Goal: Task Accomplishment & Management: Manage account settings

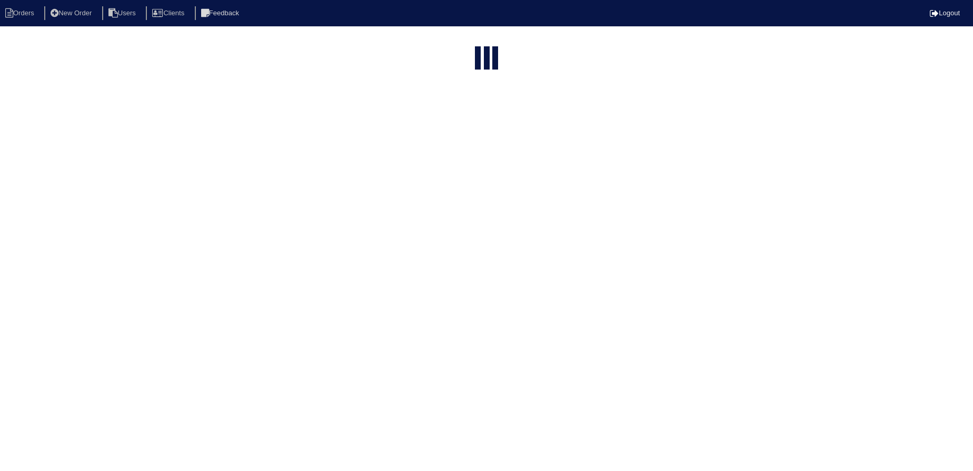
select select "15"
click at [456, 41] on input "text" at bounding box center [464, 42] width 116 height 15
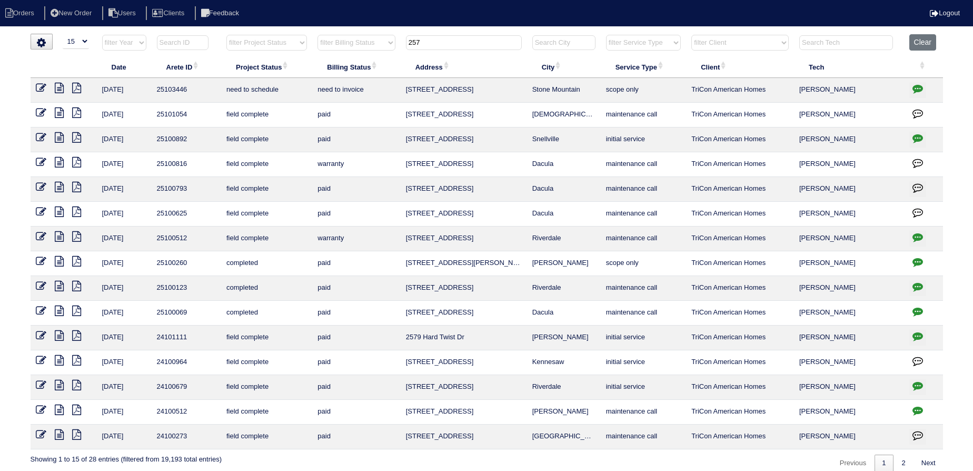
type input "257"
click at [911, 88] on button "button" at bounding box center [918, 90] width 17 height 16
type textarea "[DATE] - Replace Main AC & Coil/Service US - Need electrician - approved - Sent…"
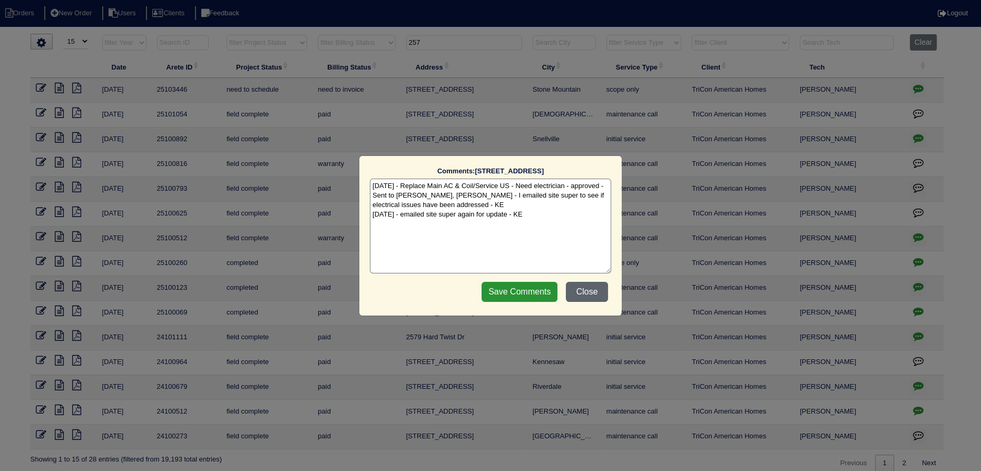
click at [587, 295] on button "Close" at bounding box center [587, 292] width 42 height 20
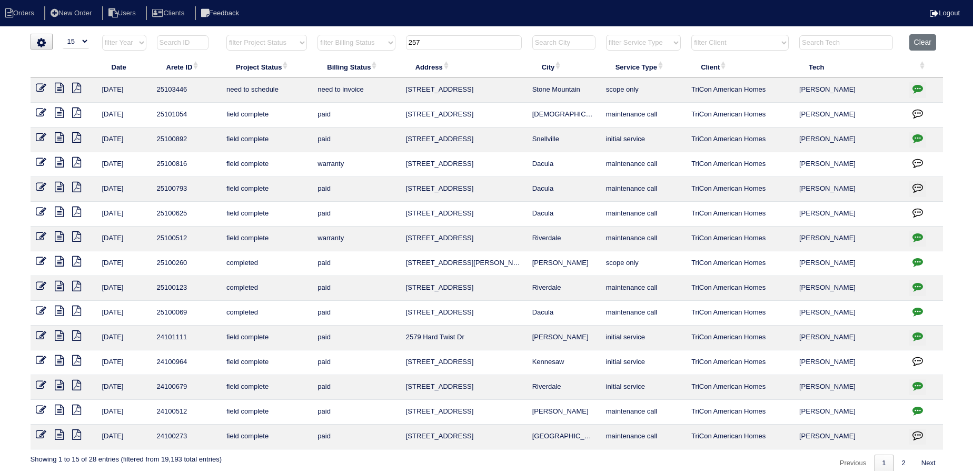
click at [918, 86] on icon "button" at bounding box center [918, 88] width 11 height 11
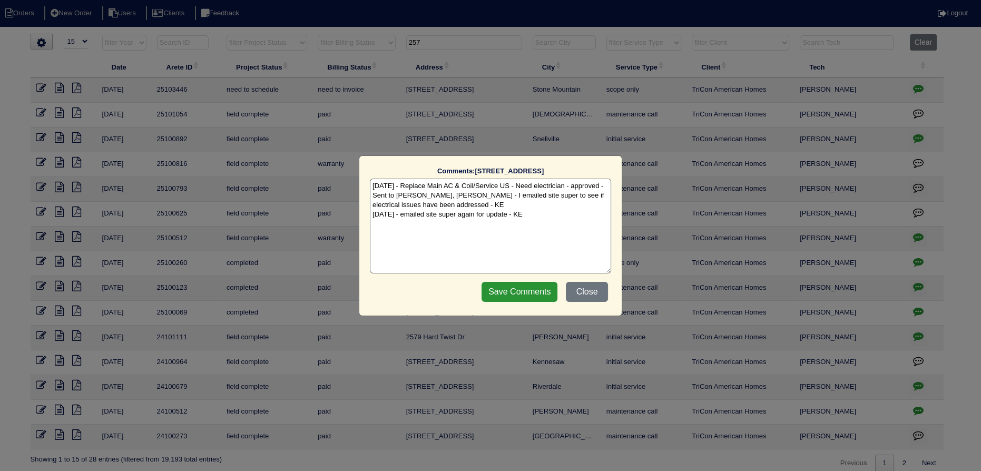
click at [584, 279] on div "Save Comments Close" at bounding box center [544, 292] width 133 height 26
click at [583, 286] on button "Close" at bounding box center [587, 292] width 42 height 20
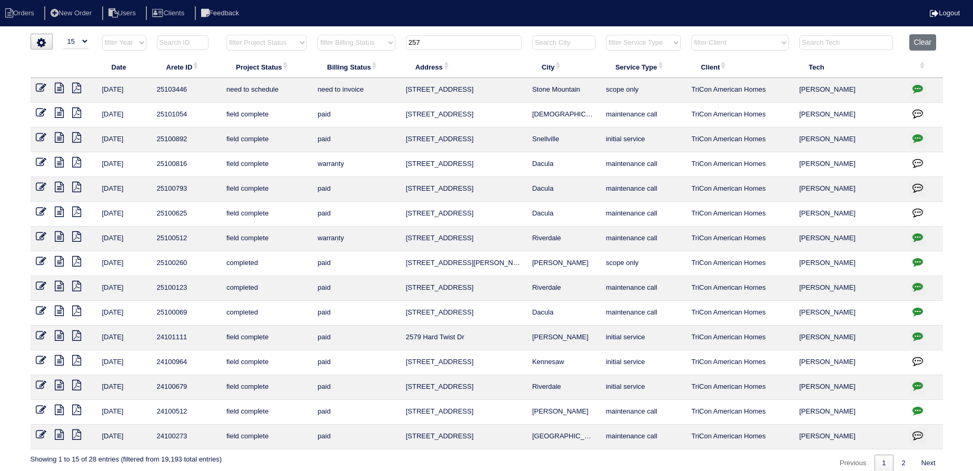
click at [442, 45] on input "257" at bounding box center [464, 42] width 116 height 15
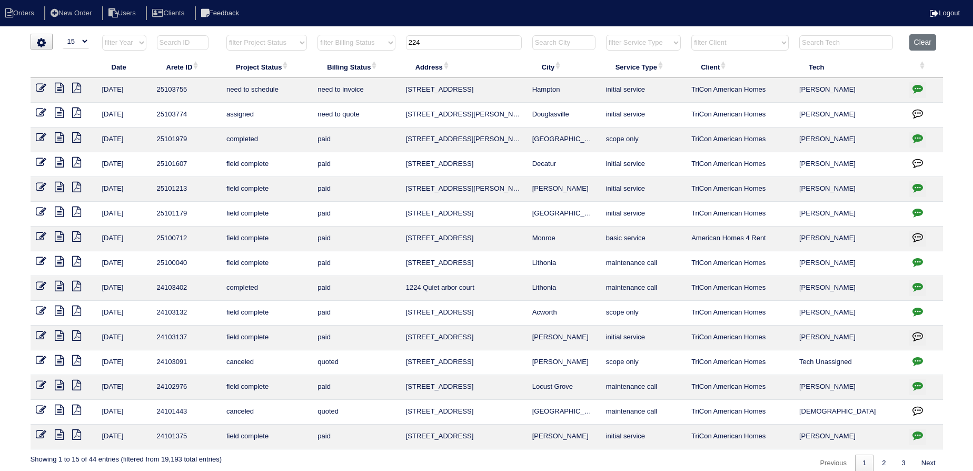
type input "224"
click at [918, 88] on icon "button" at bounding box center [918, 88] width 11 height 11
type textarea "10/10/25 - from list - KE 10/14/25 - Replace Main Level approved - Sent to Dan,…"
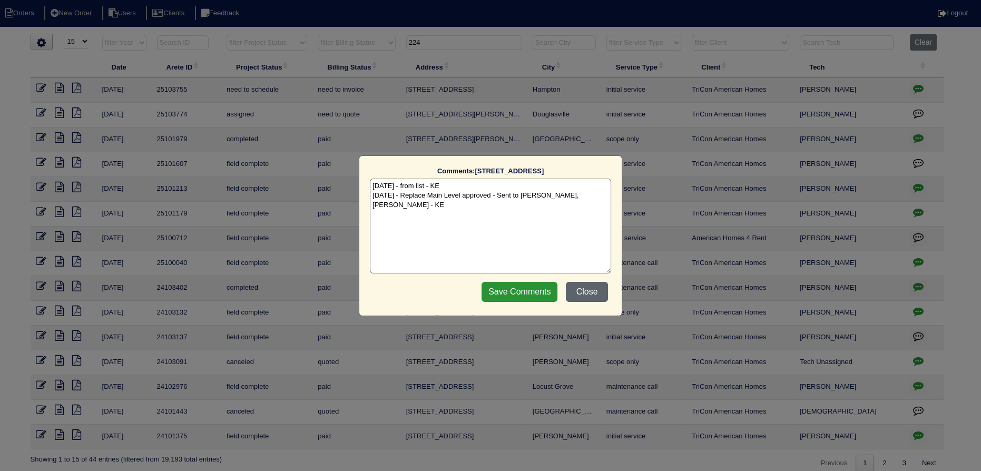
click at [597, 289] on button "Close" at bounding box center [587, 292] width 42 height 20
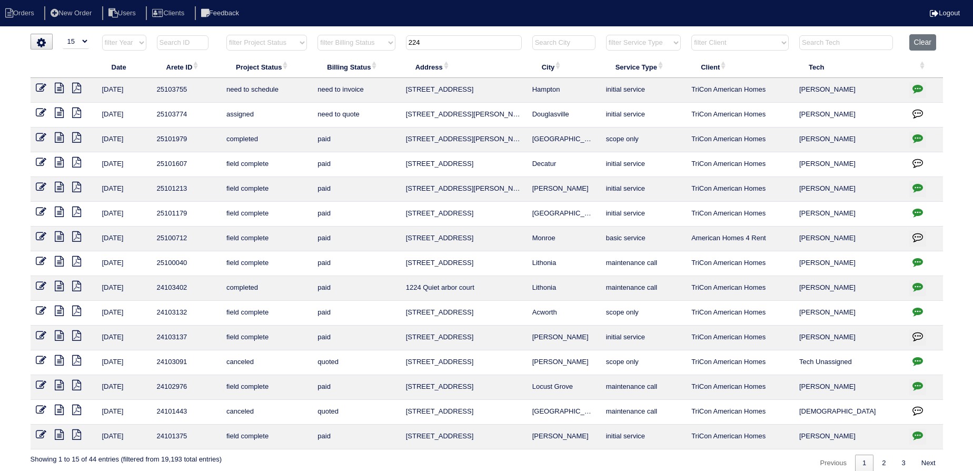
click at [57, 89] on icon at bounding box center [59, 88] width 9 height 11
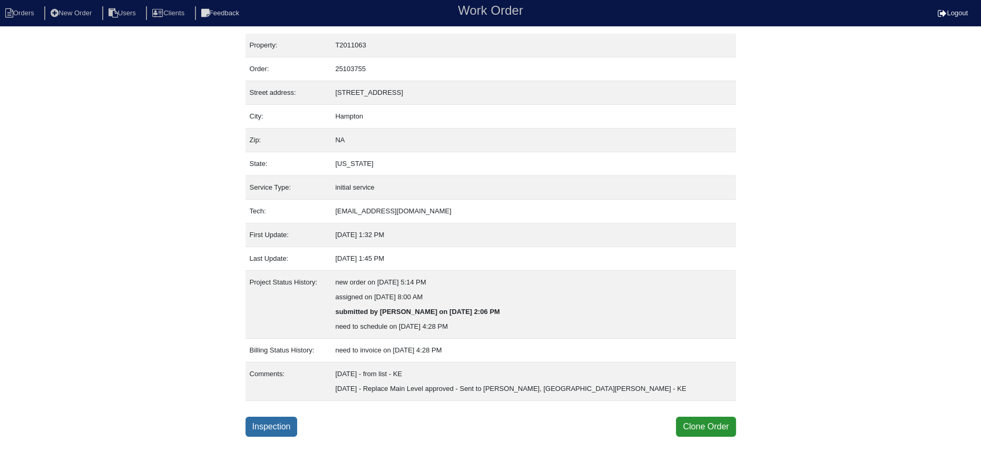
click at [266, 427] on link "Inspection" at bounding box center [271, 427] width 52 height 20
select select "0"
select select "Other"
select select "1"
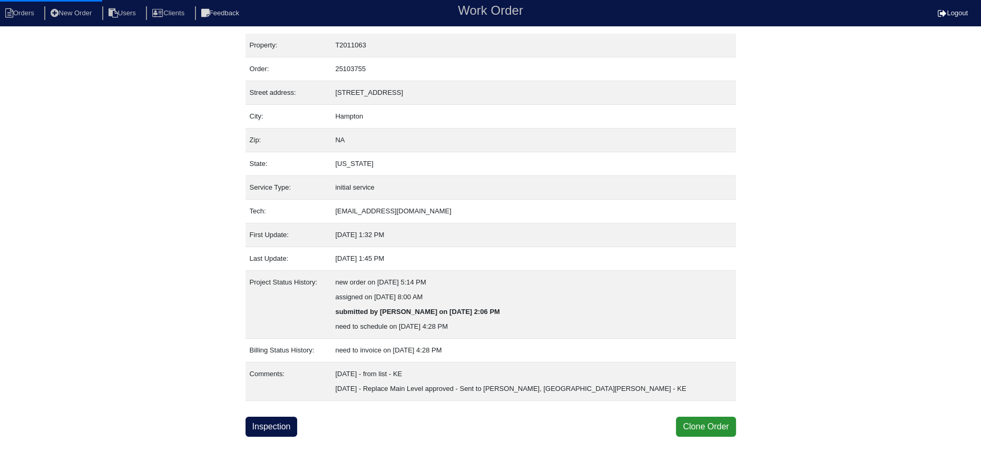
select select "0"
select select "1"
select select "0"
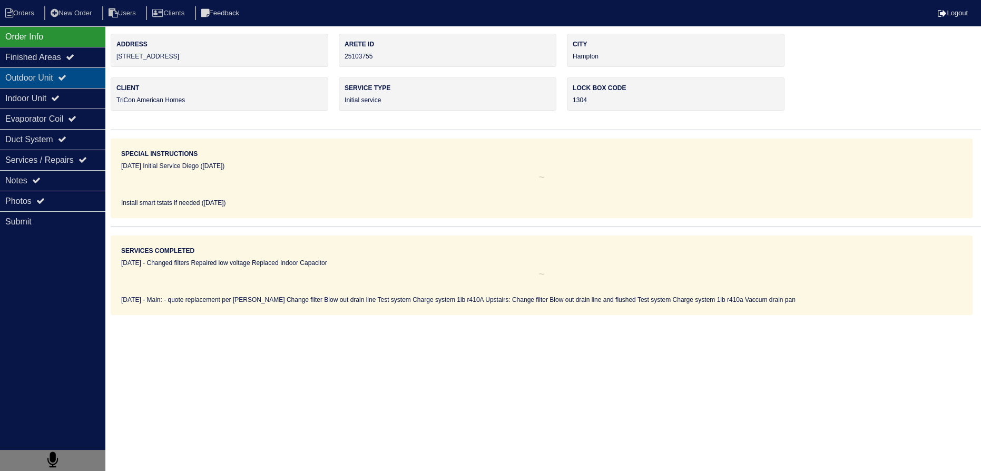
click at [94, 74] on div "Outdoor Unit" at bounding box center [52, 77] width 105 height 21
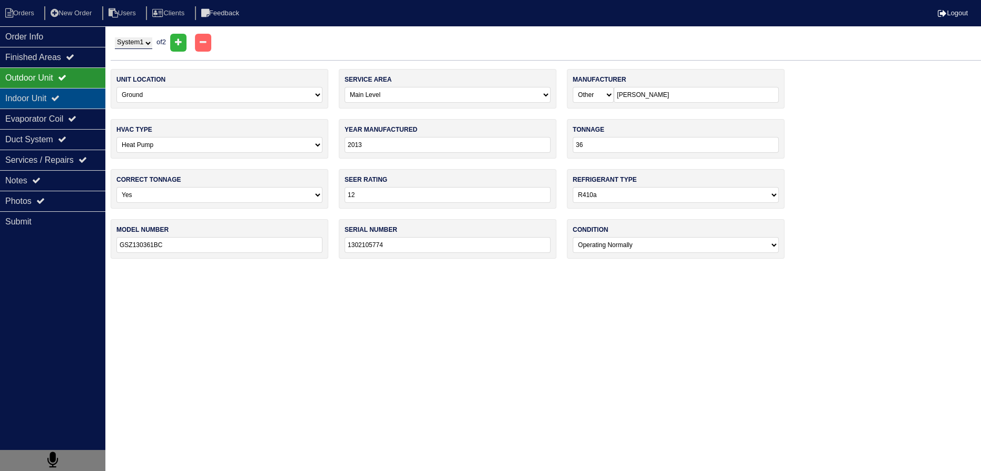
click at [89, 96] on div "Indoor Unit" at bounding box center [52, 98] width 105 height 21
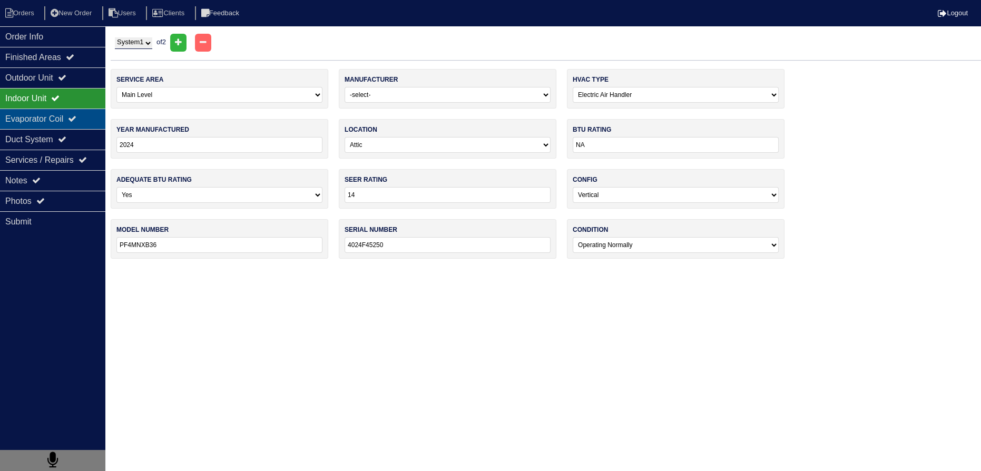
click at [85, 114] on div "Evaporator Coil" at bounding box center [52, 118] width 105 height 21
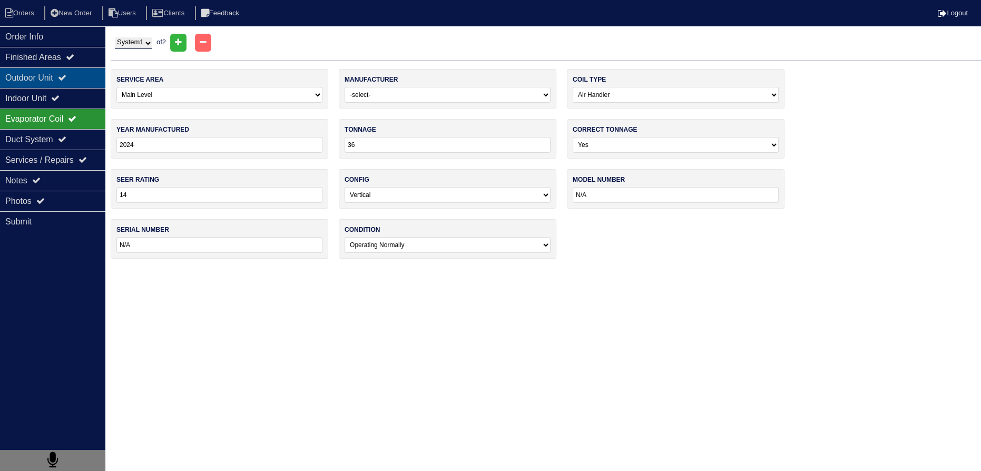
click at [81, 84] on div "Outdoor Unit" at bounding box center [52, 77] width 105 height 21
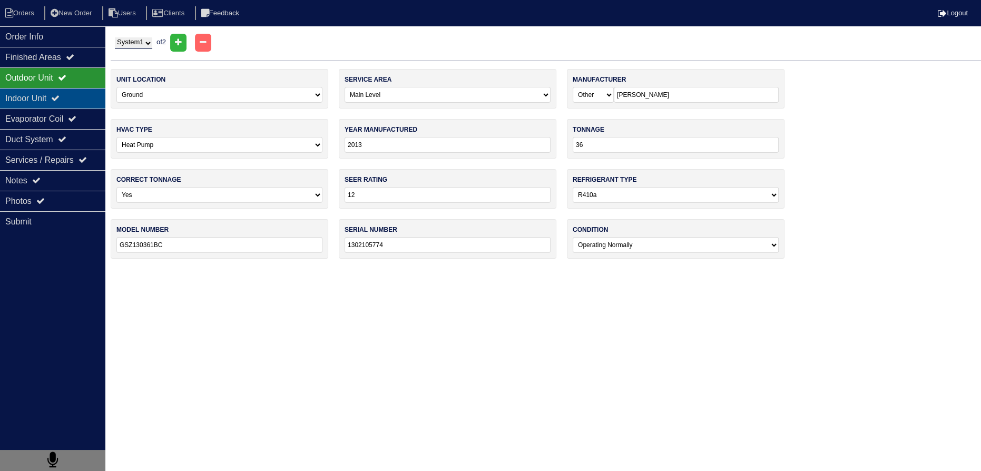
click at [77, 99] on div "Indoor Unit" at bounding box center [52, 98] width 105 height 21
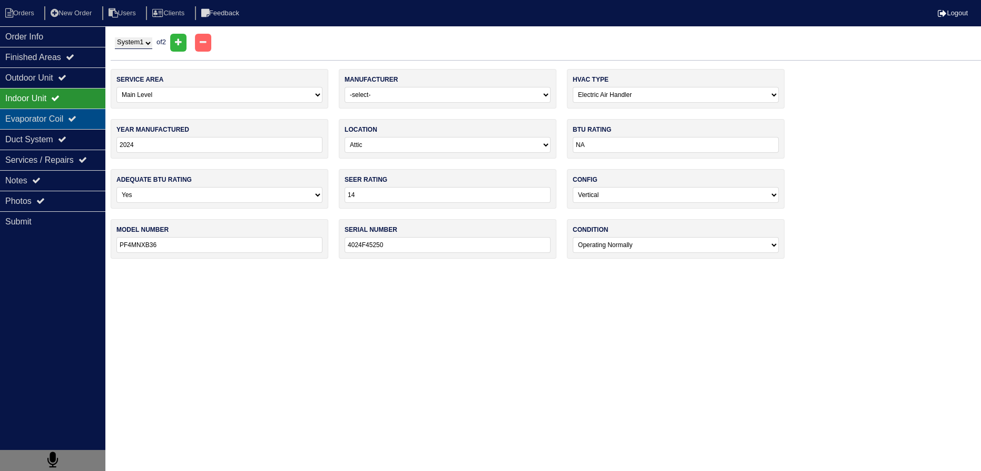
click at [76, 113] on div "Evaporator Coil" at bounding box center [52, 118] width 105 height 21
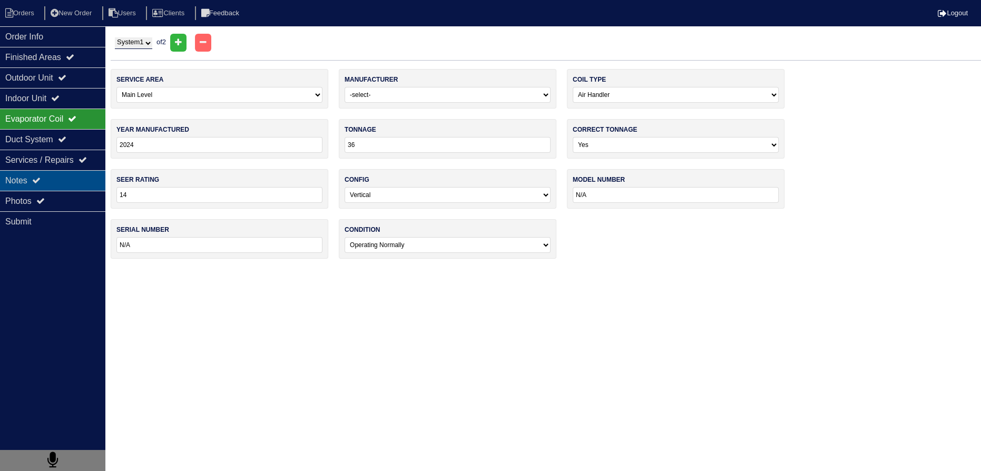
click at [68, 176] on div "Notes" at bounding box center [52, 180] width 105 height 21
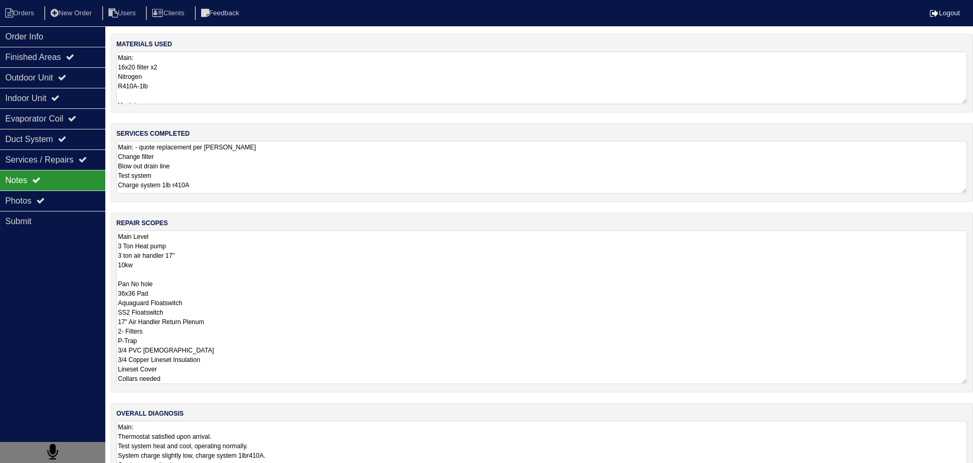
click at [175, 243] on textarea "Main Level 3 Ton Heat pump 3 ton air handler 17" 10kw Pan No hole 36x36 Pad Aqu…" at bounding box center [541, 308] width 851 height 154
drag, startPoint x: 36, startPoint y: 37, endPoint x: 34, endPoint y: 29, distance: 7.8
click at [36, 37] on div "Order Info" at bounding box center [52, 36] width 105 height 21
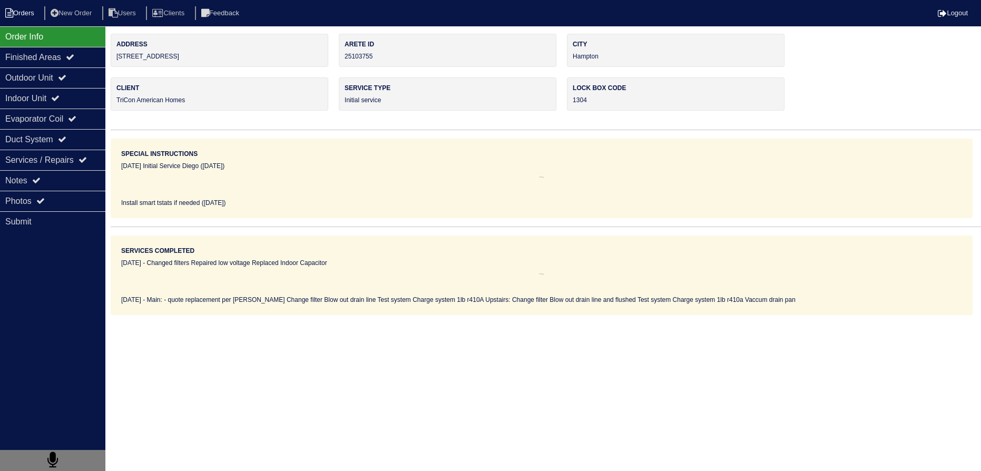
click at [27, 9] on li "Orders" at bounding box center [21, 13] width 43 height 14
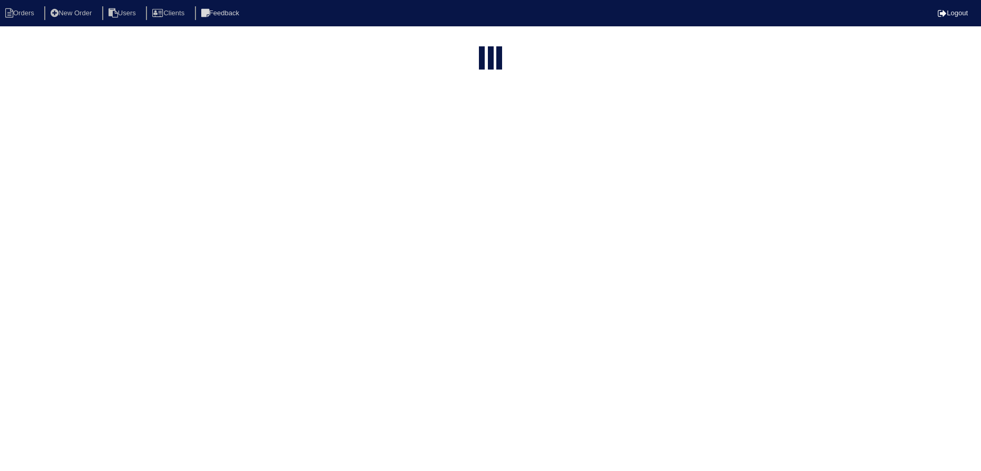
select select "15"
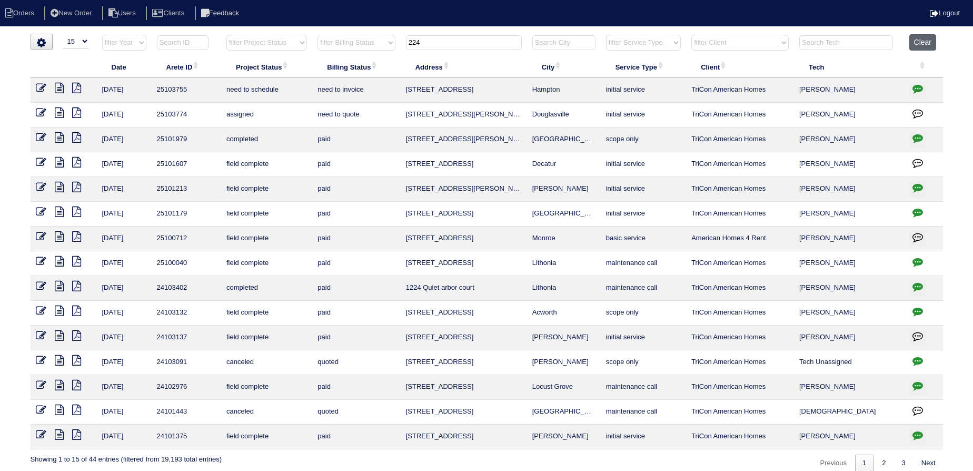
click at [923, 40] on button "Clear" at bounding box center [923, 42] width 27 height 16
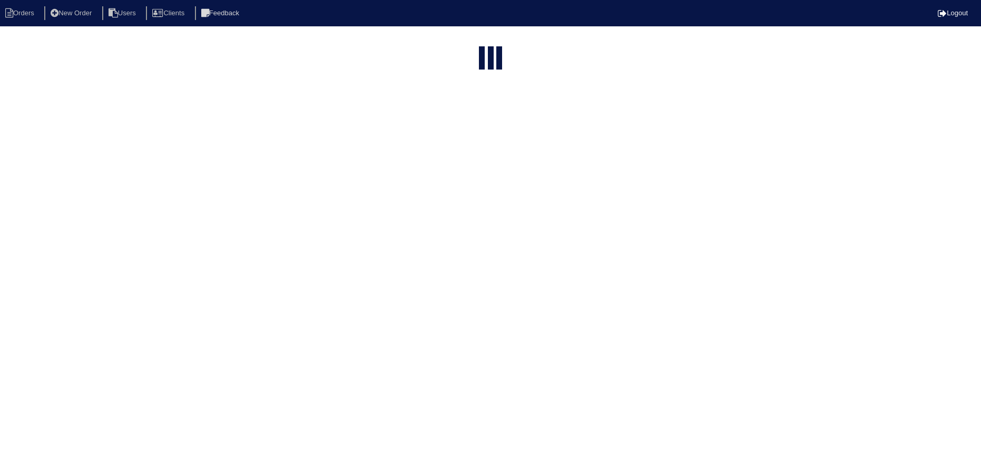
select select "15"
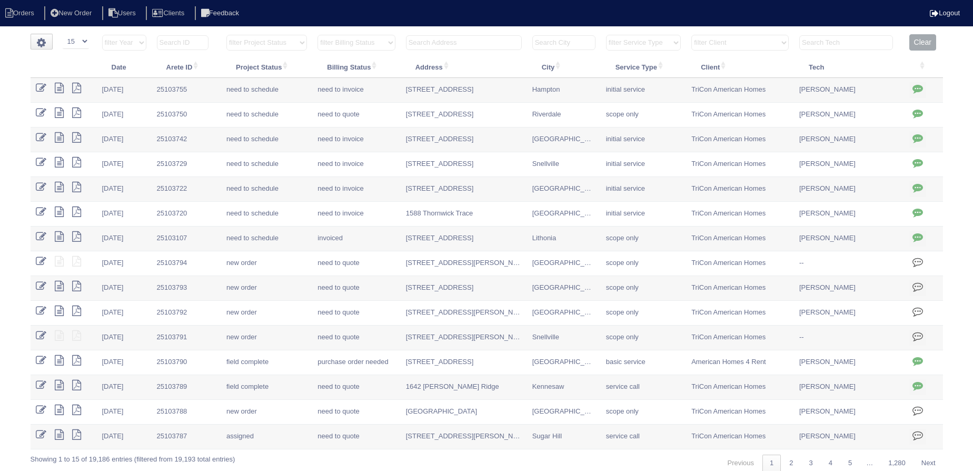
click at [443, 42] on input "text" at bounding box center [464, 42] width 116 height 15
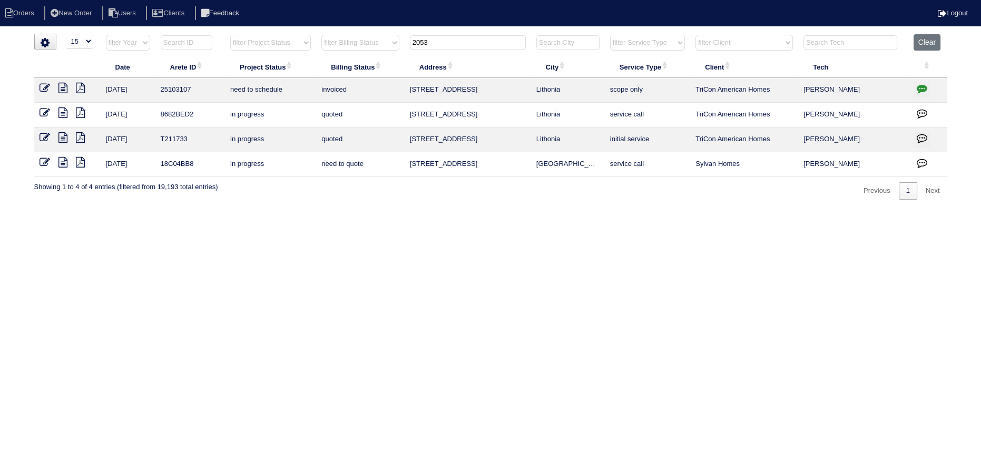
type input "2053"
click at [37, 86] on td at bounding box center [67, 90] width 66 height 25
click at [39, 85] on td at bounding box center [67, 90] width 66 height 25
click at [40, 85] on icon at bounding box center [44, 88] width 11 height 11
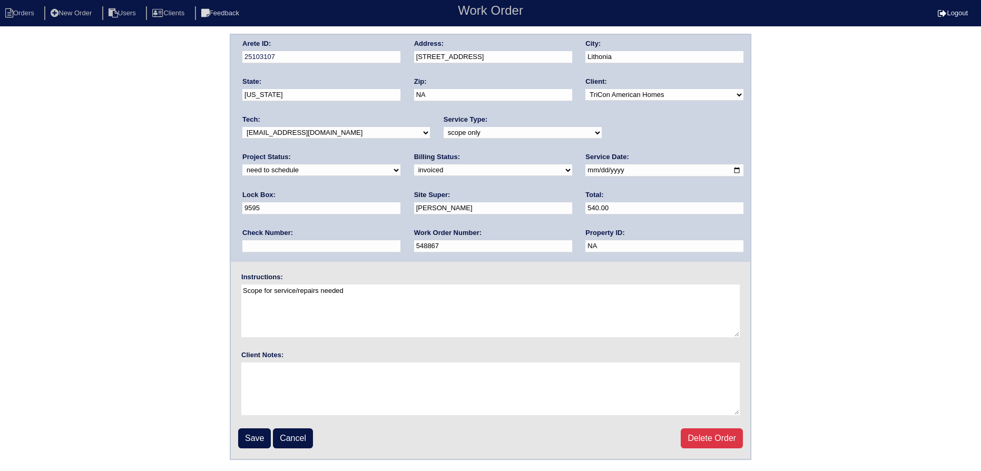
drag, startPoint x: 0, startPoint y: 0, endPoint x: 295, endPoint y: 137, distance: 325.6
click at [295, 137] on select "-select- aretesmg+backup-tech@gmail.com benjohnholt88@gmail.com callisonhvac@ya…" at bounding box center [335, 133] width 187 height 12
select select "80"
click at [242, 127] on select "-select- aretesmg+backup-tech@gmail.com benjohnholt88@gmail.com callisonhvac@ya…" at bounding box center [335, 133] width 187 height 12
click at [400, 164] on select "new order assigned in progress field complete need to schedule admin review arc…" at bounding box center [321, 170] width 158 height 12
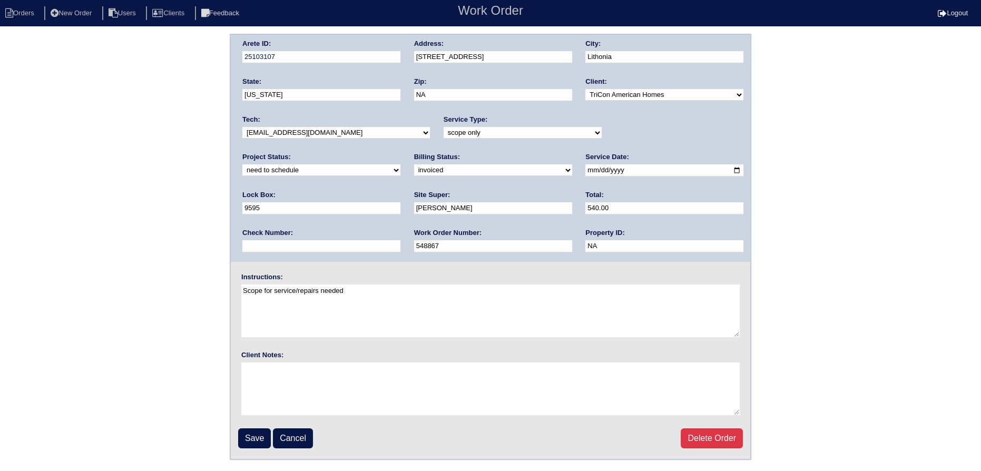
select select "assigned"
click at [400, 164] on select "new order assigned in progress field complete need to schedule admin review arc…" at bounding box center [321, 170] width 158 height 12
click at [585, 171] on input "2025-10-15" at bounding box center [664, 170] width 158 height 12
click at [248, 444] on input "Save" at bounding box center [254, 438] width 33 height 20
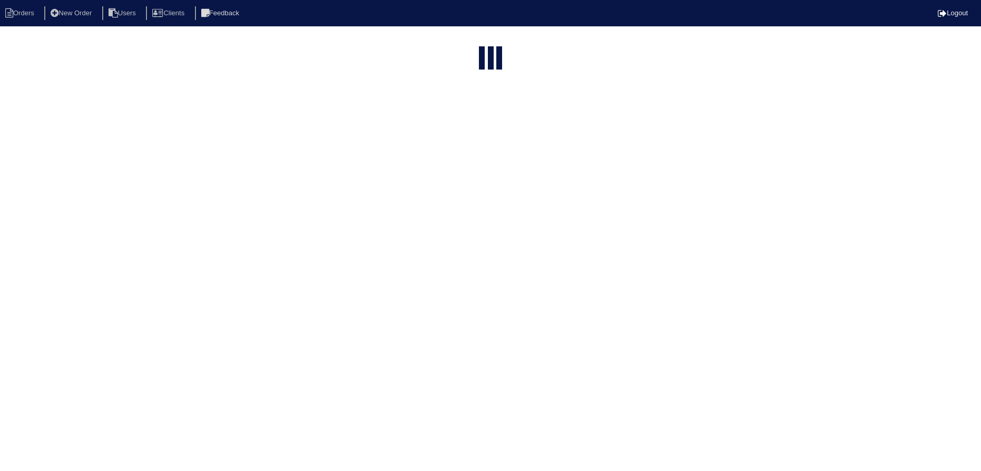
select select "15"
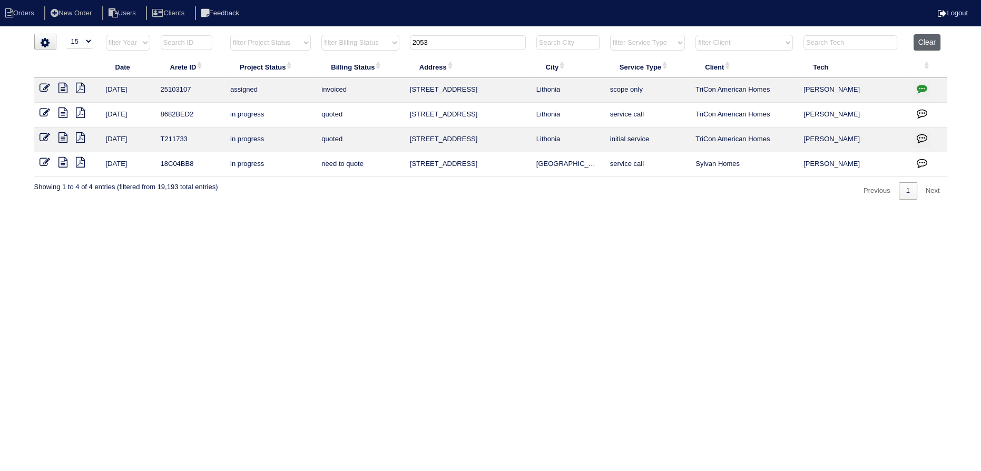
click at [921, 38] on button "Clear" at bounding box center [926, 42] width 27 height 16
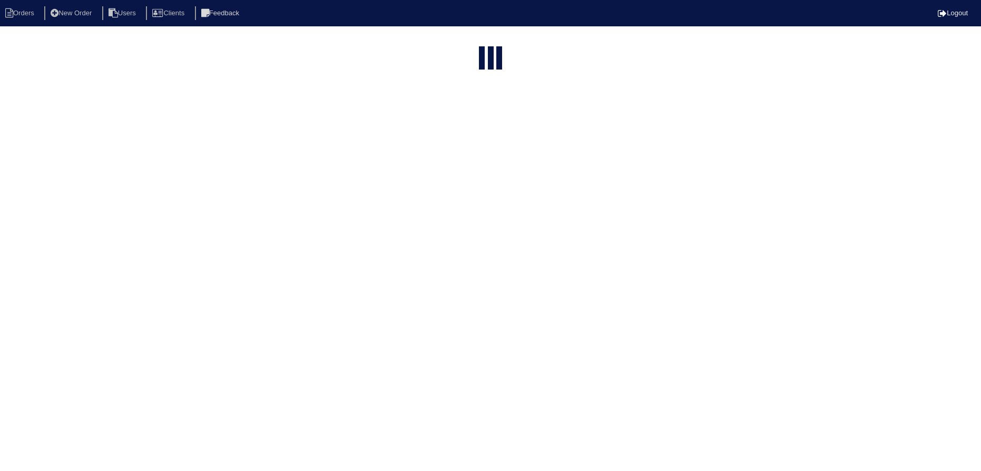
select select "15"
click at [445, 40] on input "text" at bounding box center [464, 42] width 116 height 15
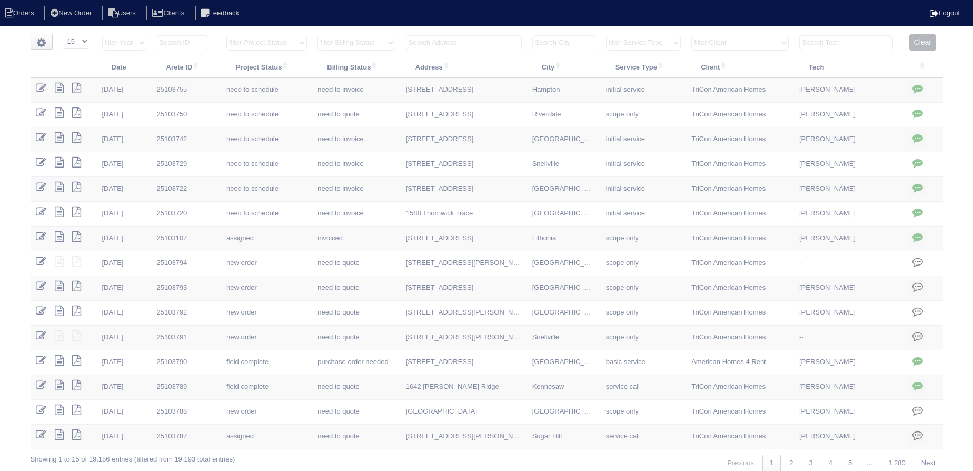
click at [445, 40] on input "text" at bounding box center [464, 42] width 116 height 15
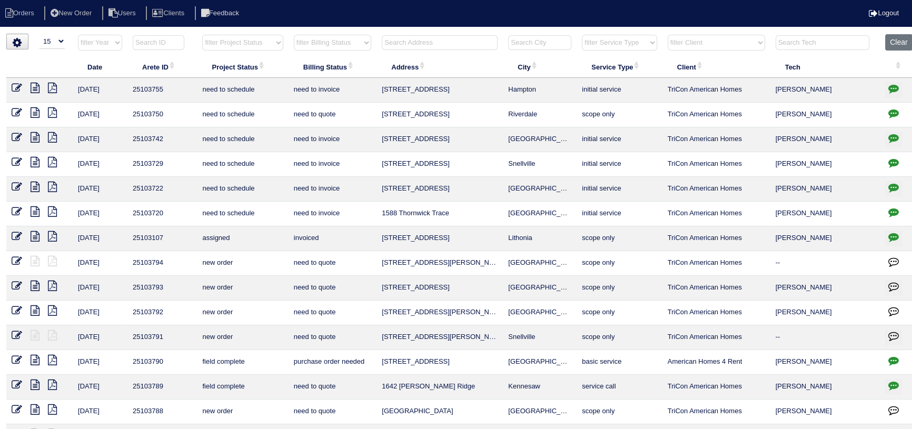
click at [431, 37] on input "text" at bounding box center [440, 42] width 116 height 15
click at [236, 51] on th "filter Project Status -- Any Project Status -- new order assigned in progress f…" at bounding box center [242, 45] width 91 height 22
click at [236, 45] on select "filter Project Status -- Any Project Status -- new order assigned in progress f…" at bounding box center [242, 43] width 81 height 16
click at [202, 35] on select "filter Project Status -- Any Project Status -- new order assigned in progress f…" at bounding box center [242, 43] width 81 height 16
select select "assigned"
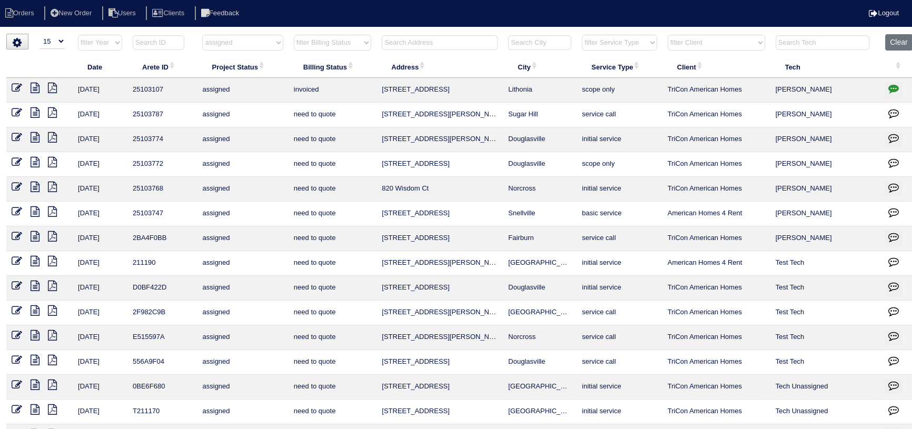
click at [247, 39] on select "filter Project Status -- Any Project Status -- new order assigned in progress f…" at bounding box center [242, 43] width 81 height 16
select select
click at [202, 35] on select "filter Project Status -- Any Project Status -- new order assigned in progress f…" at bounding box center [242, 43] width 81 height 16
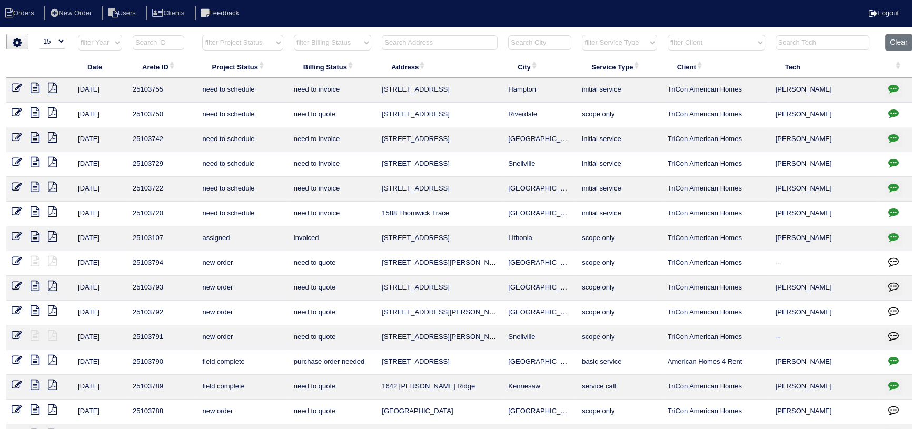
click at [397, 42] on input "text" at bounding box center [440, 42] width 116 height 15
click at [456, 47] on input "text" at bounding box center [440, 42] width 116 height 15
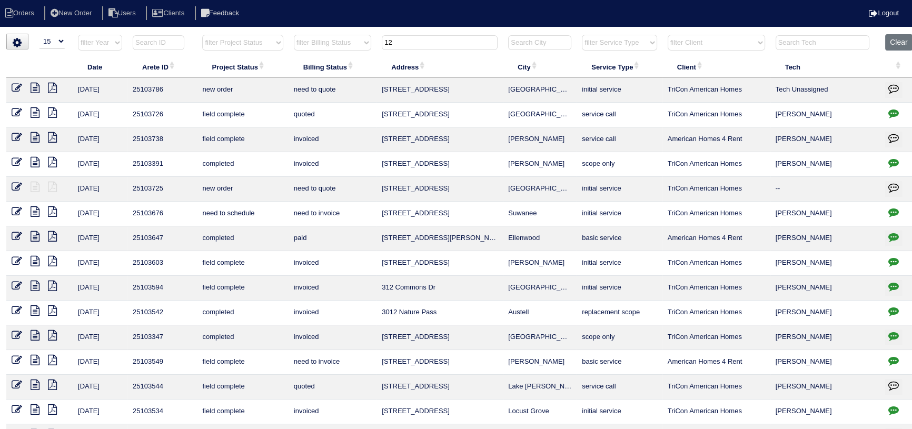
type input "12"
click at [17, 83] on icon at bounding box center [17, 88] width 11 height 11
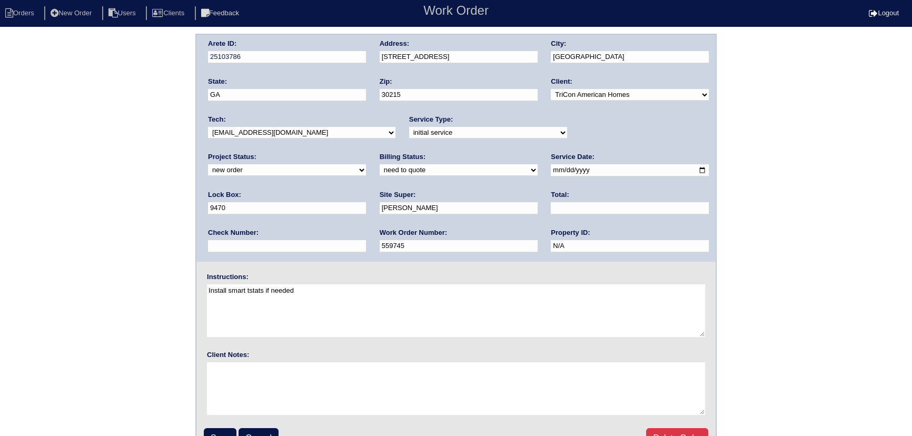
click at [366, 164] on select "new order assigned in progress field complete need to schedule admin review arc…" at bounding box center [287, 170] width 158 height 12
select select "assigned"
click at [366, 164] on select "new order assigned in progress field complete need to schedule admin review arc…" at bounding box center [287, 170] width 158 height 12
click at [310, 122] on div "Tech: -select- aretesmg+backup-tech@gmail.com benjohnholt88@gmail.com callisonh…" at bounding box center [301, 129] width 187 height 29
drag, startPoint x: 304, startPoint y: 127, endPoint x: 304, endPoint y: 137, distance: 9.5
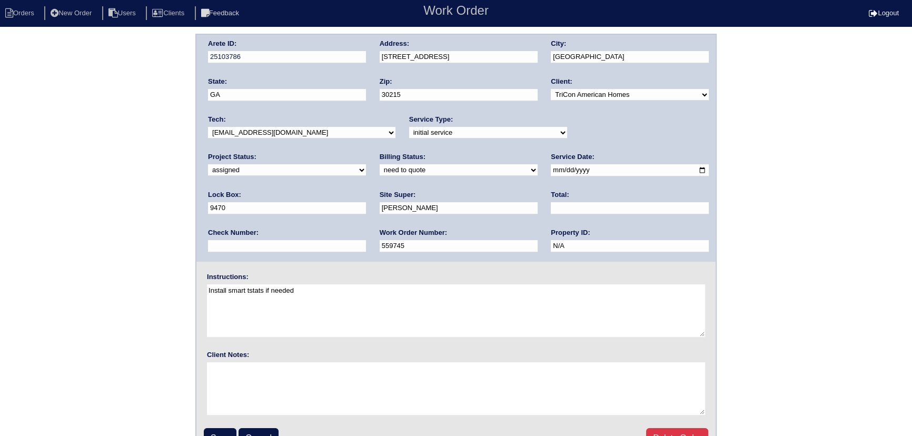
click at [304, 127] on select "-select- aretesmg+backup-tech@gmail.com benjohnholt88@gmail.com callisonhvac@ya…" at bounding box center [301, 133] width 187 height 12
select select "27"
click at [208, 127] on select "-select- aretesmg+backup-tech@gmail.com benjohnholt88@gmail.com callisonhvac@ya…" at bounding box center [301, 133] width 187 height 12
click at [551, 169] on input "2025-10-14" at bounding box center [630, 170] width 158 height 12
type input "2025-10-15"
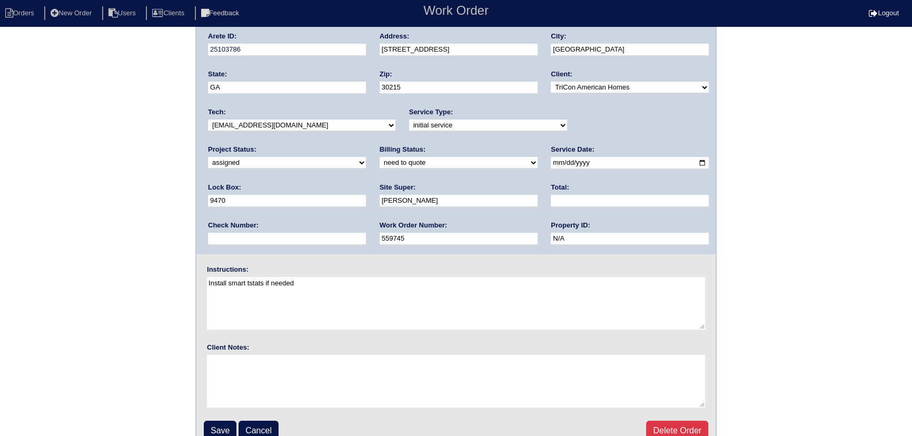
scroll to position [22, 0]
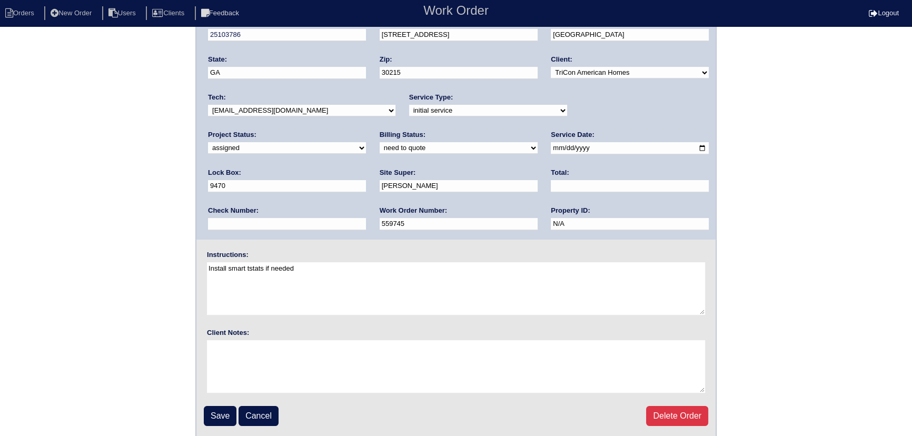
click at [210, 427] on fieldset "Arete ID: 25103786 Address: 12513 Lakeside Pkwy City: Fayetteville State: GA Zi…" at bounding box center [455, 225] width 519 height 424
click at [222, 416] on input "Save" at bounding box center [220, 416] width 33 height 20
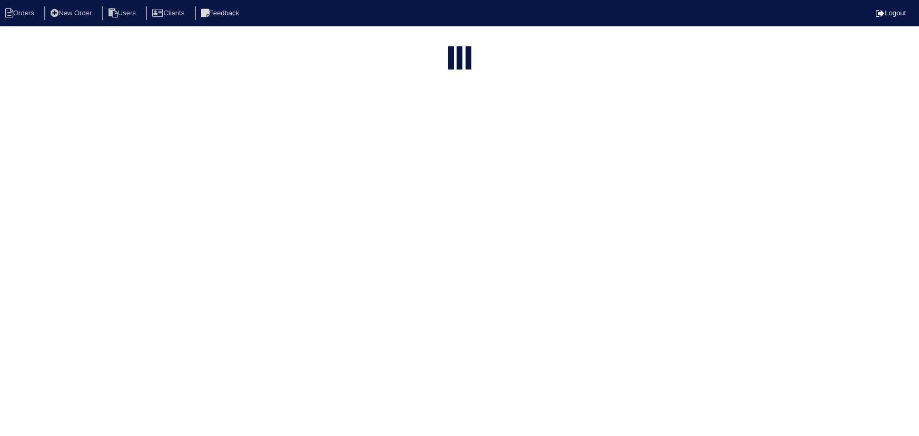
select select "15"
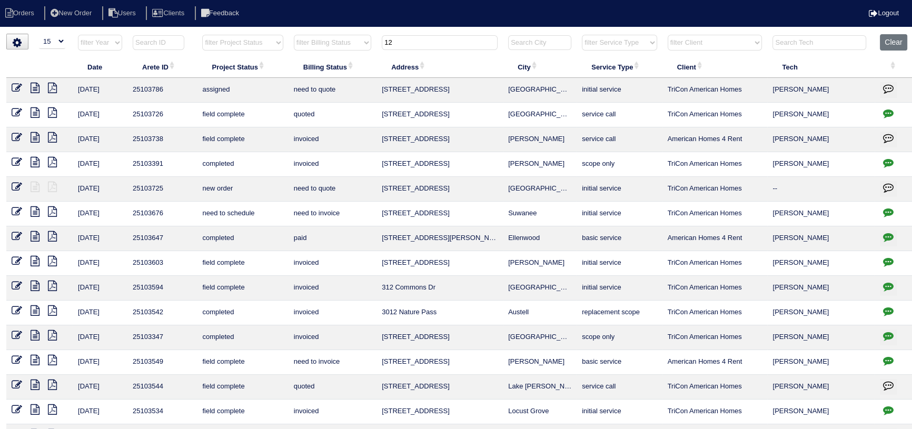
drag, startPoint x: 410, startPoint y: 42, endPoint x: 334, endPoint y: 47, distance: 75.5
click at [329, 47] on tr "filter Year -- Any Year -- 2025 2024 2023 2022 2021 2020 2019 filter Project St…" at bounding box center [460, 45] width 908 height 22
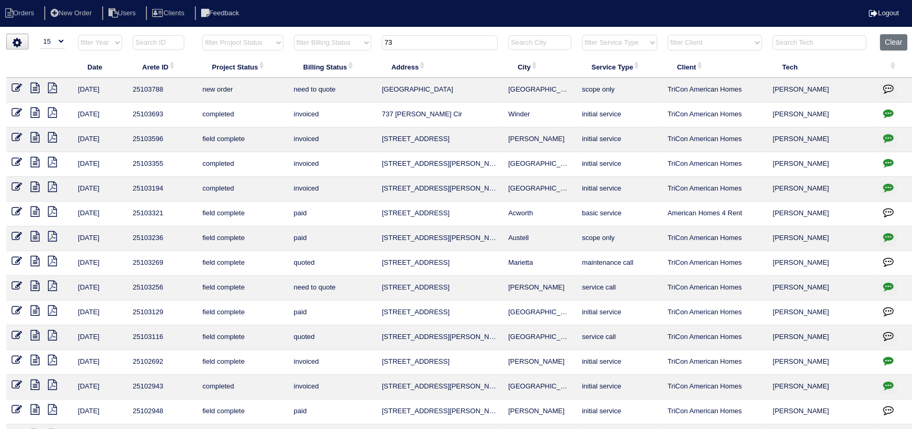
type input "73"
click at [11, 85] on td at bounding box center [39, 90] width 66 height 25
click at [15, 85] on icon at bounding box center [17, 88] width 11 height 11
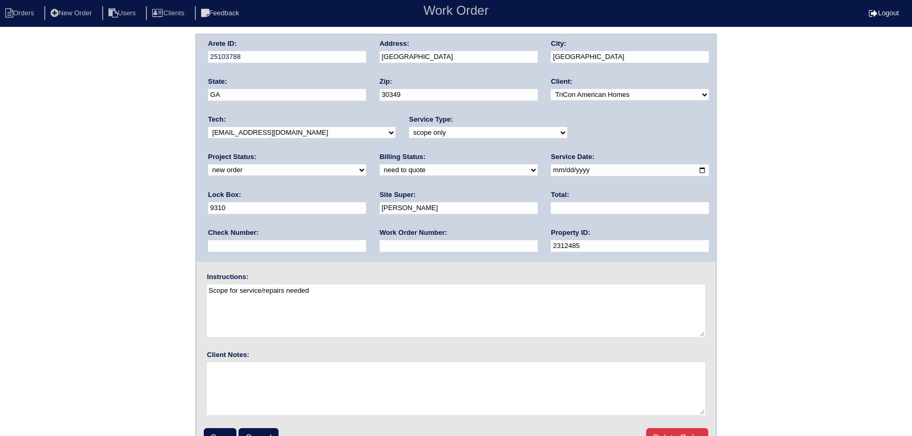
click at [279, 131] on select "-select- [EMAIL_ADDRESS][DOMAIN_NAME] [EMAIL_ADDRESS][DOMAIN_NAME] [EMAIL_ADDRE…" at bounding box center [301, 133] width 187 height 12
drag, startPoint x: 598, startPoint y: 131, endPoint x: 597, endPoint y: 137, distance: 6.3
click at [366, 164] on select "new order assigned in progress field complete need to schedule admin review arc…" at bounding box center [287, 170] width 158 height 12
select select "assigned"
click at [366, 164] on select "new order assigned in progress field complete need to schedule admin review arc…" at bounding box center [287, 170] width 158 height 12
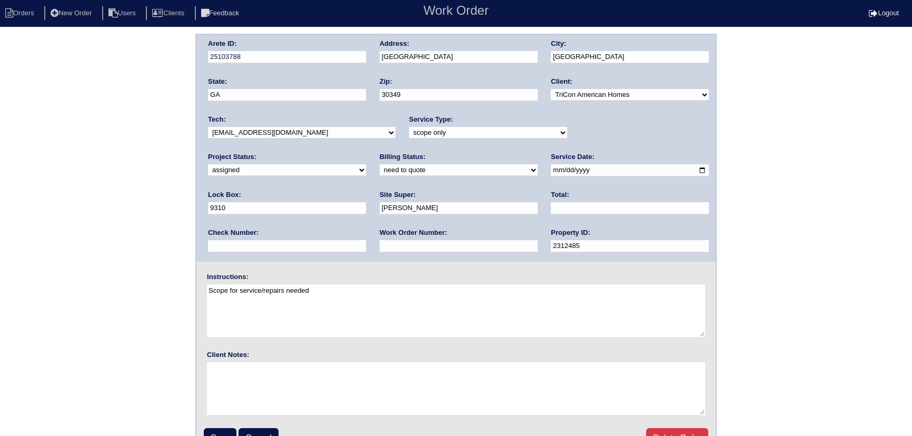
click at [551, 169] on input "[DATE]" at bounding box center [630, 170] width 158 height 12
type input "[DATE]"
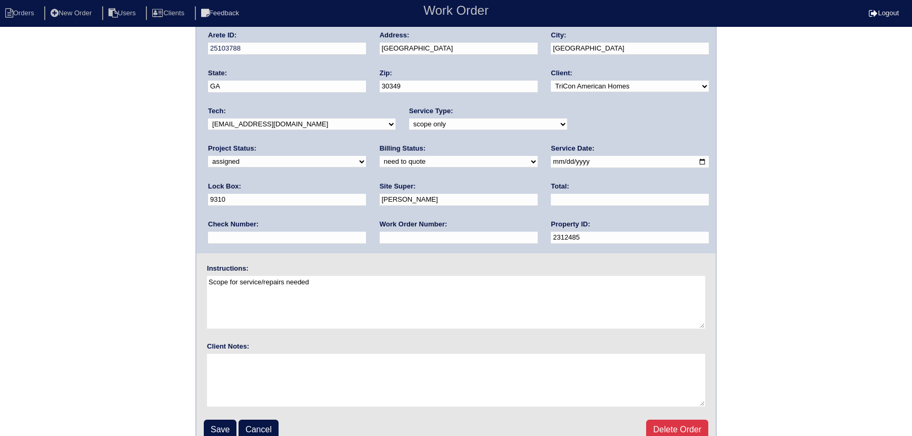
scroll to position [22, 0]
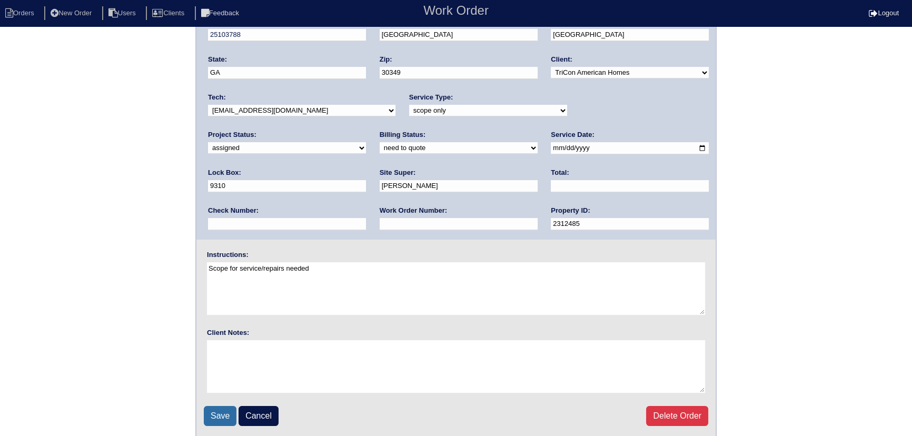
click at [216, 406] on input "Save" at bounding box center [220, 416] width 33 height 20
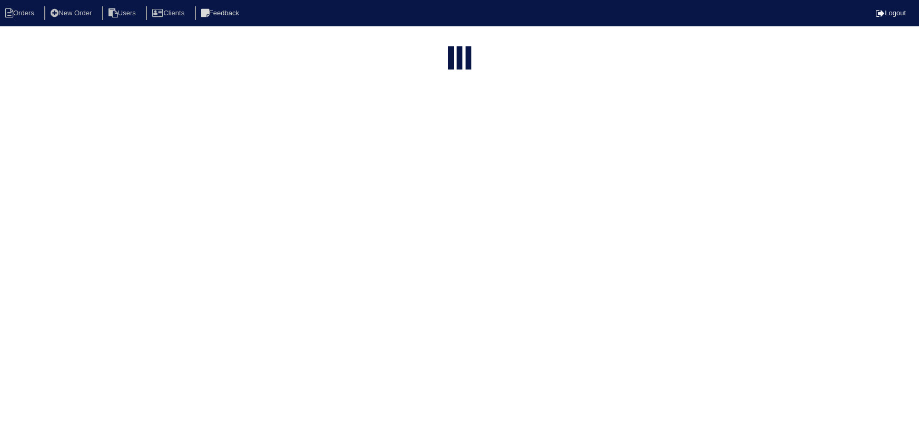
select select "15"
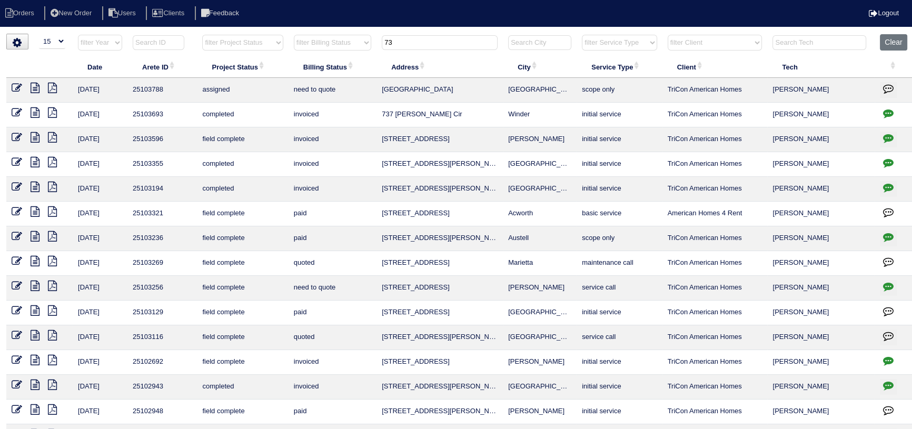
drag, startPoint x: 421, startPoint y: 39, endPoint x: 353, endPoint y: 45, distance: 68.2
click at [353, 45] on tr "filter Year -- Any Year -- 2025 2024 2023 2022 2021 2020 2019 filter Project St…" at bounding box center [460, 45] width 908 height 22
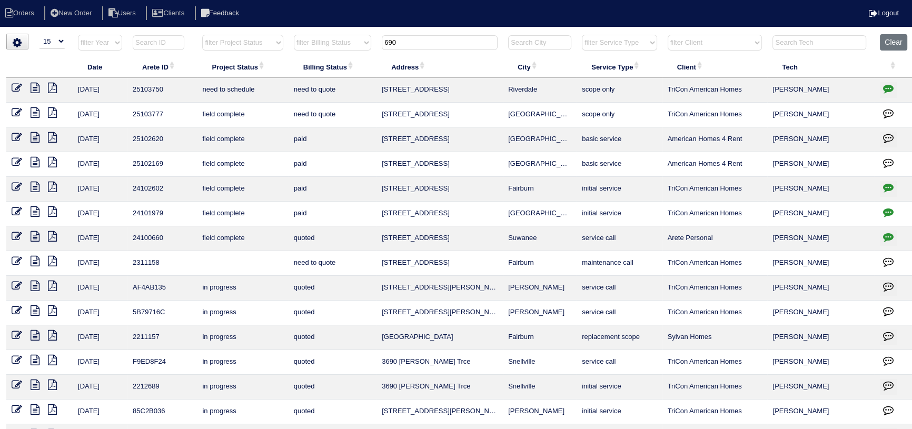
type input "690"
click at [17, 83] on icon at bounding box center [17, 88] width 11 height 11
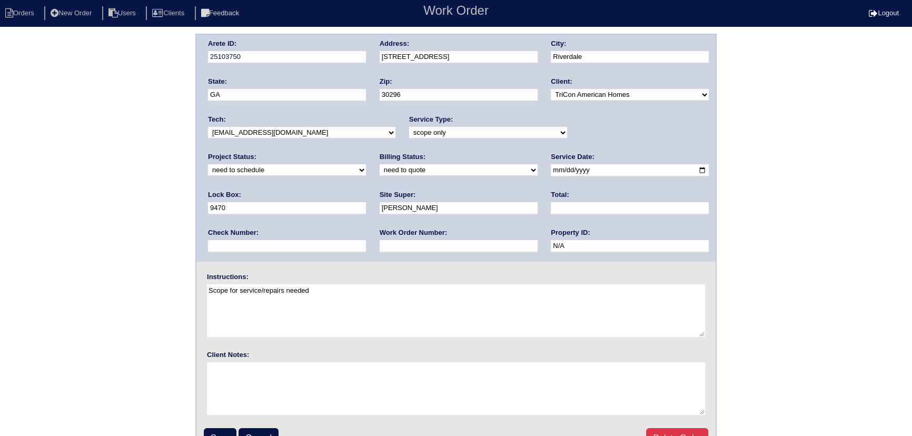
click at [289, 137] on select "-select- aretesmg+backup-tech@gmail.com benjohnholt88@gmail.com callisonhvac@ya…" at bounding box center [301, 133] width 187 height 12
select select "27"
click at [208, 127] on select "-select- aretesmg+backup-tech@gmail.com benjohnholt88@gmail.com callisonhvac@ya…" at bounding box center [301, 133] width 187 height 12
click at [366, 164] on select "new order assigned in progress field complete need to schedule admin review arc…" at bounding box center [287, 170] width 158 height 12
select select "assigned"
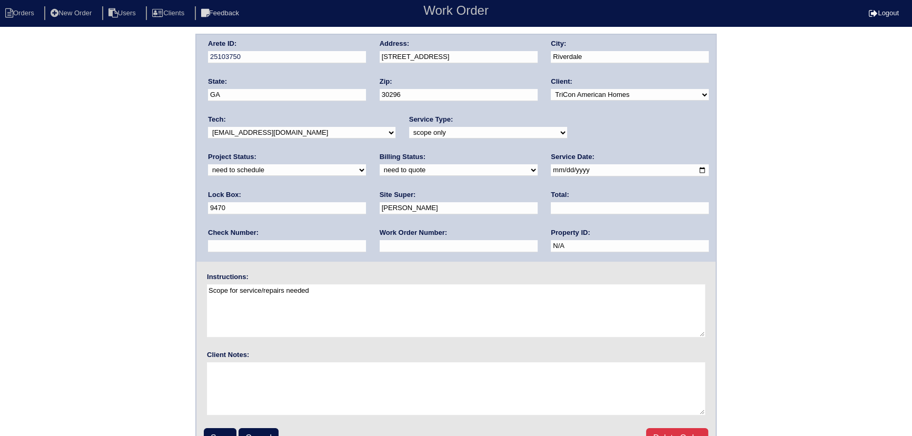
click at [366, 164] on select "new order assigned in progress field complete need to schedule admin review arc…" at bounding box center [287, 170] width 158 height 12
click at [551, 171] on input "2025-10-15" at bounding box center [630, 170] width 158 height 12
click at [215, 430] on input "Save" at bounding box center [220, 438] width 33 height 20
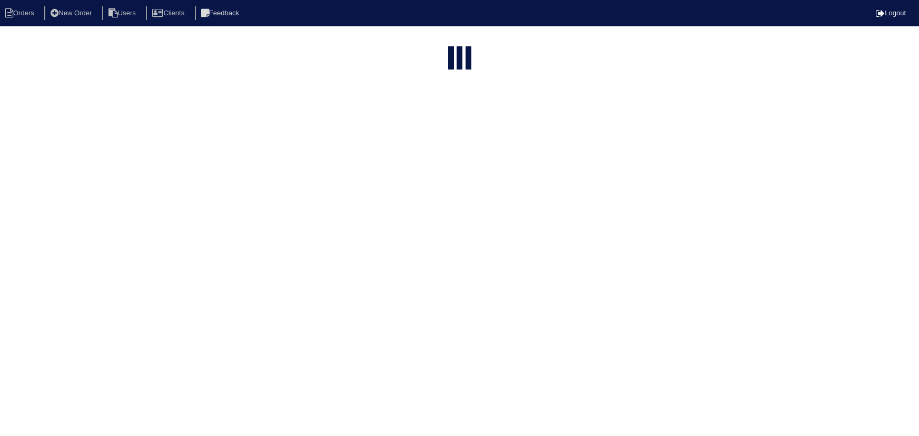
select select "15"
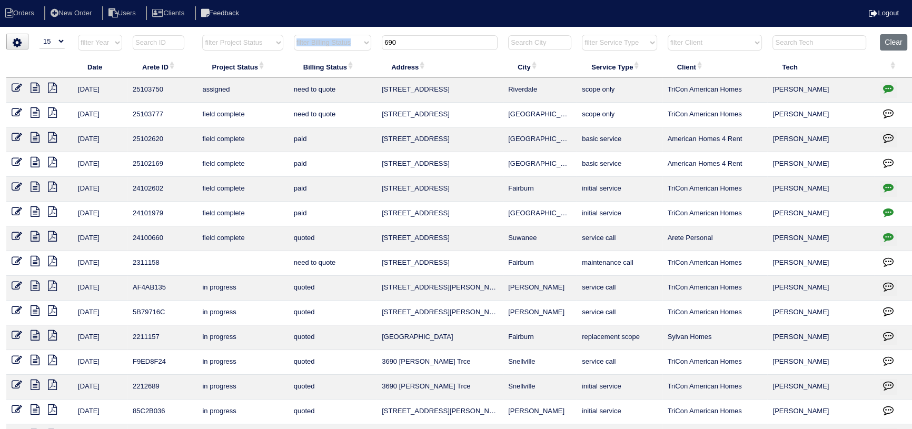
click at [375, 47] on tr "filter Year -- Any Year -- 2025 2024 2023 2022 2021 2020 2019 filter Project St…" at bounding box center [460, 45] width 908 height 22
click at [432, 44] on input "690" at bounding box center [440, 42] width 116 height 15
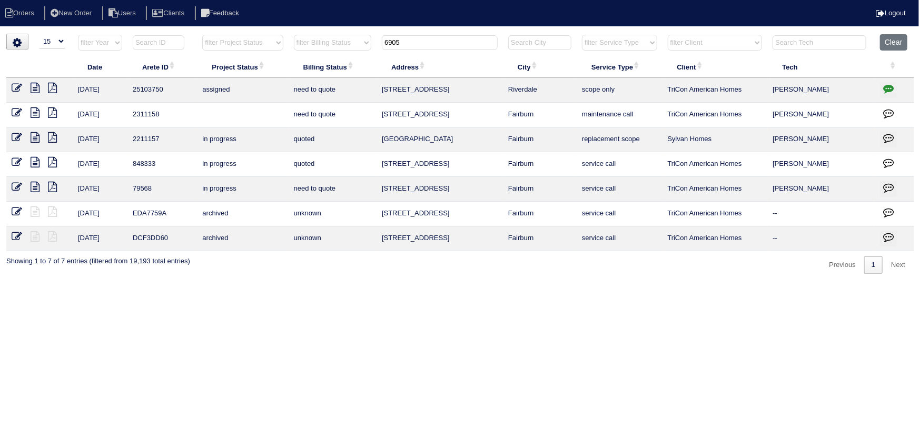
drag, startPoint x: 429, startPoint y: 42, endPoint x: 351, endPoint y: 44, distance: 77.4
click at [351, 44] on tr "filter Year -- Any Year -- 2025 2024 2023 2022 2021 2020 2019 filter Project St…" at bounding box center [460, 45] width 908 height 22
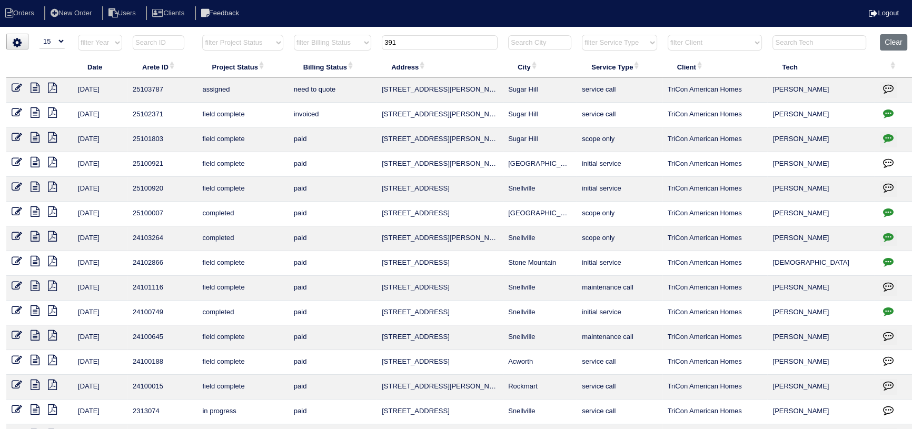
type input "391"
click at [15, 85] on icon at bounding box center [17, 88] width 11 height 11
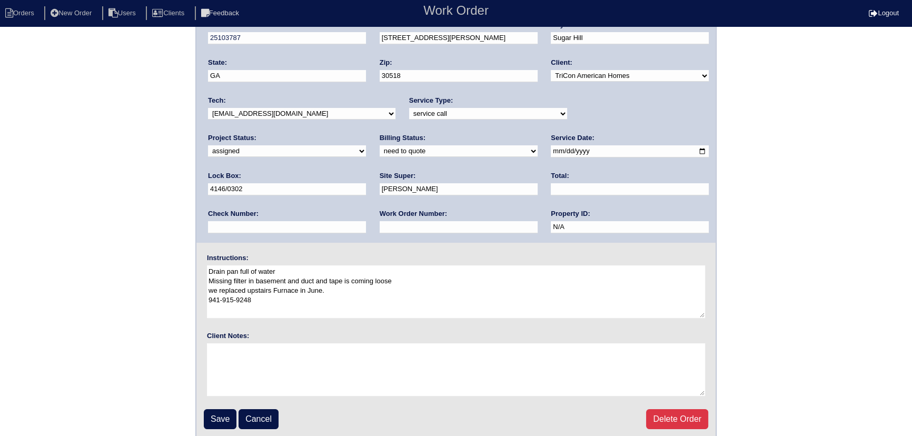
scroll to position [22, 0]
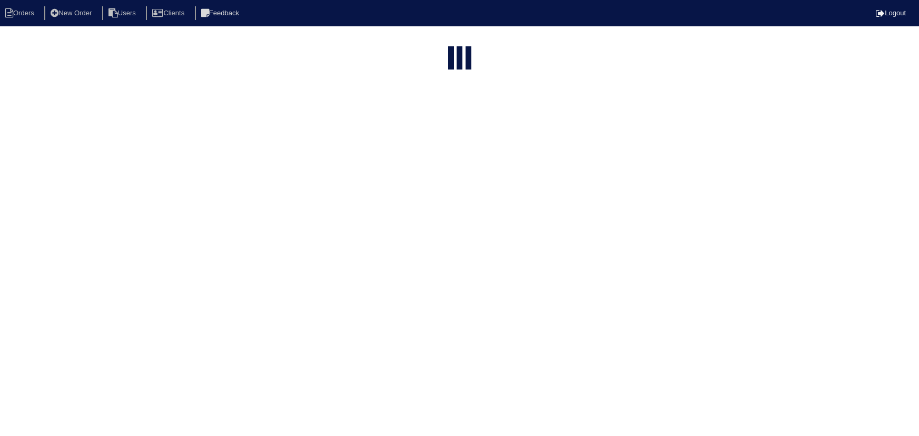
select select "15"
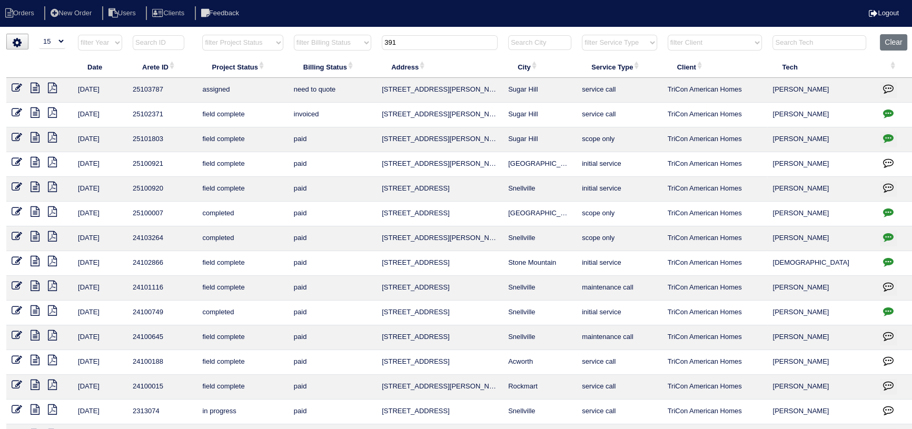
click at [37, 88] on icon at bounding box center [35, 88] width 9 height 11
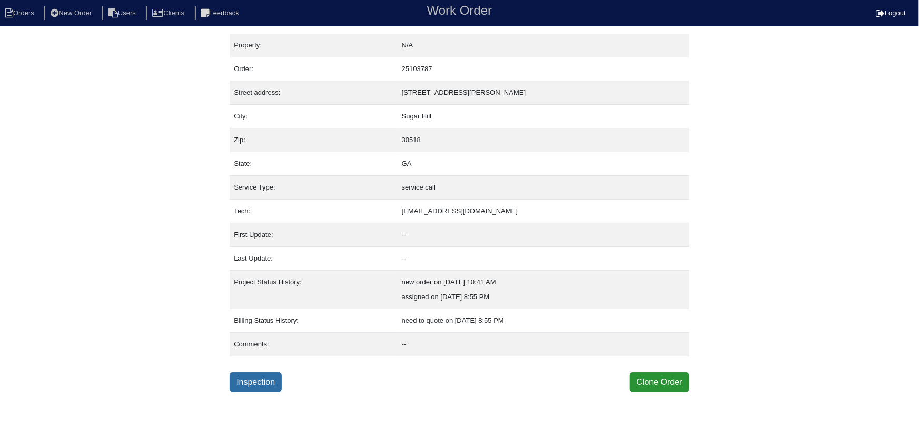
click at [250, 385] on link "Inspection" at bounding box center [256, 382] width 52 height 20
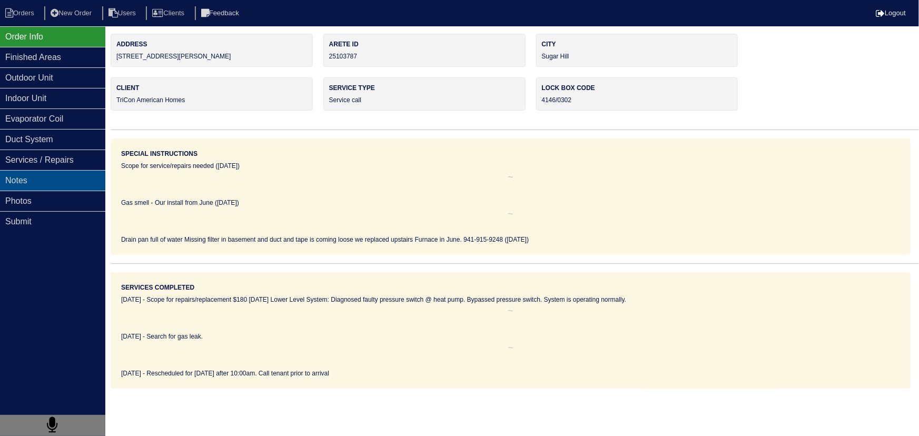
click at [77, 187] on div "Notes" at bounding box center [52, 180] width 105 height 21
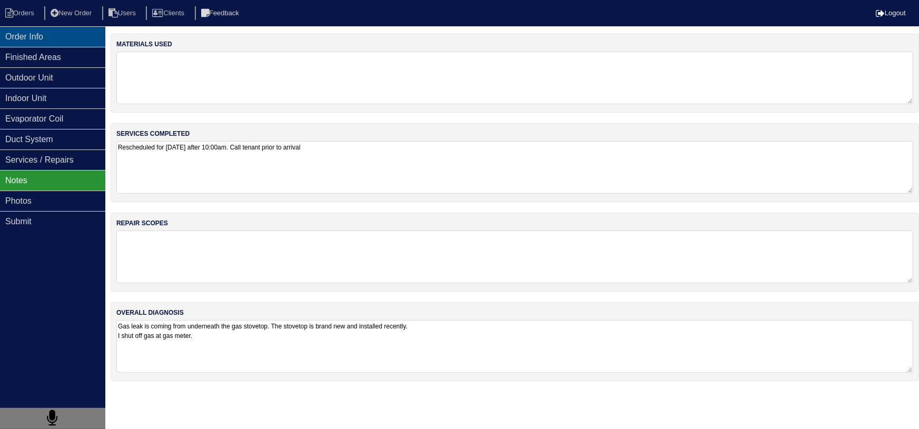
click at [54, 37] on div "Order Info" at bounding box center [52, 36] width 105 height 21
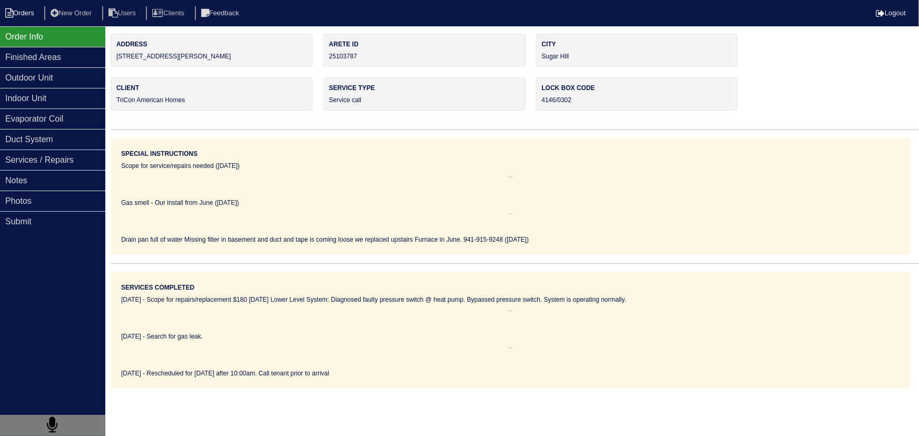
click at [28, 16] on li "Orders" at bounding box center [21, 13] width 43 height 14
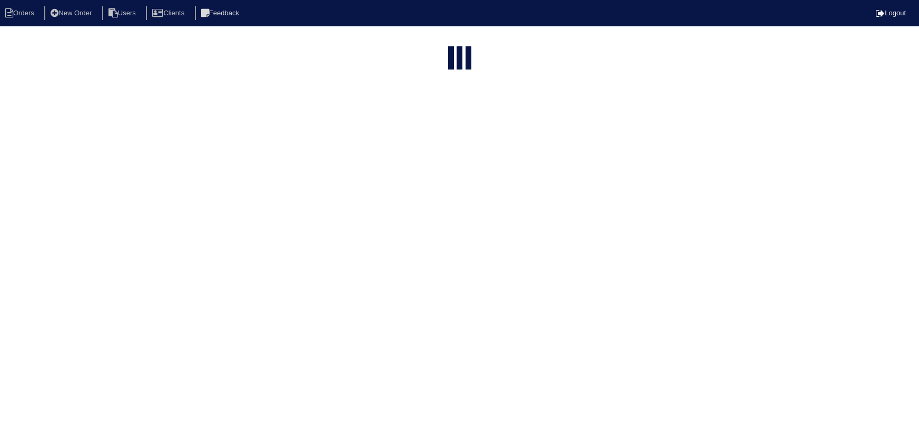
select select "15"
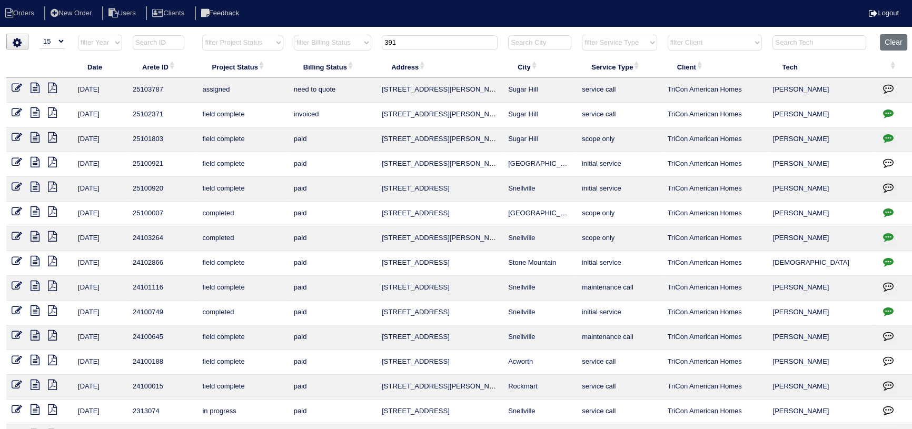
click at [18, 85] on icon at bounding box center [17, 88] width 11 height 11
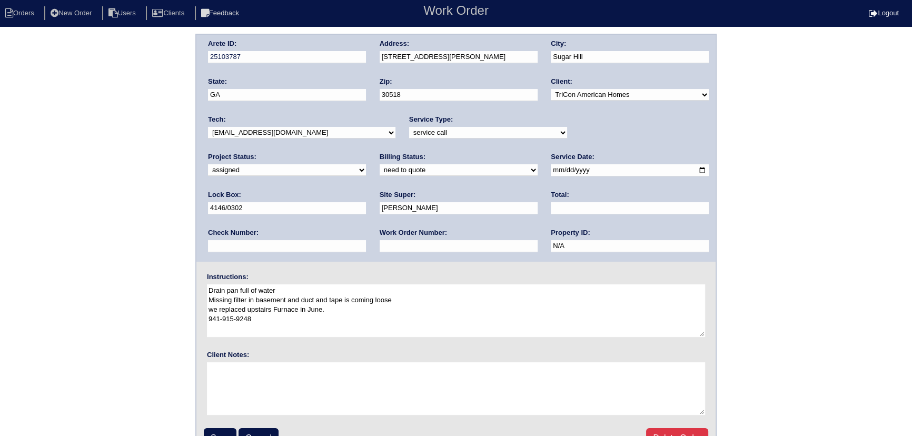
click at [366, 164] on select "new order assigned in progress field complete need to schedule admin review arc…" at bounding box center [287, 170] width 158 height 12
select select "in progress"
click at [366, 164] on select "new order assigned in progress field complete need to schedule admin review arc…" at bounding box center [287, 170] width 158 height 12
click at [225, 433] on input "Save" at bounding box center [220, 438] width 33 height 20
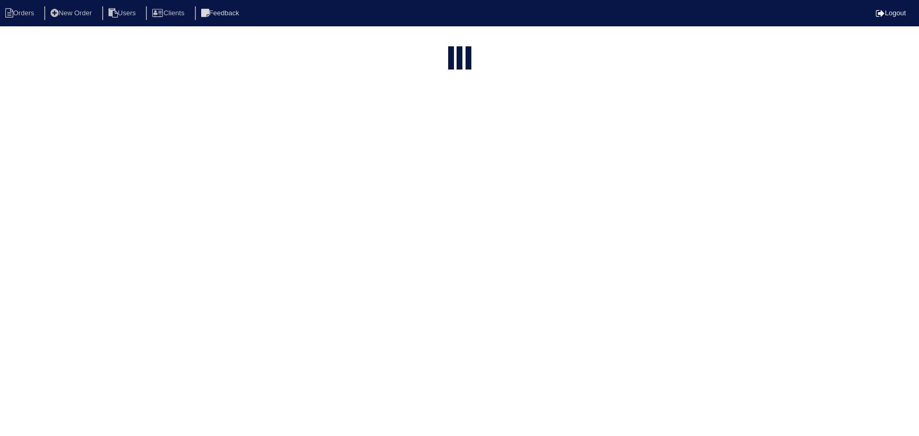
select select "15"
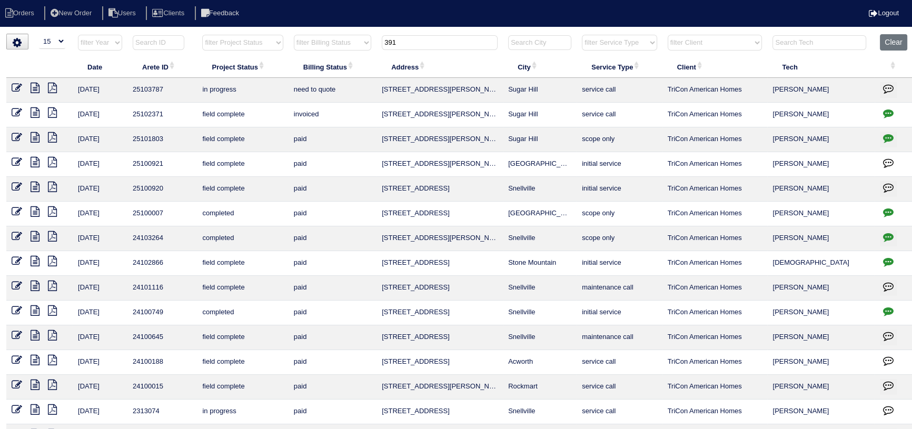
drag, startPoint x: 397, startPoint y: 47, endPoint x: 374, endPoint y: 52, distance: 23.1
click at [373, 50] on tr "filter Year -- Any Year -- 2025 2024 2023 2022 2021 2020 2019 filter Project St…" at bounding box center [460, 45] width 908 height 22
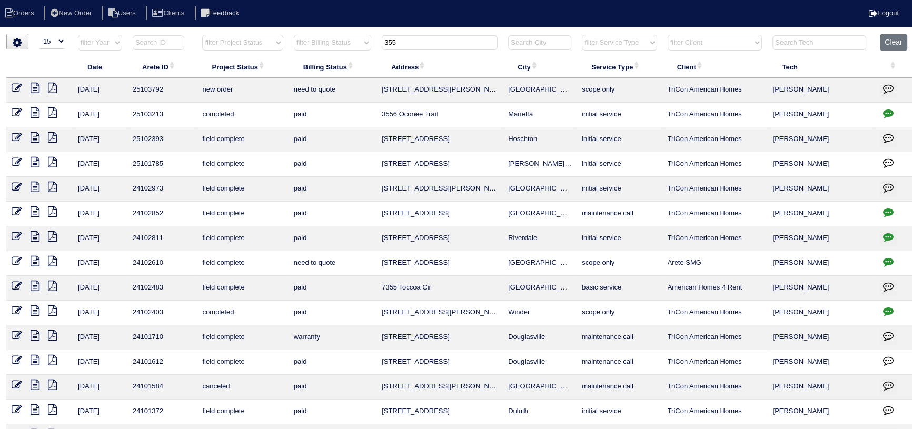
type input "355"
click at [21, 85] on icon at bounding box center [17, 88] width 11 height 11
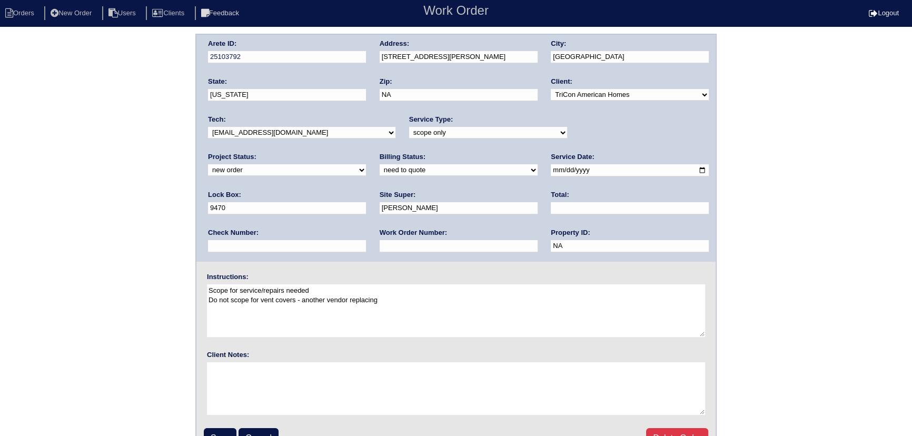
click at [366, 164] on select "new order assigned in progress field complete need to schedule admin review arc…" at bounding box center [287, 170] width 158 height 12
select select "assigned"
click at [366, 164] on select "new order assigned in progress field complete need to schedule admin review arc…" at bounding box center [287, 170] width 158 height 12
click at [253, 133] on select "-select- aretesmg+backup-tech@gmail.com benjohnholt88@gmail.com callisonhvac@ya…" at bounding box center [301, 133] width 187 height 12
select select "151"
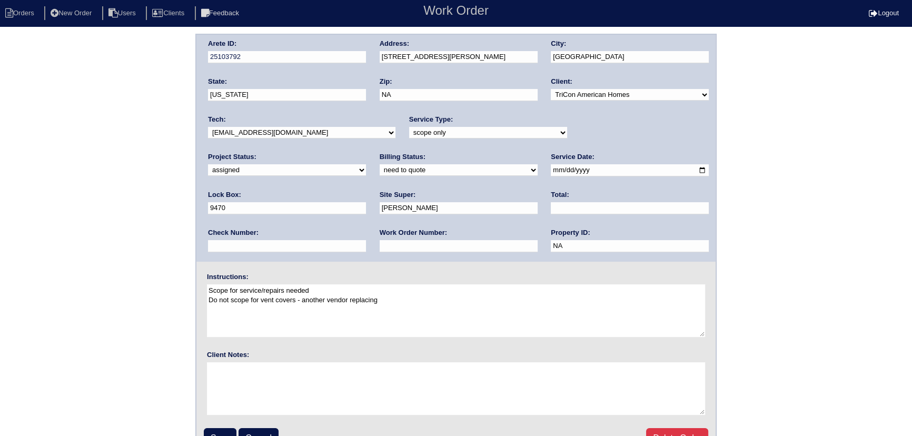
click at [208, 127] on select "-select- [EMAIL_ADDRESS][DOMAIN_NAME] [EMAIL_ADDRESS][DOMAIN_NAME] [EMAIL_ADDRE…" at bounding box center [301, 133] width 187 height 12
click at [551, 167] on input "[DATE]" at bounding box center [630, 170] width 158 height 12
type input "[DATE]"
click at [221, 434] on input "Save" at bounding box center [220, 438] width 33 height 20
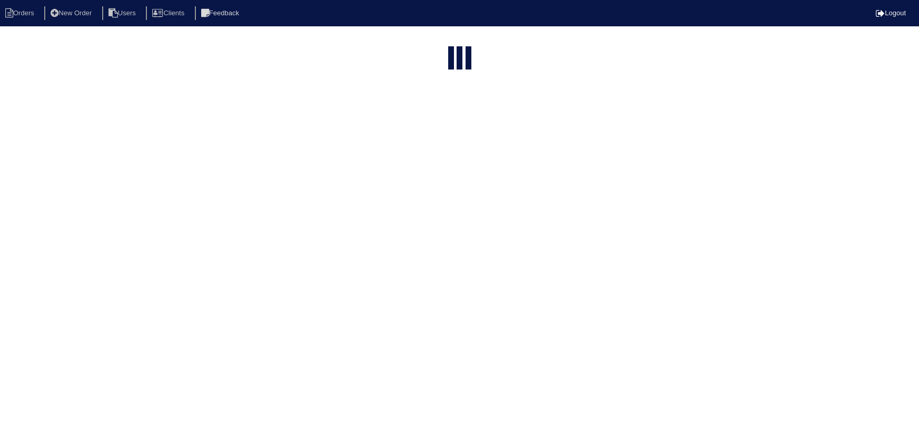
select select "15"
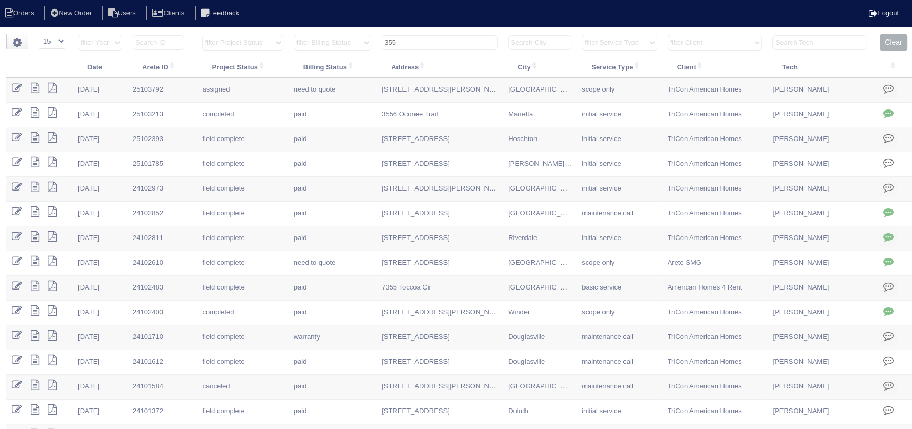
click at [418, 37] on input "355" at bounding box center [440, 42] width 116 height 15
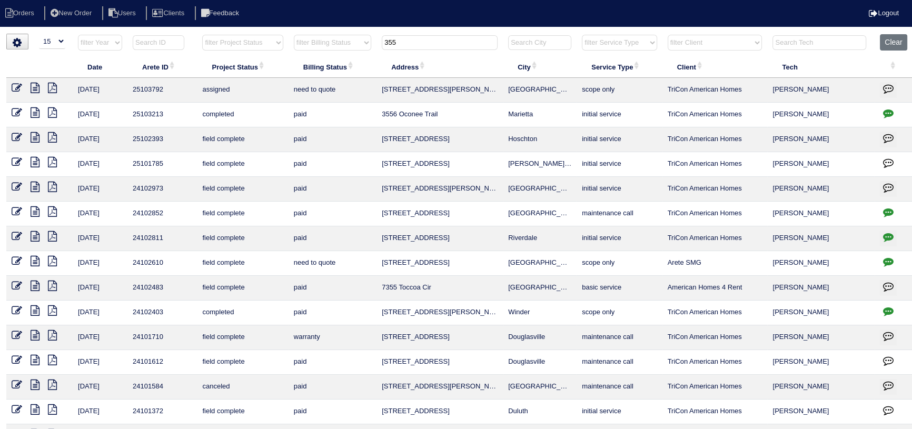
click at [418, 37] on input "355" at bounding box center [440, 42] width 116 height 15
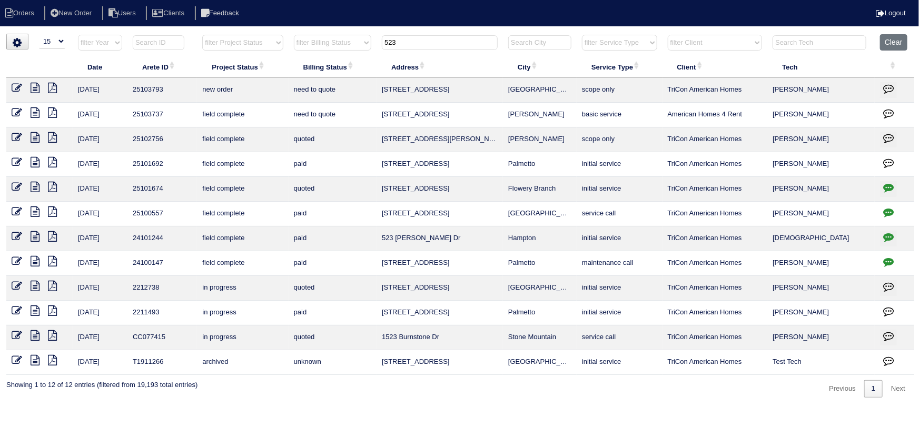
type input "523"
click at [19, 91] on icon at bounding box center [17, 88] width 11 height 11
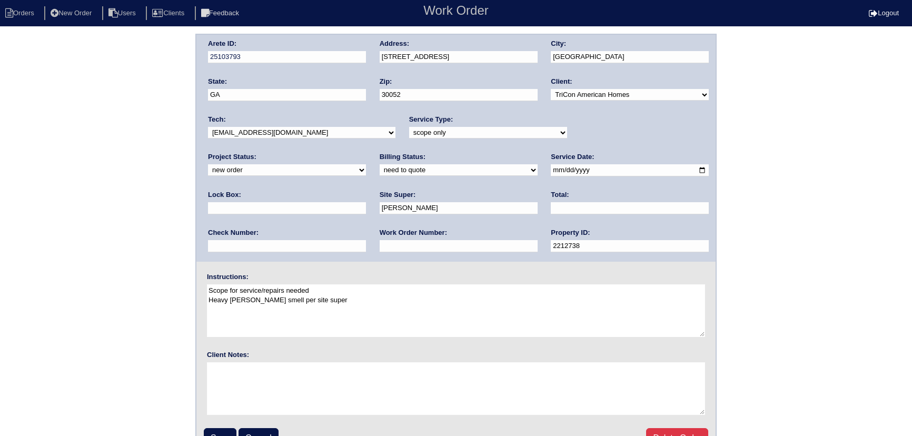
click at [303, 135] on select "-select- [EMAIL_ADDRESS][DOMAIN_NAME] [EMAIL_ADDRESS][DOMAIN_NAME] [EMAIL_ADDRE…" at bounding box center [301, 133] width 187 height 12
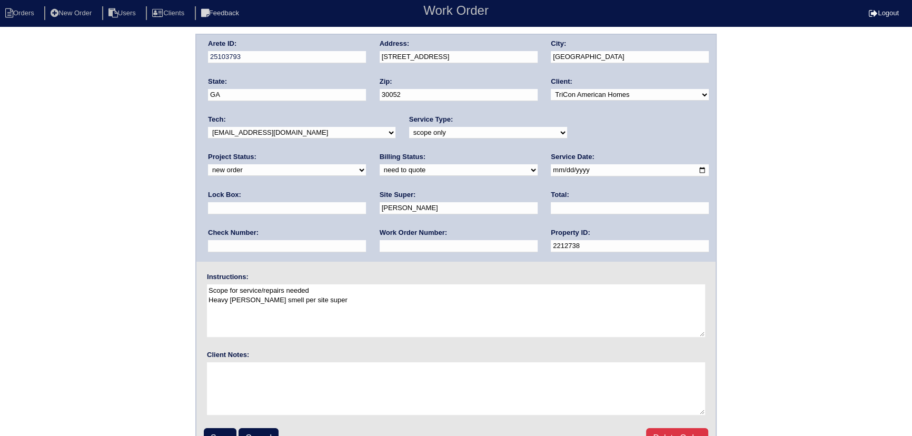
select select "151"
click at [208, 127] on select "-select- [EMAIL_ADDRESS][DOMAIN_NAME] [EMAIL_ADDRESS][DOMAIN_NAME] [EMAIL_ADDRE…" at bounding box center [301, 133] width 187 height 12
drag, startPoint x: 628, startPoint y: 125, endPoint x: 624, endPoint y: 129, distance: 6.0
click at [366, 152] on div "Project Status: new order assigned in progress field complete need to schedule …" at bounding box center [287, 166] width 158 height 29
click at [366, 164] on select "new order assigned in progress field complete need to schedule admin review arc…" at bounding box center [287, 170] width 158 height 12
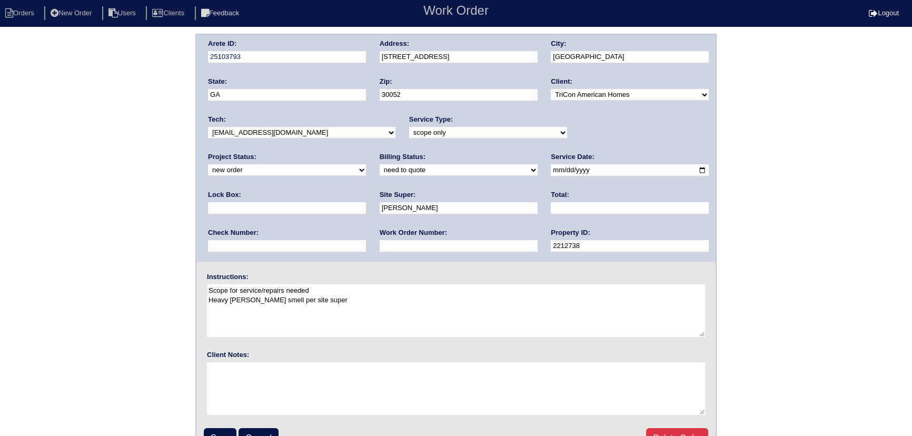
select select "assigned"
click at [366, 164] on select "new order assigned in progress field complete need to schedule admin review arc…" at bounding box center [287, 170] width 158 height 12
click at [551, 169] on input "[DATE]" at bounding box center [630, 170] width 158 height 12
type input "[DATE]"
click at [216, 430] on input "Save" at bounding box center [220, 438] width 33 height 20
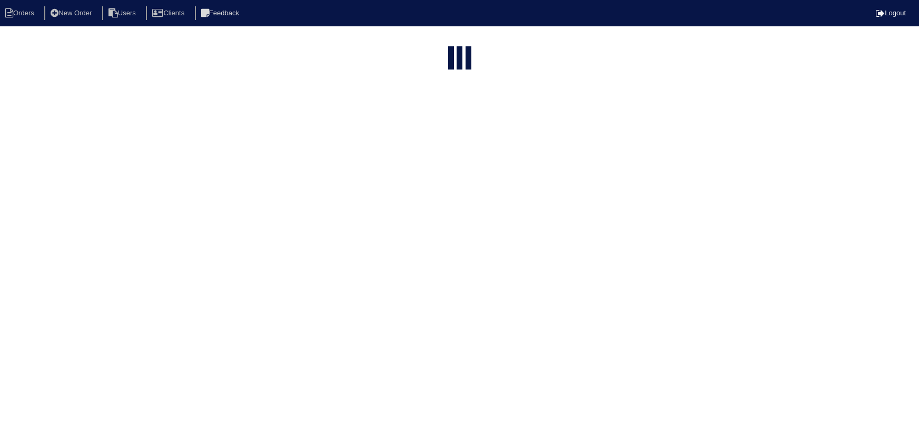
select select "15"
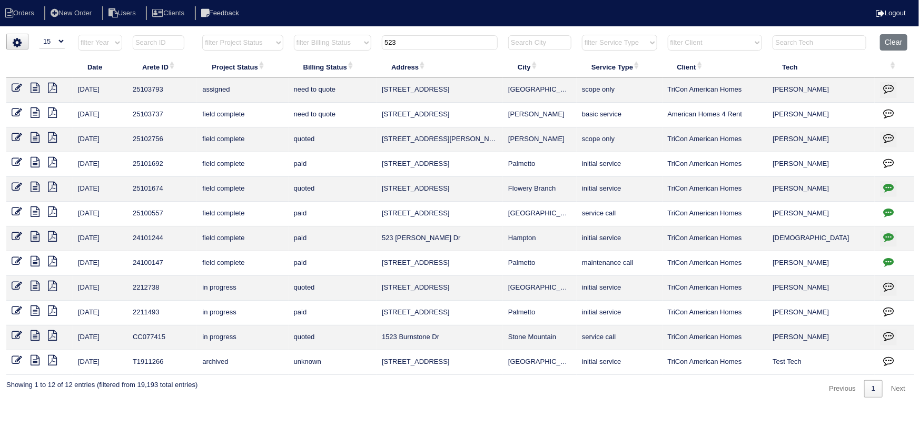
drag, startPoint x: 434, startPoint y: 42, endPoint x: 383, endPoint y: 48, distance: 51.0
click at [383, 48] on input "523" at bounding box center [440, 42] width 116 height 15
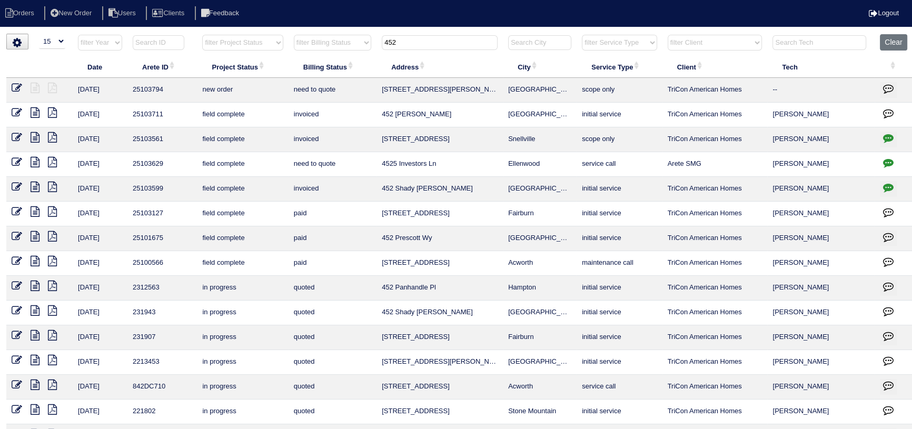
type input "452"
click at [19, 90] on icon at bounding box center [17, 88] width 11 height 11
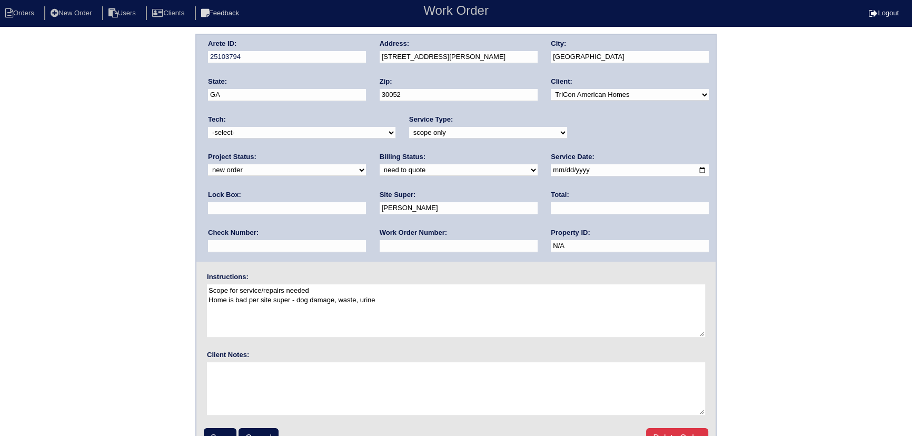
click at [366, 164] on select "new order assigned in progress field complete need to schedule admin review arc…" at bounding box center [287, 170] width 158 height 12
select select "assigned"
click at [366, 164] on select "new order assigned in progress field complete need to schedule admin review arc…" at bounding box center [287, 170] width 158 height 12
click at [551, 173] on input "[DATE]" at bounding box center [630, 170] width 158 height 12
type input "[DATE]"
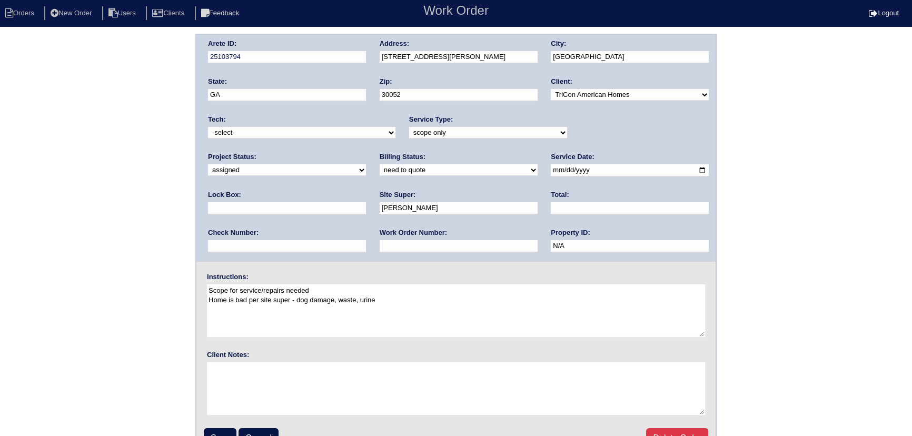
drag, startPoint x: 285, startPoint y: 133, endPoint x: 279, endPoint y: 137, distance: 7.2
click at [284, 132] on select "-select- [EMAIL_ADDRESS][DOMAIN_NAME] [EMAIL_ADDRESS][DOMAIN_NAME] [EMAIL_ADDRE…" at bounding box center [301, 133] width 187 height 12
select select "151"
click at [208, 127] on select "-select- [EMAIL_ADDRESS][DOMAIN_NAME] [EMAIL_ADDRESS][DOMAIN_NAME] [EMAIL_ADDRE…" at bounding box center [301, 133] width 187 height 12
click at [223, 431] on input "Save" at bounding box center [220, 438] width 33 height 20
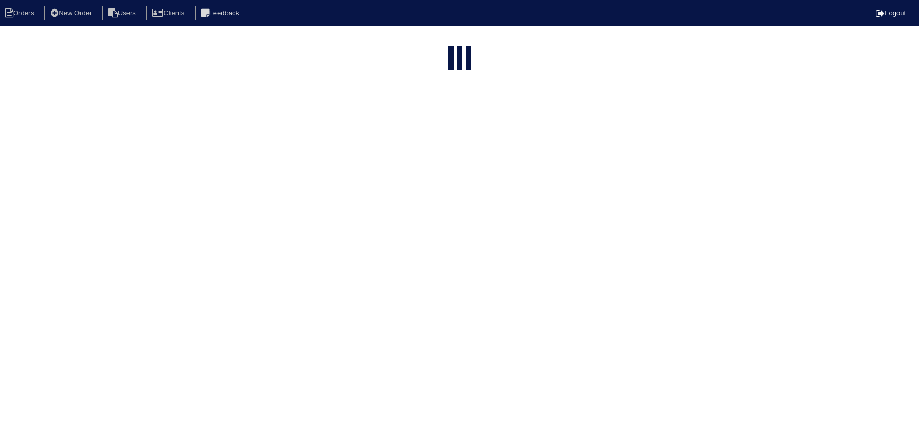
select select "15"
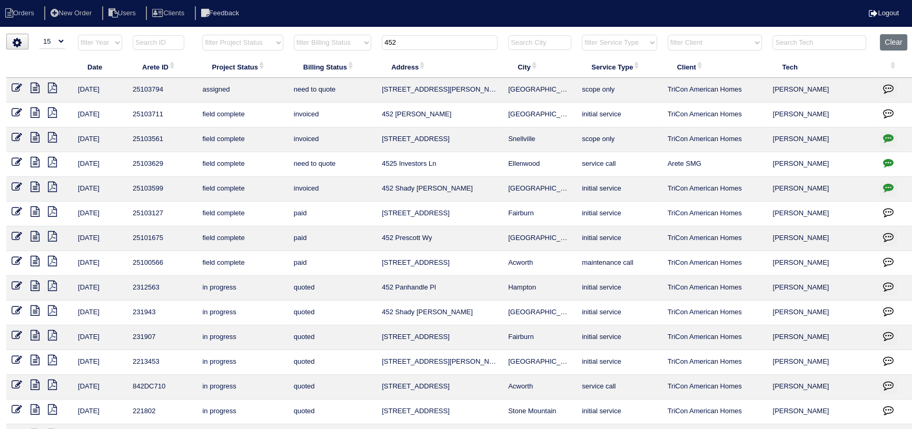
drag, startPoint x: 402, startPoint y: 34, endPoint x: 382, endPoint y: 42, distance: 21.5
click at [382, 42] on th "452" at bounding box center [440, 45] width 126 height 22
drag, startPoint x: 423, startPoint y: 53, endPoint x: 369, endPoint y: 53, distance: 54.8
click at [369, 53] on tr "filter Year -- Any Year -- 2025 2024 2023 2022 2021 2020 2019 filter Project St…" at bounding box center [460, 45] width 908 height 22
click at [398, 43] on input "452" at bounding box center [440, 42] width 116 height 15
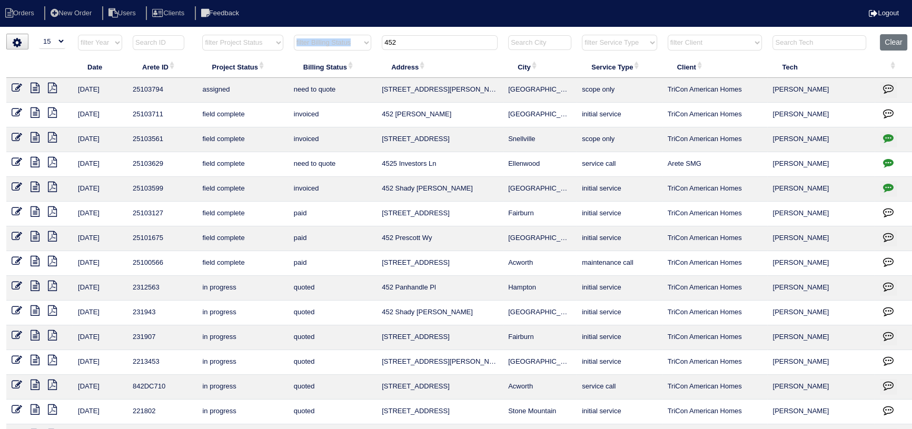
click at [407, 37] on input "452" at bounding box center [440, 42] width 116 height 15
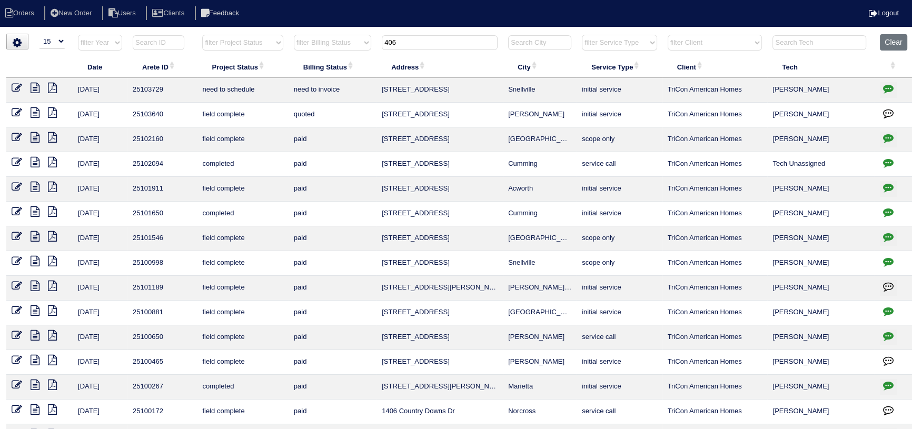
type input "406"
click at [17, 85] on icon at bounding box center [17, 88] width 11 height 11
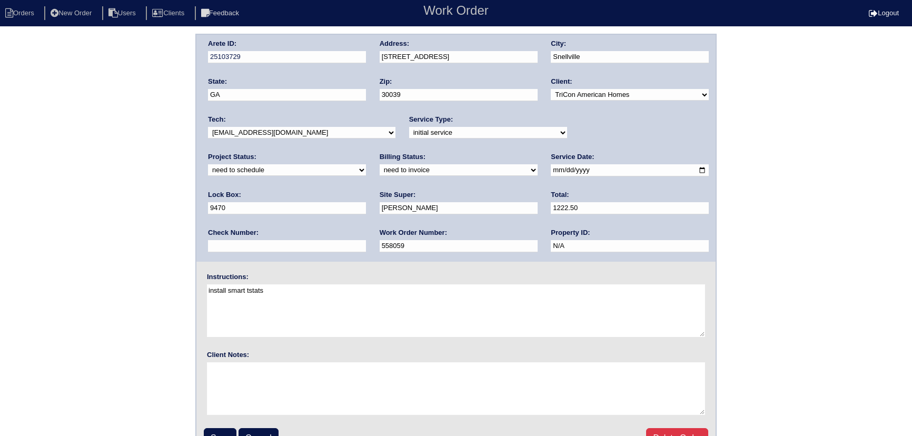
click at [366, 164] on select "new order assigned in progress field complete need to schedule admin review arc…" at bounding box center [287, 170] width 158 height 12
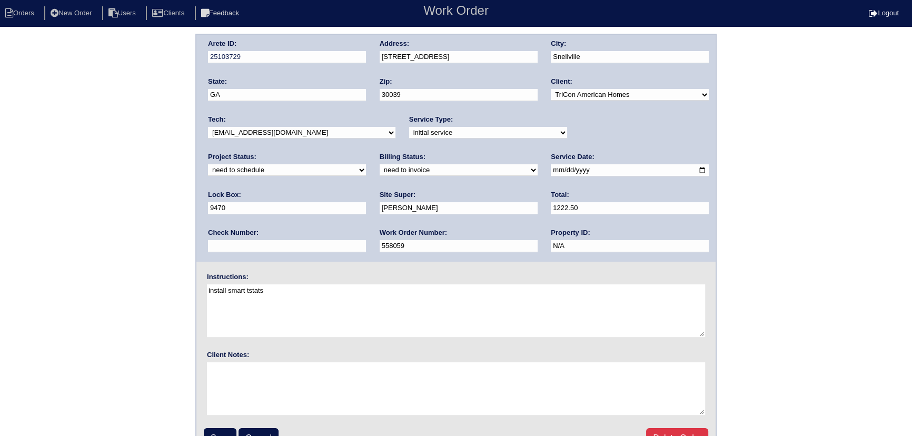
select select "assigned"
click at [366, 164] on select "new order assigned in progress field complete need to schedule admin review arc…" at bounding box center [287, 170] width 158 height 12
click at [321, 131] on select "-select- aretesmg+backup-tech@gmail.com benjohnholt88@gmail.com callisonhvac@ya…" at bounding box center [301, 133] width 187 height 12
select select "36"
click at [208, 127] on select "-select- aretesmg+backup-tech@gmail.com benjohnholt88@gmail.com callisonhvac@ya…" at bounding box center [301, 133] width 187 height 12
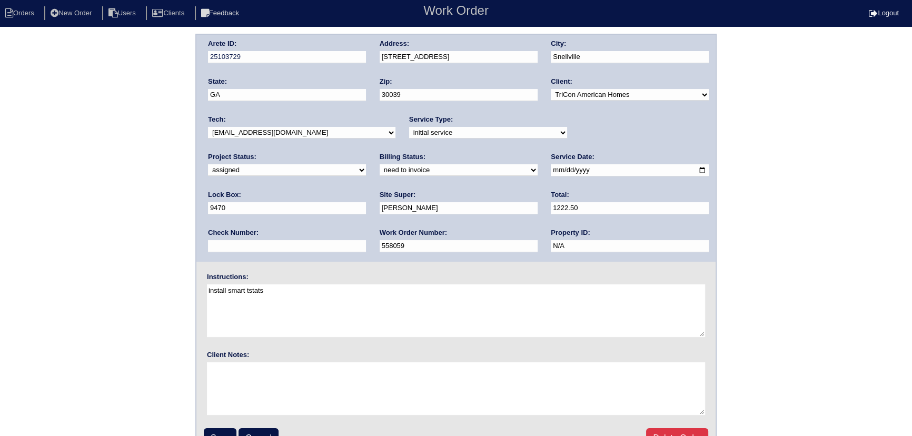
click at [551, 170] on input "2025-10-15" at bounding box center [630, 170] width 158 height 12
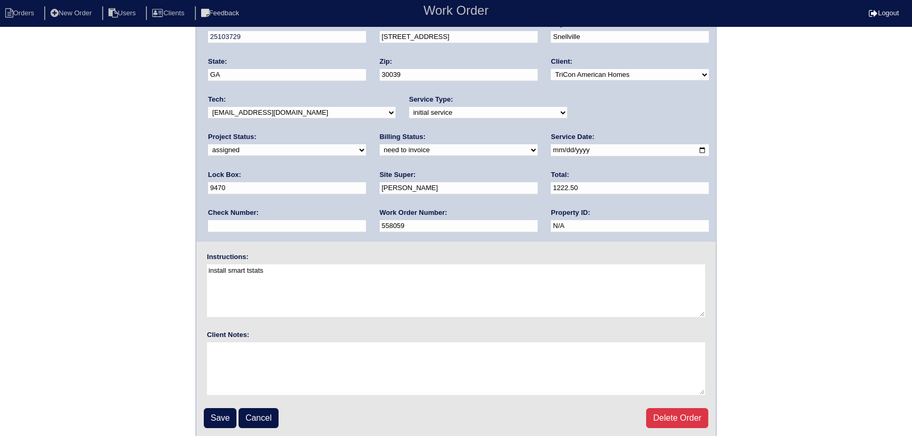
scroll to position [22, 0]
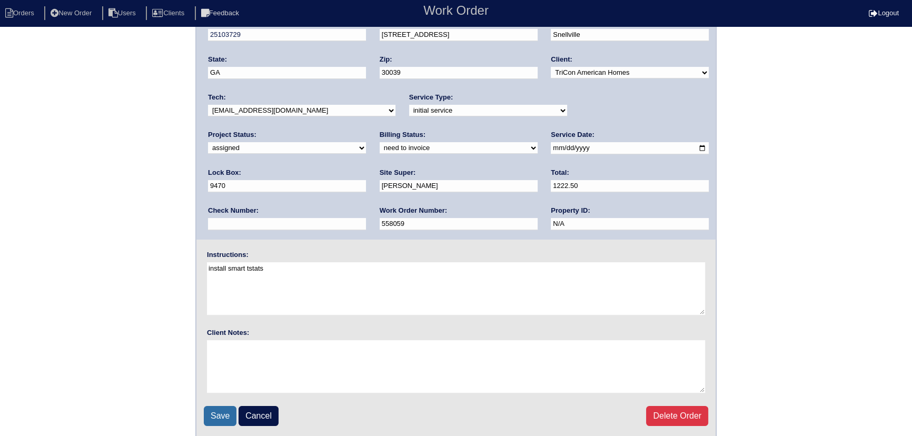
click at [224, 406] on input "Save" at bounding box center [220, 416] width 33 height 20
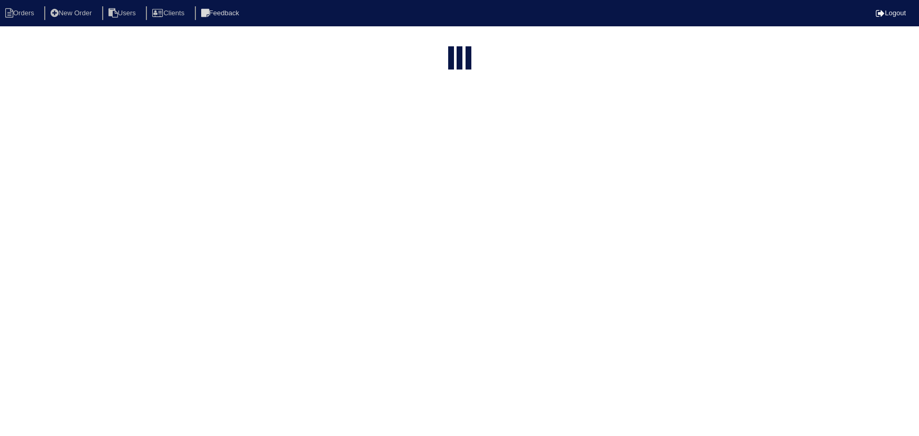
select select "15"
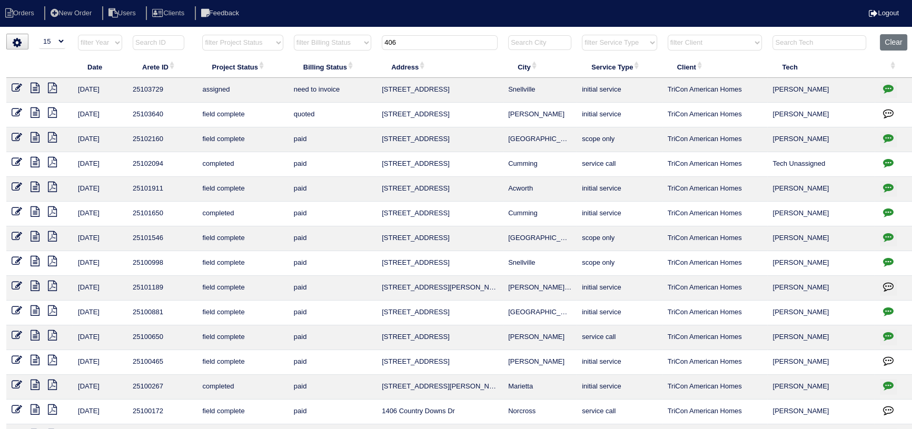
click at [31, 87] on icon at bounding box center [35, 88] width 9 height 11
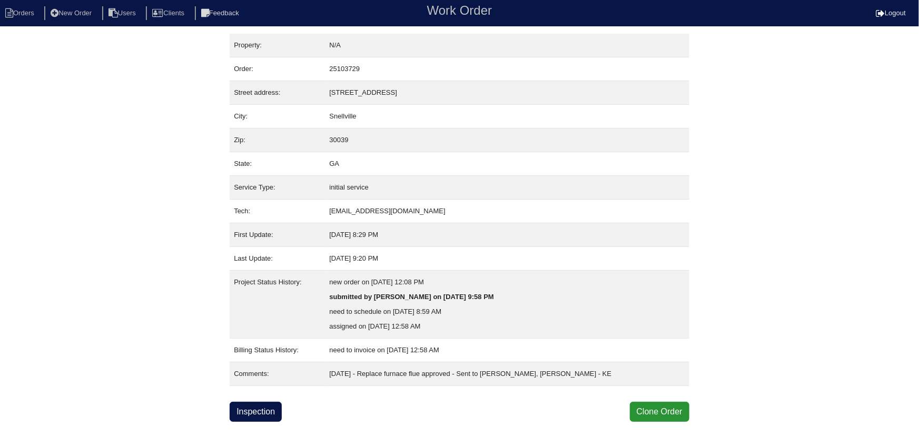
click at [251, 400] on div "Property: N/A Order: 25103729 Street address: [STREET_ADDRESS] City: [GEOGRAPHI…" at bounding box center [460, 228] width 460 height 388
click at [250, 405] on link "Inspection" at bounding box center [256, 412] width 52 height 20
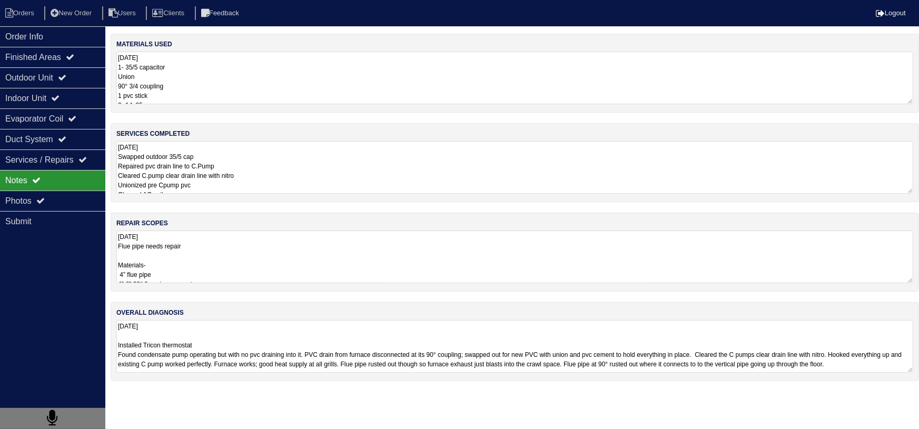
click at [184, 259] on textarea "[DATE] Flue pipe needs repair Materials- 4” flue pipe 4”-6” 90° flue pipe conne…" at bounding box center [514, 257] width 797 height 53
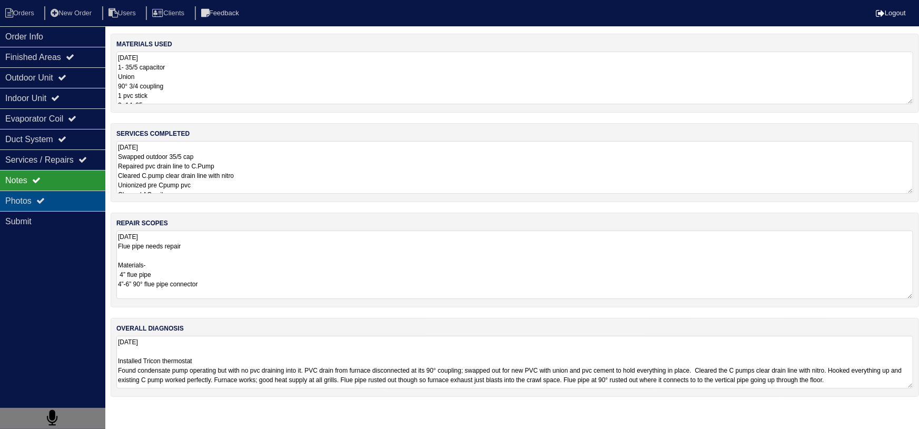
click at [56, 200] on div "Photos" at bounding box center [52, 201] width 105 height 21
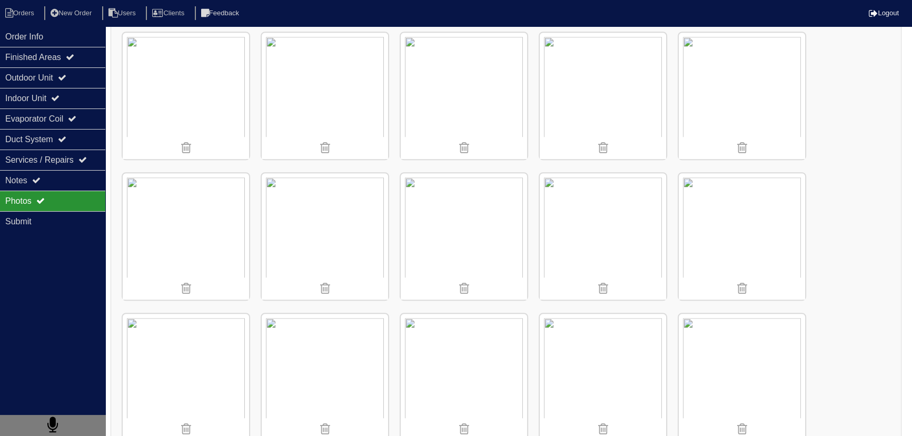
scroll to position [1053, 0]
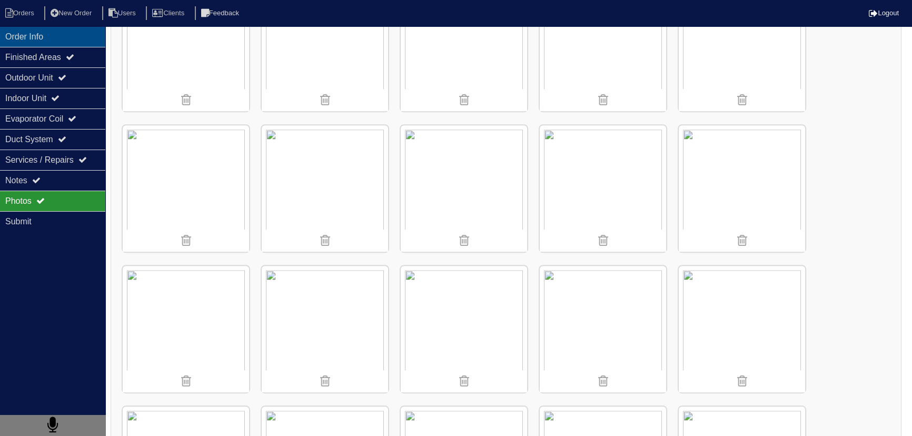
click at [44, 37] on div "Order Info" at bounding box center [52, 36] width 105 height 21
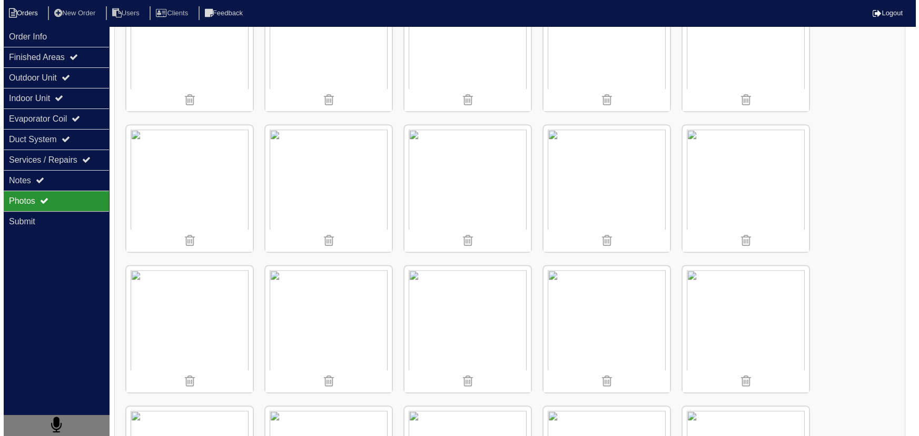
scroll to position [0, 0]
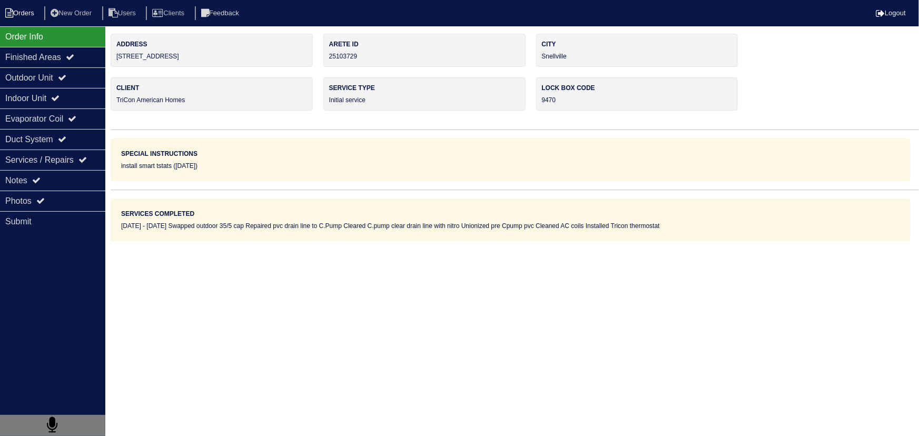
click at [27, 16] on li "Orders" at bounding box center [21, 13] width 43 height 14
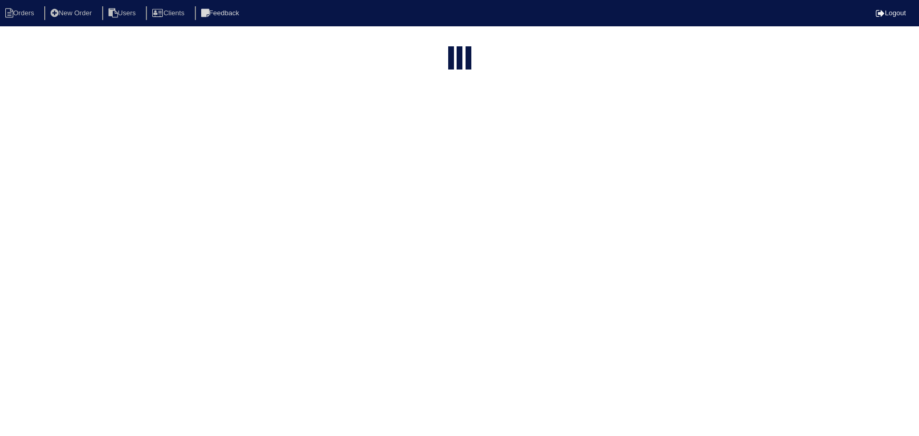
select select "15"
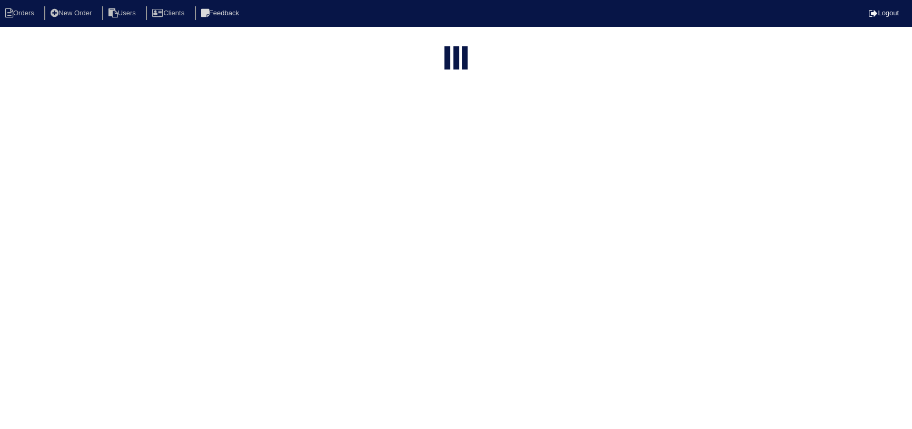
click at [440, 39] on html "Orders New Order Users Clients Feedback Logout Orders New Order Users Clients M…" at bounding box center [456, 284] width 912 height 568
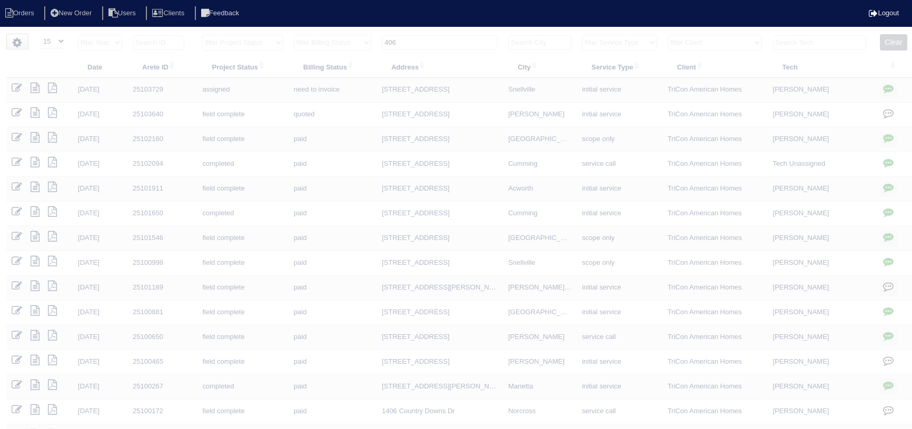
click at [440, 39] on input "406" at bounding box center [440, 42] width 116 height 15
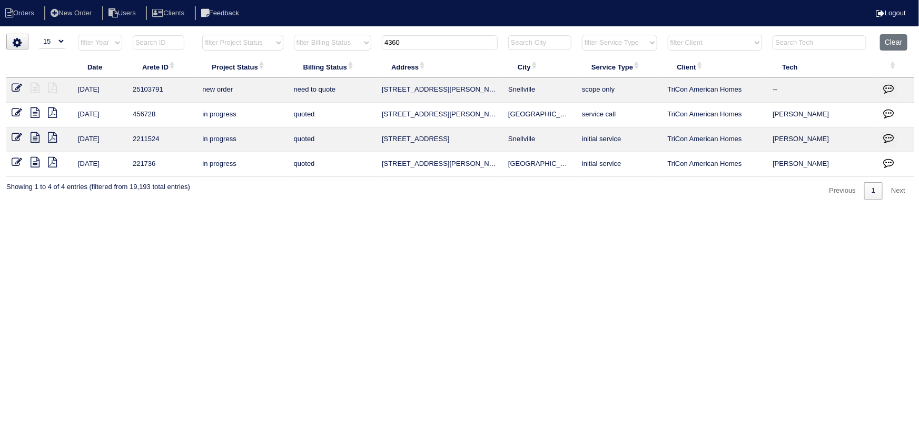
type input "4360"
click at [16, 84] on icon at bounding box center [17, 88] width 11 height 11
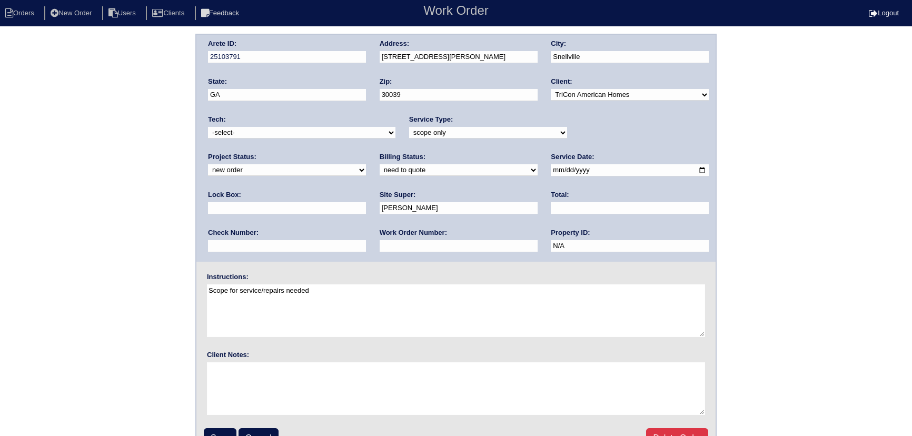
click at [298, 129] on select "-select- [EMAIL_ADDRESS][DOMAIN_NAME] [EMAIL_ADDRESS][DOMAIN_NAME] [EMAIL_ADDRE…" at bounding box center [301, 133] width 187 height 12
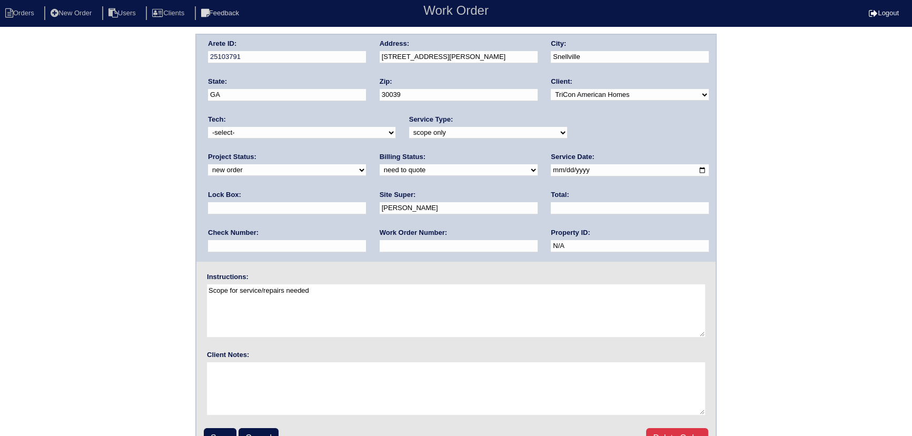
select select "36"
click at [208, 127] on select "-select- [EMAIL_ADDRESS][DOMAIN_NAME] [EMAIL_ADDRESS][DOMAIN_NAME] [EMAIL_ADDRE…" at bounding box center [301, 133] width 187 height 12
click at [366, 164] on select "new order assigned in progress field complete need to schedule admin review arc…" at bounding box center [287, 170] width 158 height 12
select select "assigned"
click at [366, 164] on select "new order assigned in progress field complete need to schedule admin review arc…" at bounding box center [287, 170] width 158 height 12
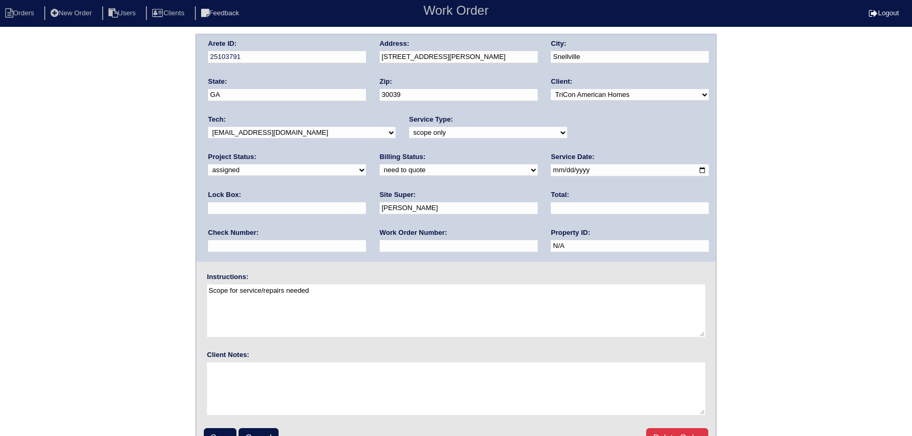
drag, startPoint x: 534, startPoint y: 171, endPoint x: 526, endPoint y: 174, distance: 8.3
click at [551, 171] on input "2025-10-14" at bounding box center [630, 170] width 158 height 12
type input "2025-10-15"
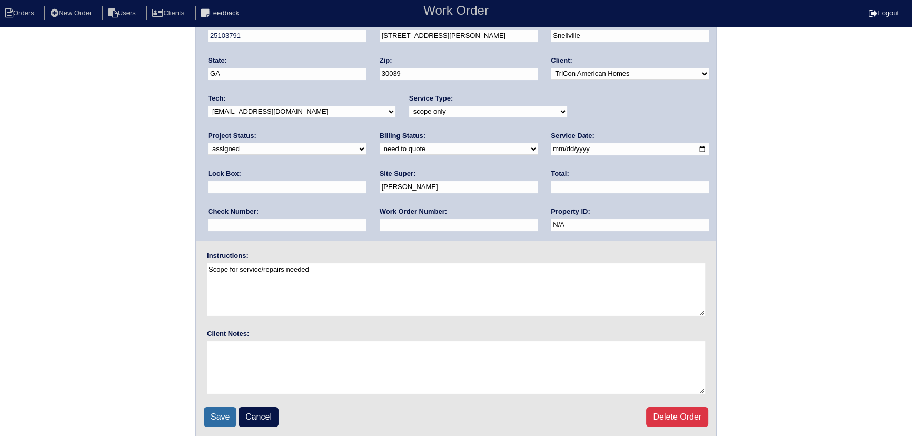
scroll to position [22, 0]
click at [214, 421] on input "Save" at bounding box center [220, 416] width 33 height 20
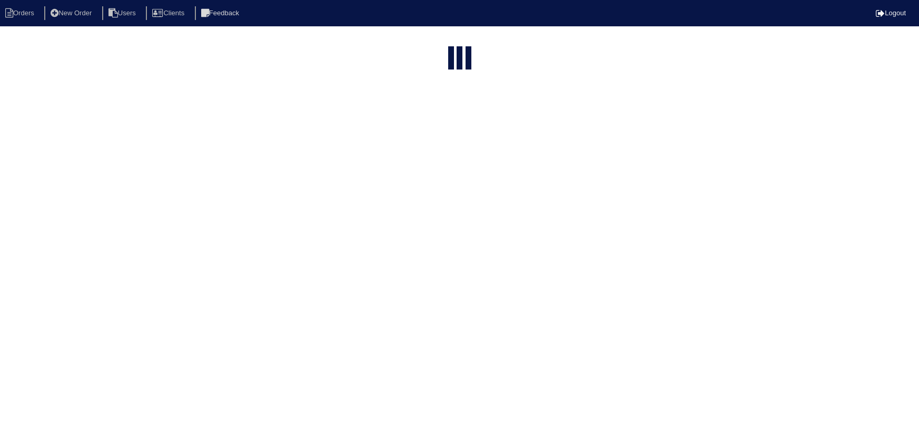
select select "15"
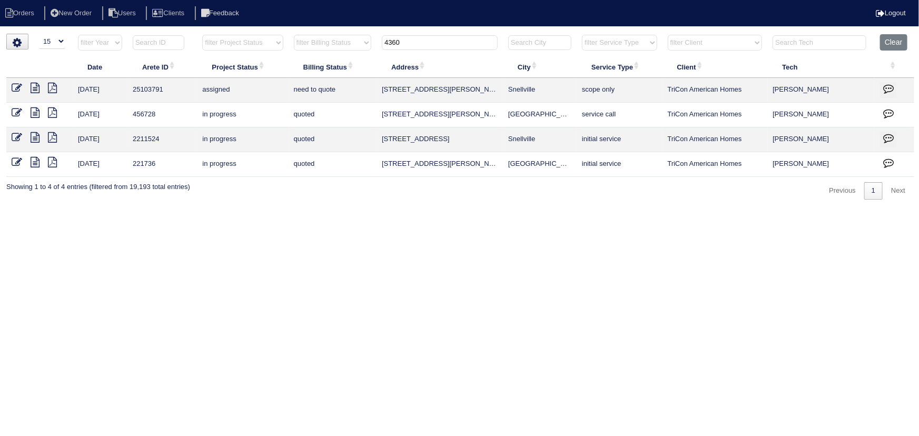
drag, startPoint x: 389, startPoint y: 43, endPoint x: 367, endPoint y: 46, distance: 21.8
click at [366, 46] on tr "filter Year -- Any Year -- 2025 2024 2023 2022 2021 2020 2019 filter Project St…" at bounding box center [460, 45] width 908 height 22
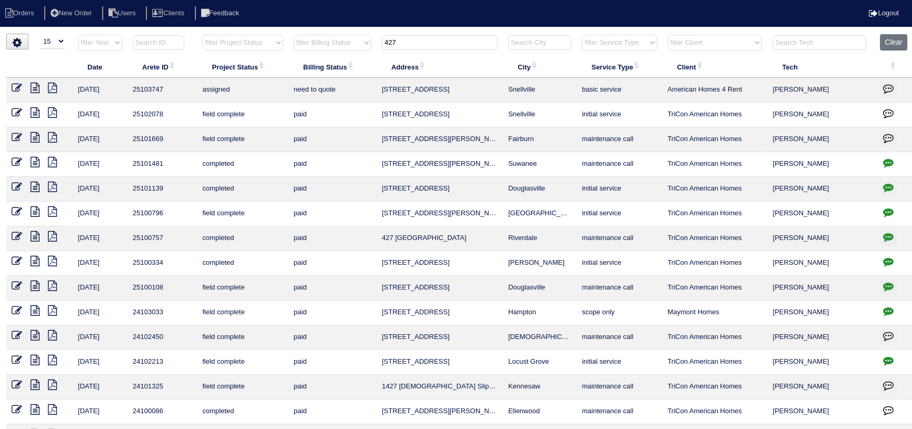
type input "427"
click at [19, 86] on icon at bounding box center [17, 88] width 11 height 11
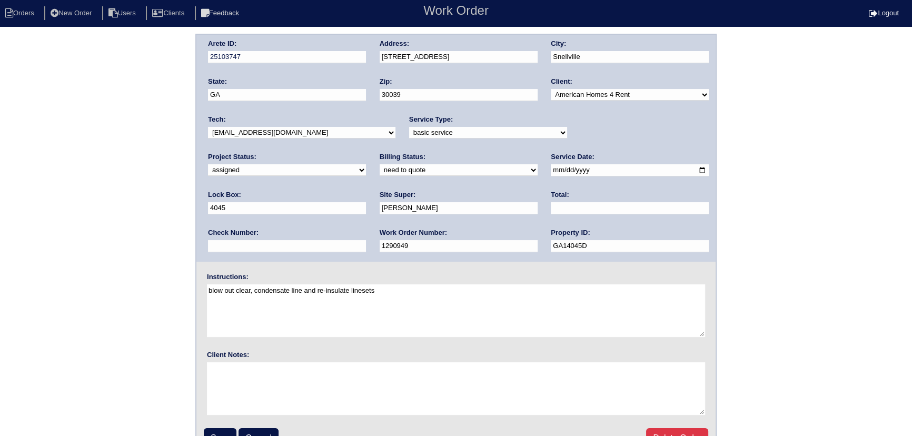
click at [551, 169] on input "[DATE]" at bounding box center [630, 170] width 158 height 12
type input "[DATE]"
click at [289, 133] on select "-select- [EMAIL_ADDRESS][DOMAIN_NAME] [EMAIL_ADDRESS][DOMAIN_NAME] [EMAIL_ADDRE…" at bounding box center [301, 133] width 187 height 12
select select "36"
click at [208, 127] on select "-select- [EMAIL_ADDRESS][DOMAIN_NAME] [EMAIL_ADDRESS][DOMAIN_NAME] [EMAIL_ADDRE…" at bounding box center [301, 133] width 187 height 12
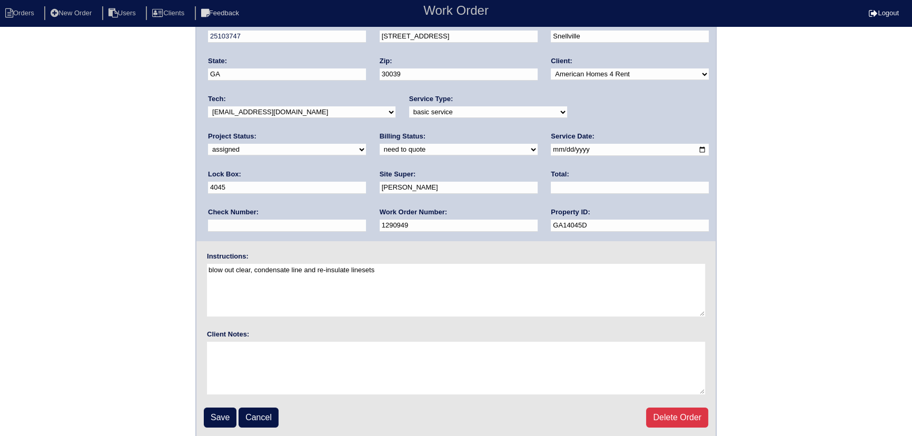
scroll to position [22, 0]
click at [219, 414] on input "Save" at bounding box center [220, 416] width 33 height 20
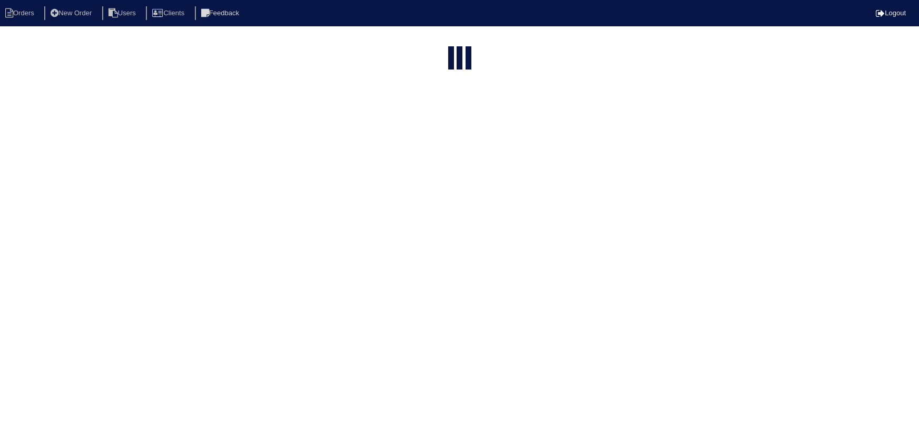
select select "15"
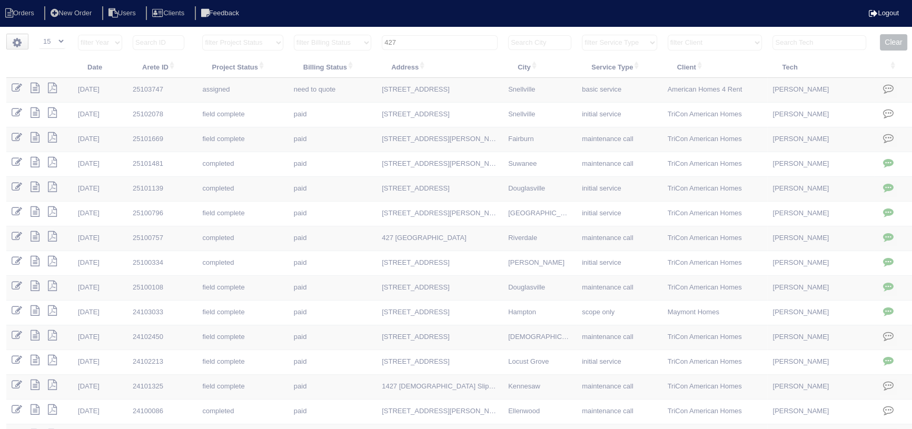
click at [418, 37] on input "427" at bounding box center [440, 42] width 116 height 15
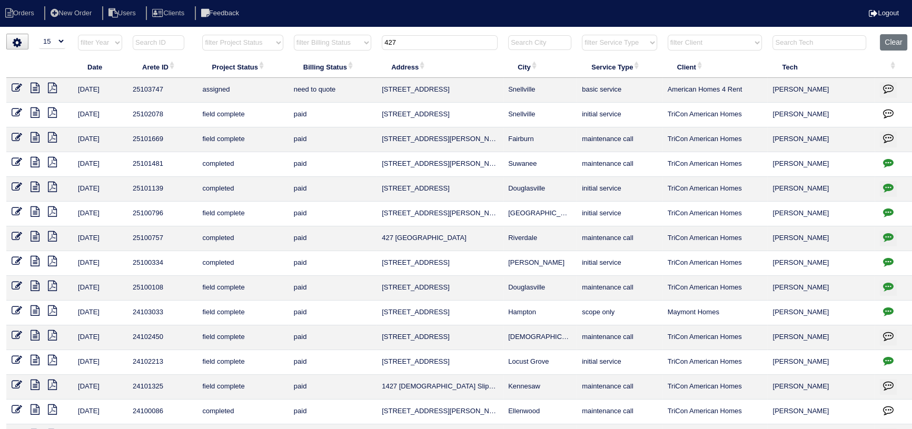
click at [418, 37] on input "427" at bounding box center [440, 42] width 116 height 15
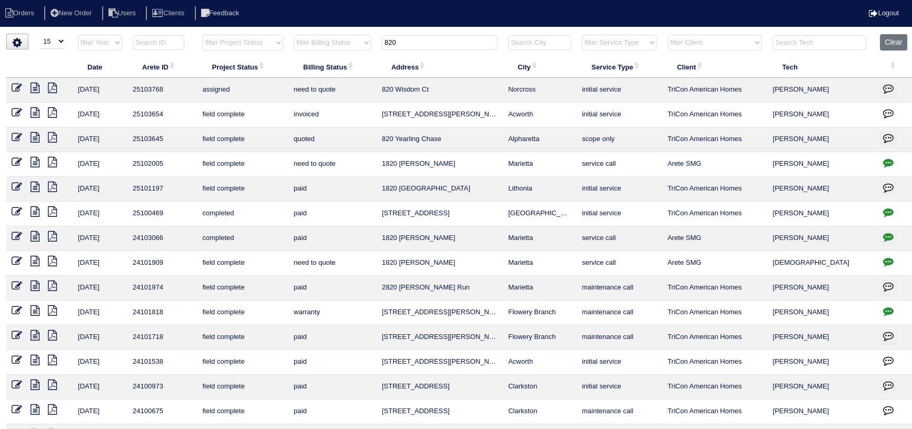
type input "820"
click at [18, 83] on icon at bounding box center [17, 88] width 11 height 11
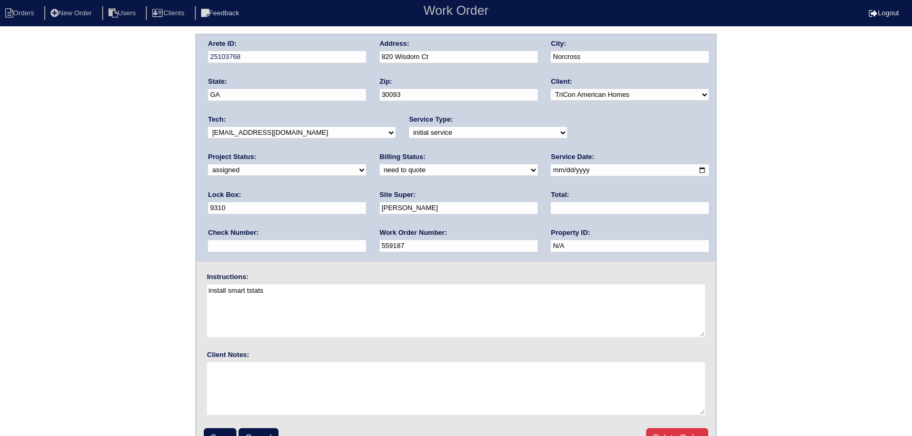
click at [288, 129] on select "-select- aretesmg+backup-tech@gmail.com benjohnholt88@gmail.com callisonhvac@ya…" at bounding box center [301, 133] width 187 height 12
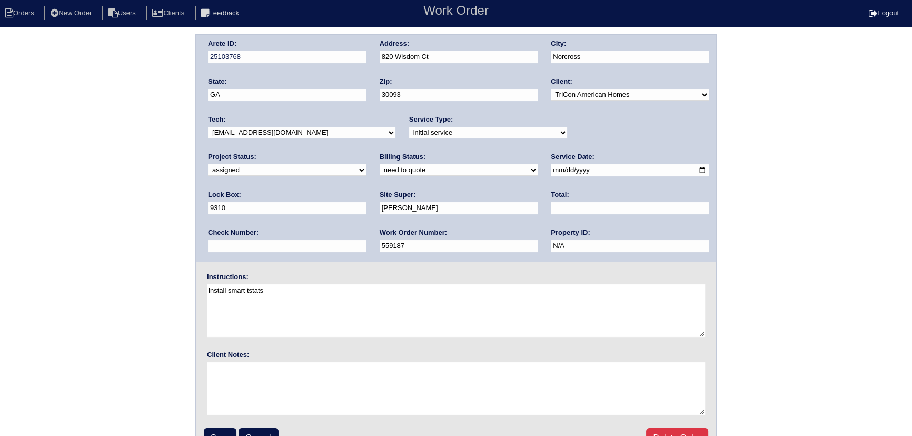
select select "36"
click at [208, 127] on select "-select- aretesmg+backup-tech@gmail.com benjohnholt88@gmail.com callisonhvac@ya…" at bounding box center [301, 133] width 187 height 12
click at [551, 168] on input "[DATE]" at bounding box center [630, 170] width 158 height 12
type input "[DATE]"
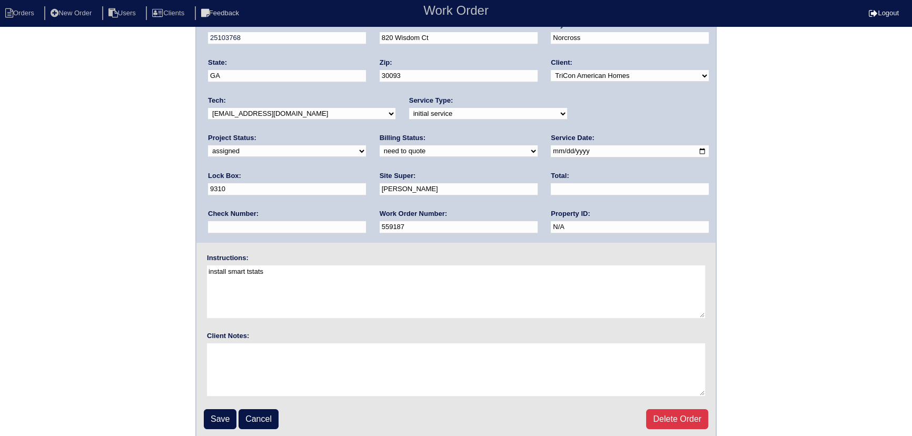
scroll to position [22, 0]
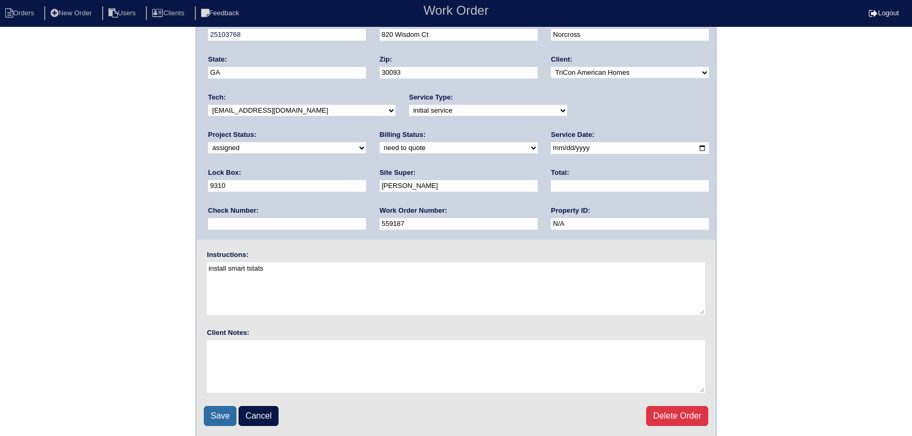
click at [216, 410] on input "Save" at bounding box center [220, 416] width 33 height 20
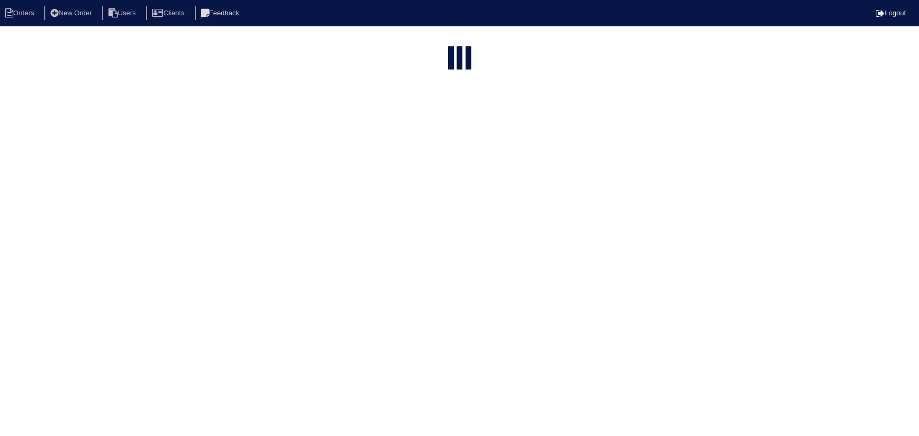
select select "15"
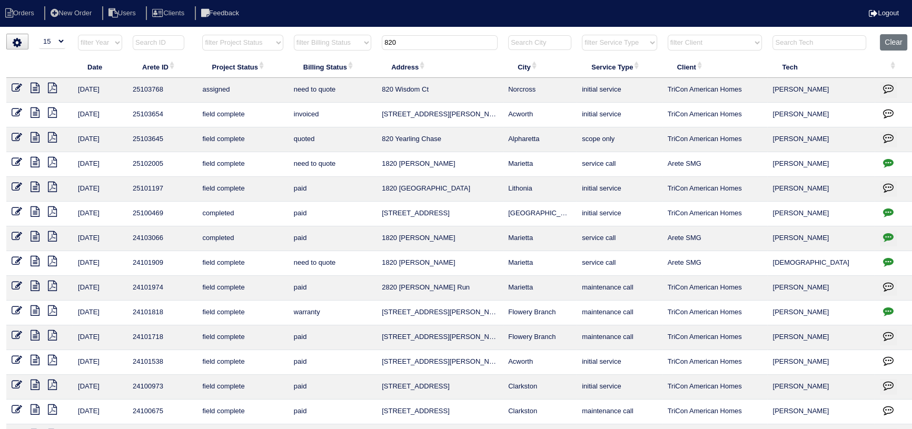
drag, startPoint x: 414, startPoint y: 46, endPoint x: 358, endPoint y: 47, distance: 56.9
click at [358, 47] on tr "filter Year -- Any Year -- 2025 2024 2023 2022 2021 2020 2019 filter Project St…" at bounding box center [460, 45] width 908 height 22
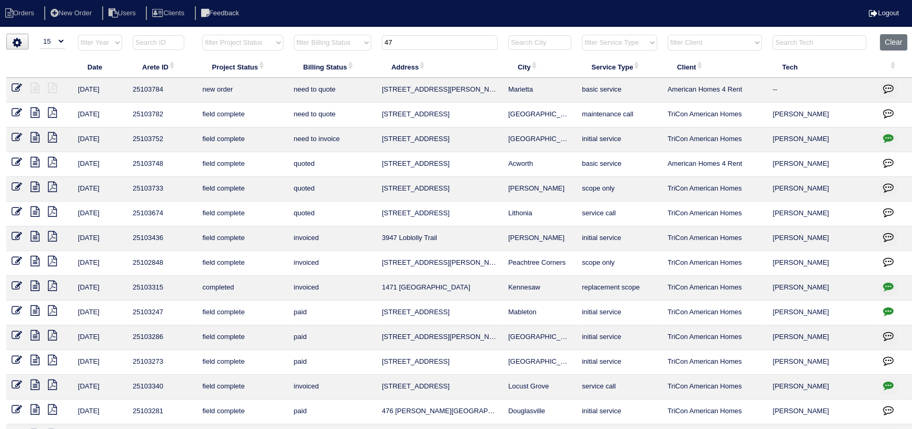
type input "47"
click at [15, 87] on icon at bounding box center [17, 88] width 11 height 11
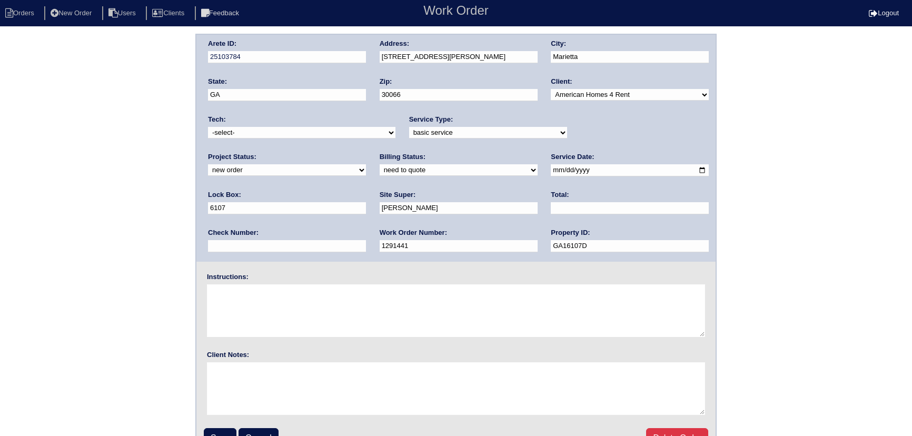
drag, startPoint x: 0, startPoint y: 0, endPoint x: 598, endPoint y: 137, distance: 613.9
click at [366, 164] on select "new order assigned in progress field complete need to schedule admin review arc…" at bounding box center [287, 170] width 158 height 12
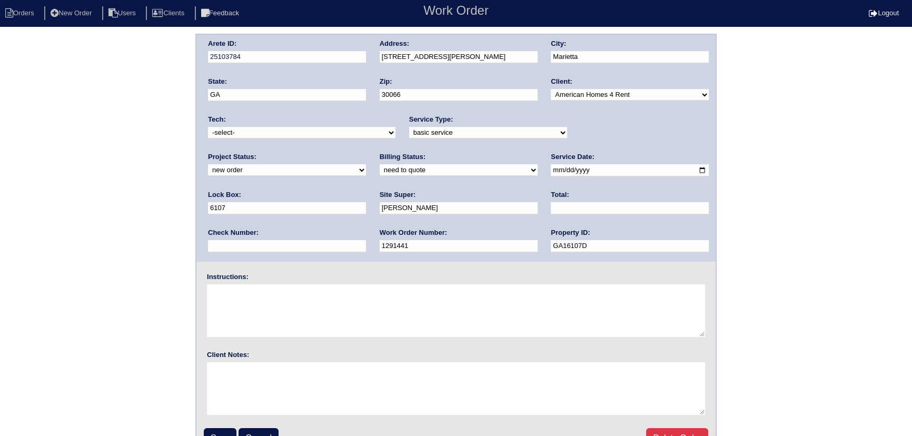
select select "assigned"
click at [366, 164] on select "new order assigned in progress field complete need to schedule admin review arc…" at bounding box center [287, 170] width 158 height 12
click at [551, 172] on input "[DATE]" at bounding box center [630, 170] width 158 height 12
type input "[DATE]"
click at [310, 137] on select "-select- [EMAIL_ADDRESS][DOMAIN_NAME] [EMAIL_ADDRESS][DOMAIN_NAME] [EMAIL_ADDRE…" at bounding box center [301, 133] width 187 height 12
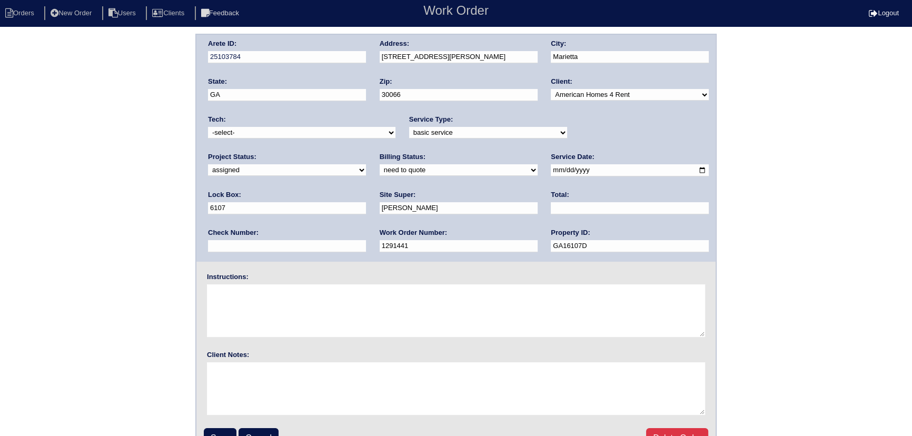
select select "75"
click at [208, 127] on select "-select- aretesmg+backup-tech@gmail.com benjohnholt88@gmail.com callisonhvac@ya…" at bounding box center [301, 133] width 187 height 12
click at [221, 428] on input "Save" at bounding box center [220, 438] width 33 height 20
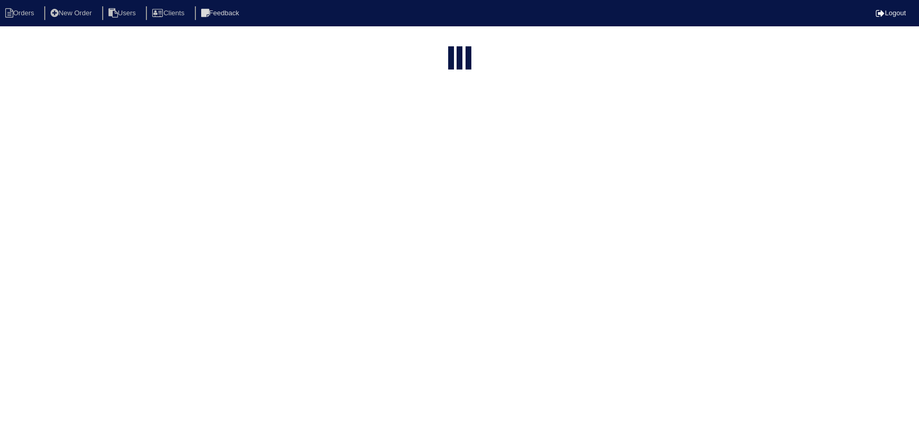
select select "15"
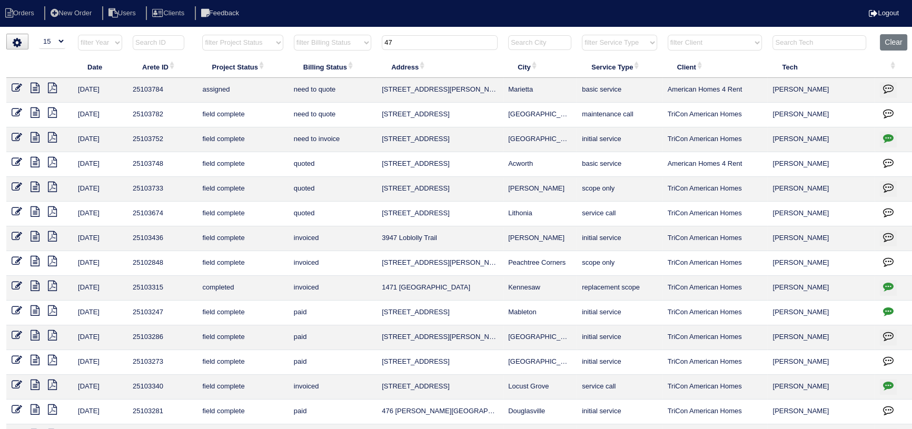
drag, startPoint x: 437, startPoint y: 42, endPoint x: 343, endPoint y: 39, distance: 94.3
click at [343, 39] on tr "filter Year -- Any Year -- 2025 2024 2023 2022 2021 2020 2019 filter Project St…" at bounding box center [460, 45] width 908 height 22
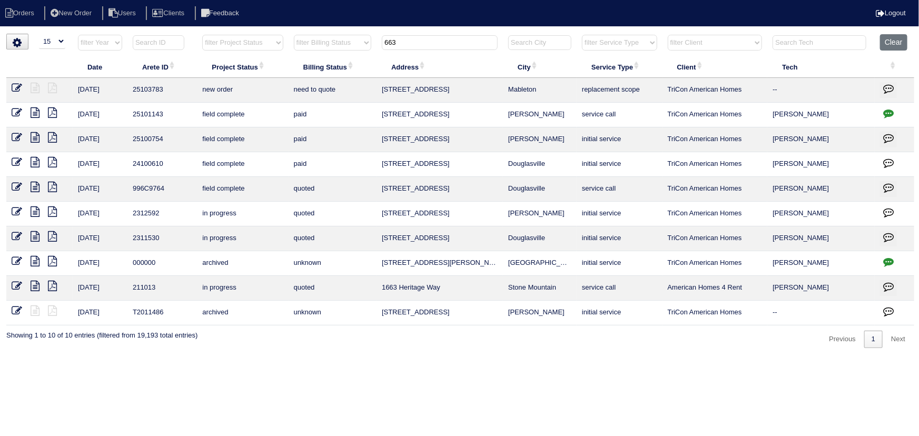
type input "663"
click at [21, 84] on icon at bounding box center [17, 88] width 11 height 11
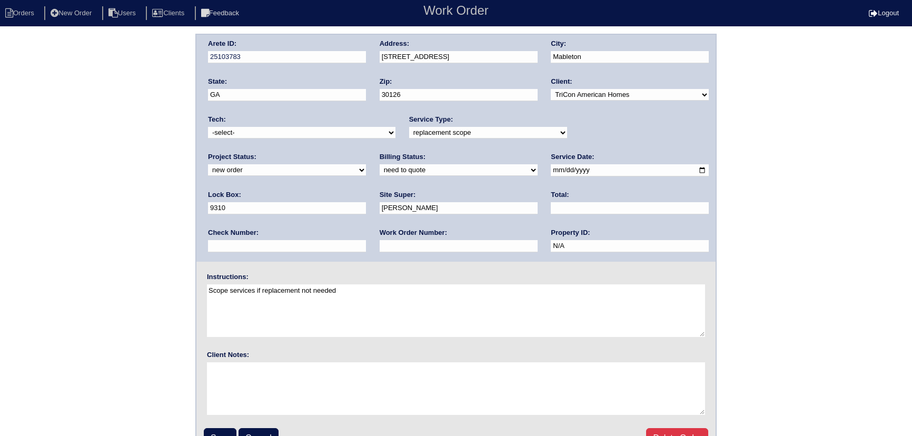
click at [366, 164] on select "new order assigned in progress field complete need to schedule admin review arc…" at bounding box center [287, 170] width 158 height 12
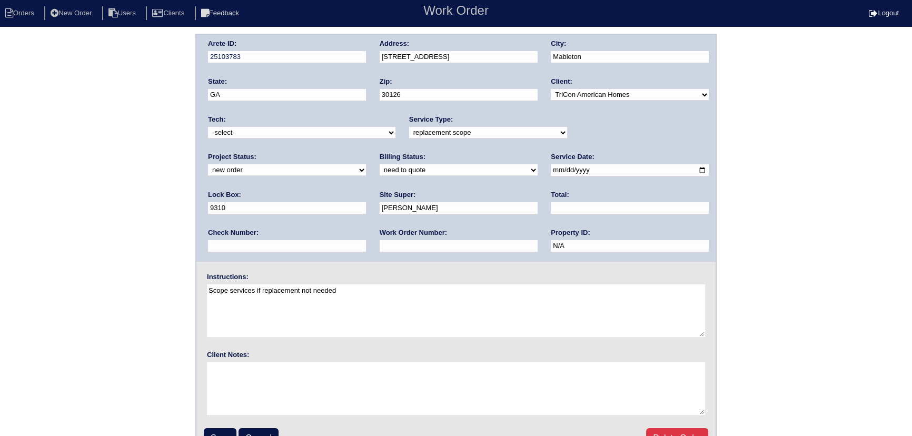
select select "assigned"
click at [366, 164] on select "new order assigned in progress field complete need to schedule admin review arc…" at bounding box center [287, 170] width 158 height 12
click at [551, 170] on input "2025-10-14" at bounding box center [630, 170] width 158 height 12
type input "2025-10-15"
click at [280, 131] on select "-select- aretesmg+backup-tech@gmail.com benjohnholt88@gmail.com callisonhvac@ya…" at bounding box center [301, 133] width 187 height 12
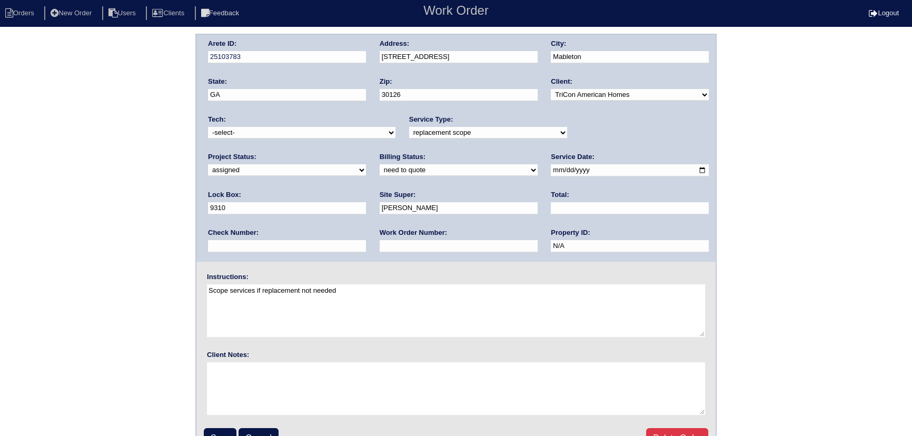
select select "75"
click at [208, 127] on select "-select- aretesmg+backup-tech@gmail.com benjohnholt88@gmail.com callisonhvac@ya…" at bounding box center [301, 133] width 187 height 12
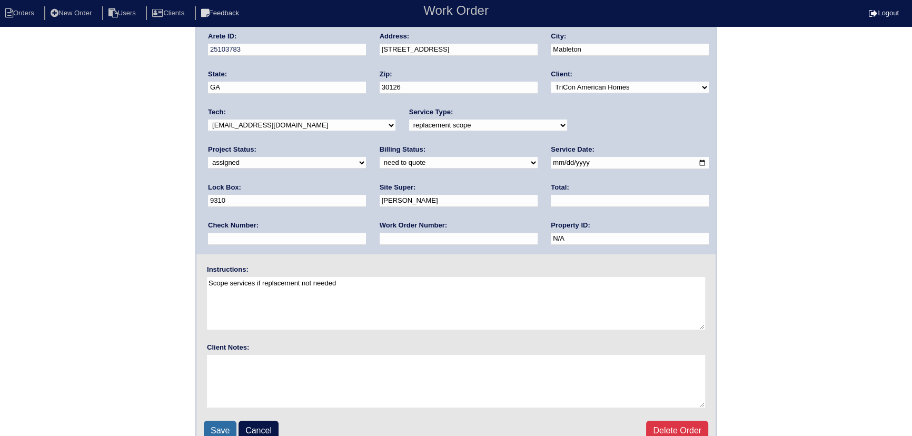
scroll to position [22, 0]
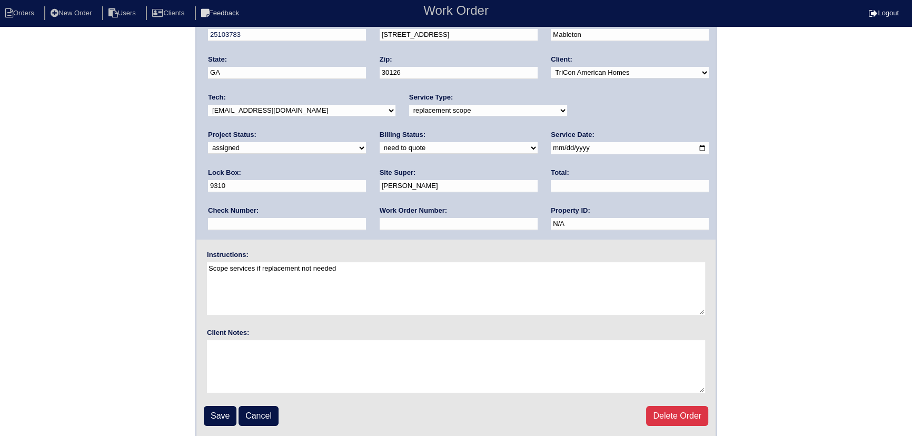
click at [222, 417] on input "Save" at bounding box center [220, 416] width 33 height 20
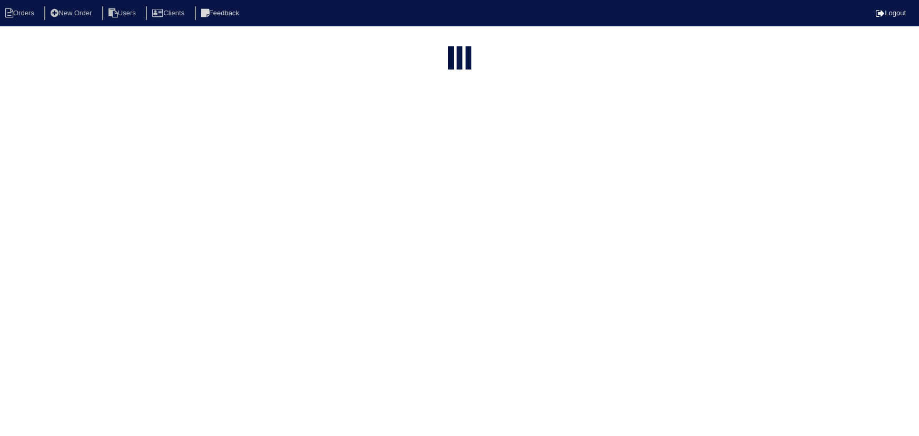
select select "15"
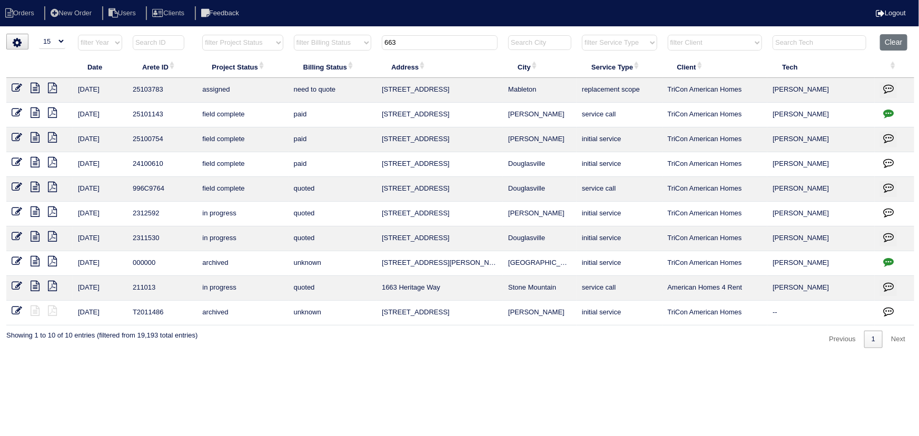
click at [342, 46] on tr "filter Year -- Any Year -- 2025 2024 2023 2022 2021 2020 2019 filter Project St…" at bounding box center [460, 45] width 908 height 22
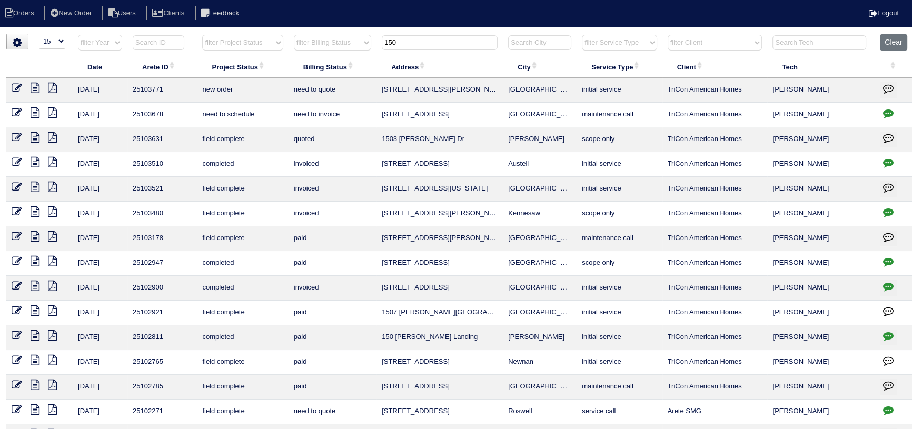
type input "150"
click at [16, 87] on icon at bounding box center [17, 88] width 11 height 11
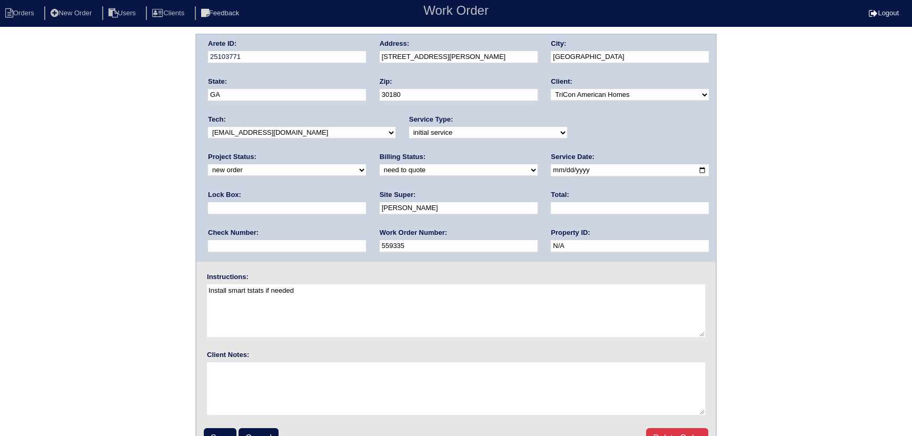
click at [366, 164] on select "new order assigned in progress field complete need to schedule admin review arc…" at bounding box center [287, 170] width 158 height 12
select select "assigned"
click at [366, 164] on select "new order assigned in progress field complete need to schedule admin review arc…" at bounding box center [287, 170] width 158 height 12
click at [551, 169] on input "2025-10-13" at bounding box center [630, 170] width 158 height 12
click at [551, 167] on input "2025-10-14" at bounding box center [630, 170] width 158 height 12
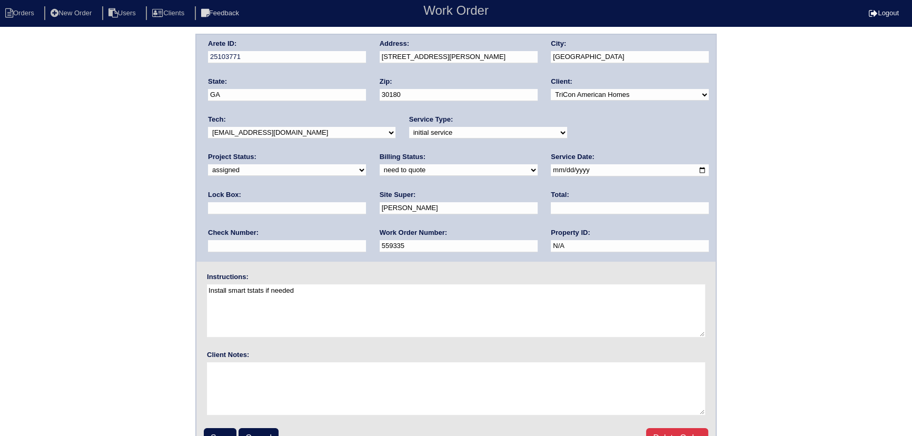
type input "2025-10-15"
drag, startPoint x: 289, startPoint y: 129, endPoint x: 284, endPoint y: 137, distance: 9.2
click at [289, 129] on select "-select- aretesmg+backup-tech@gmail.com benjohnholt88@gmail.com callisonhvac@ya…" at bounding box center [301, 133] width 187 height 12
select select "75"
click at [208, 127] on select "-select- aretesmg+backup-tech@gmail.com benjohnholt88@gmail.com callisonhvac@ya…" at bounding box center [301, 133] width 187 height 12
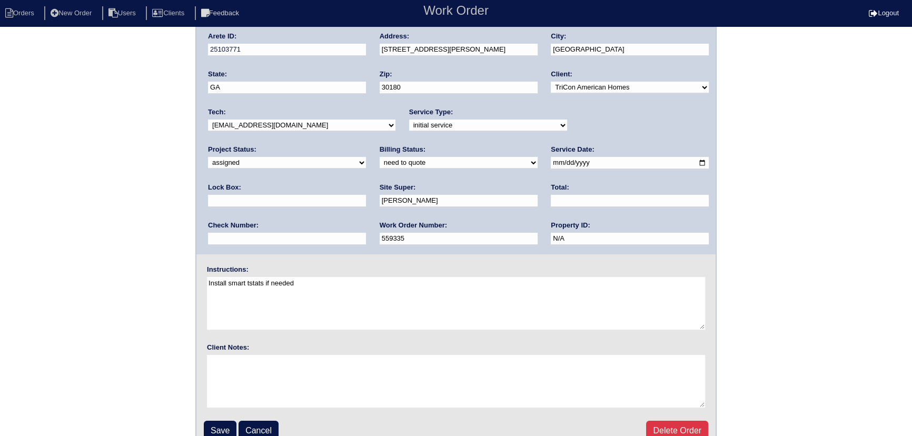
scroll to position [22, 0]
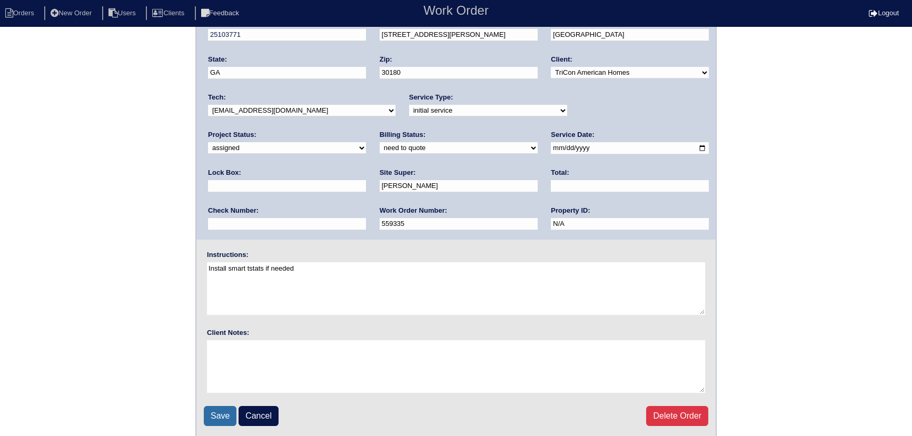
click at [222, 413] on input "Save" at bounding box center [220, 416] width 33 height 20
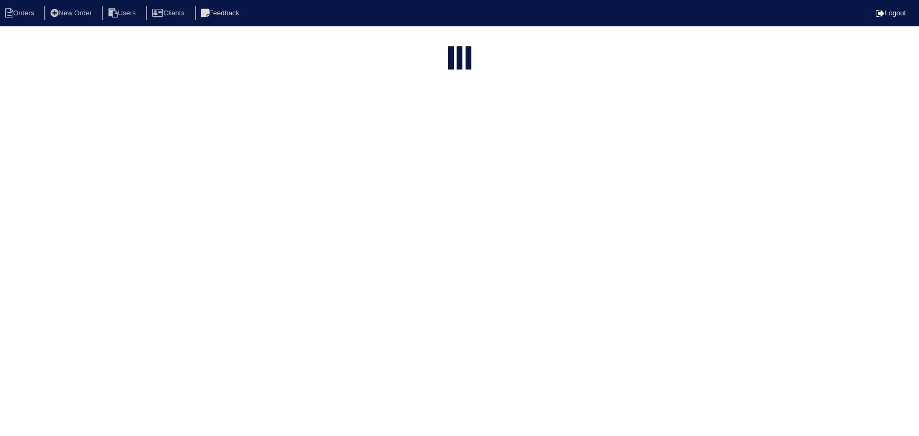
select select "15"
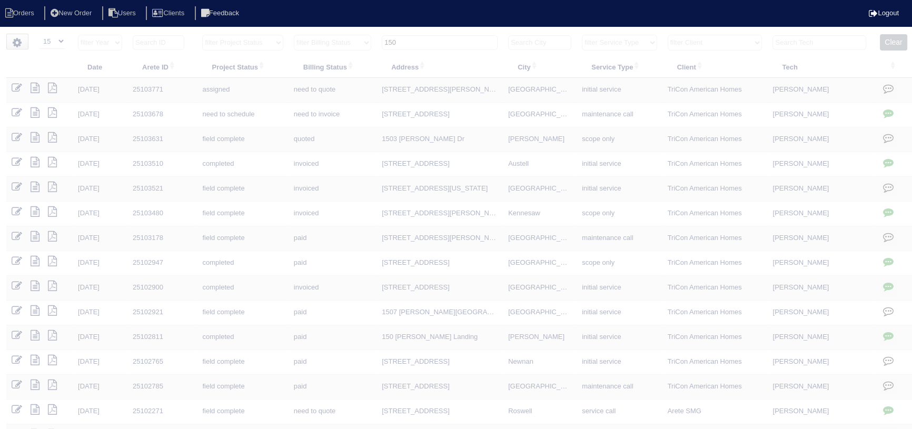
click at [452, 37] on input "150" at bounding box center [440, 42] width 116 height 15
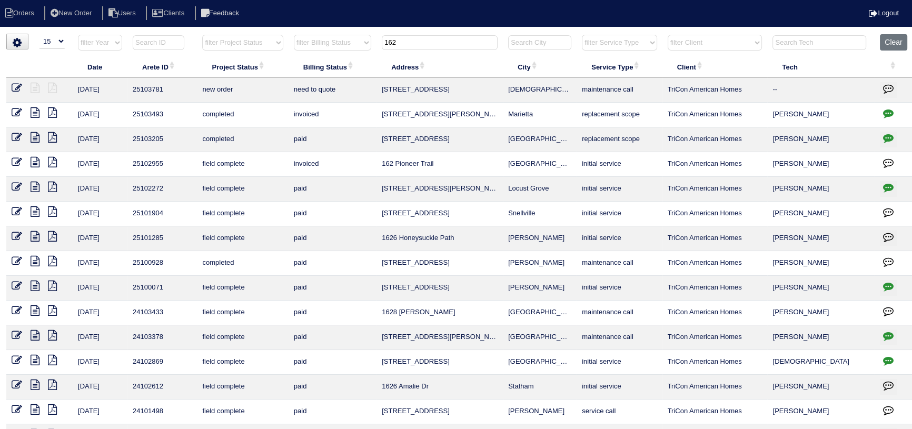
type input "162"
click at [15, 83] on icon at bounding box center [17, 88] width 11 height 11
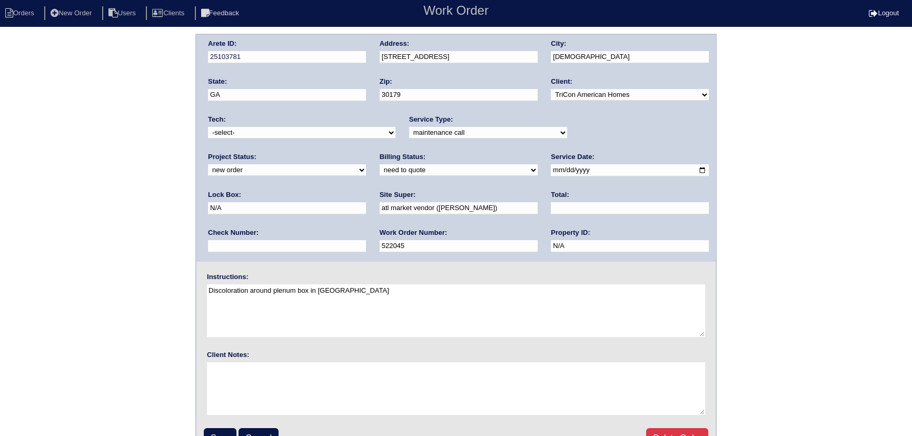
click at [332, 127] on select "-select- [EMAIL_ADDRESS][DOMAIN_NAME] [EMAIL_ADDRESS][DOMAIN_NAME] [EMAIL_ADDRE…" at bounding box center [301, 133] width 187 height 12
select select "75"
click at [208, 127] on select "-select- [EMAIL_ADDRESS][DOMAIN_NAME] [EMAIL_ADDRESS][DOMAIN_NAME] [EMAIL_ADDRE…" at bounding box center [301, 133] width 187 height 12
click at [366, 152] on div "Project Status: new order assigned in progress field complete need to schedule …" at bounding box center [287, 166] width 158 height 29
select select "assigned"
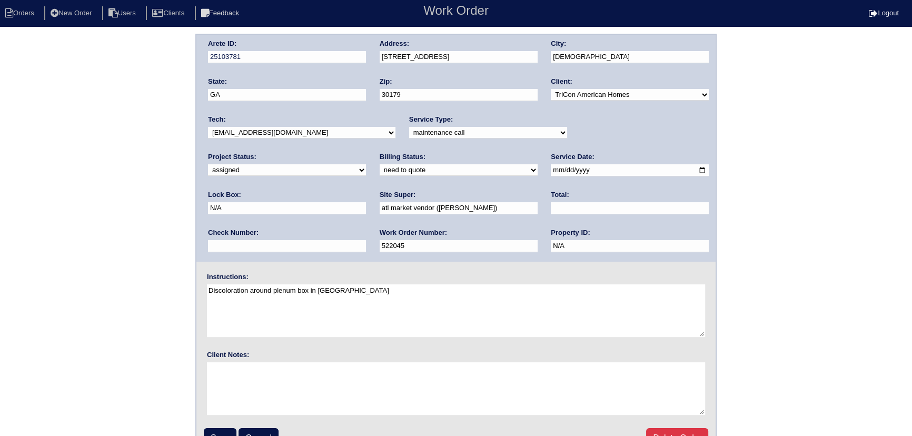
click at [366, 164] on select "new order assigned in progress field complete need to schedule admin review arc…" at bounding box center [287, 170] width 158 height 12
click at [551, 170] on input "[DATE]" at bounding box center [630, 170] width 158 height 12
type input "[DATE]"
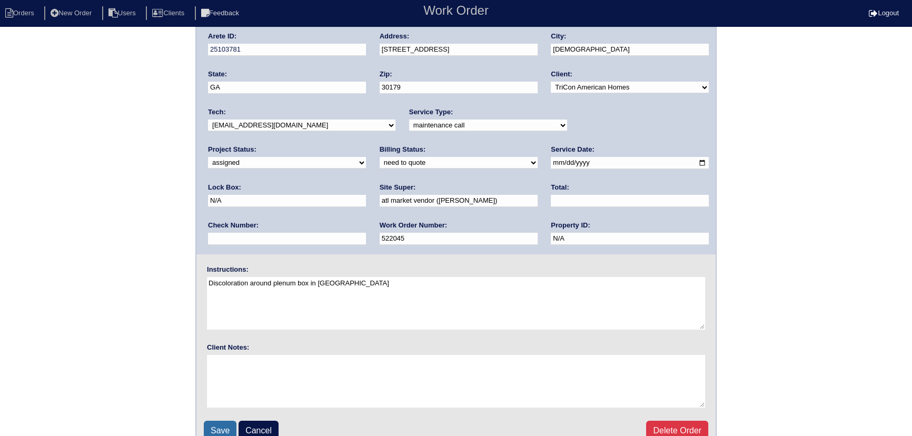
scroll to position [22, 0]
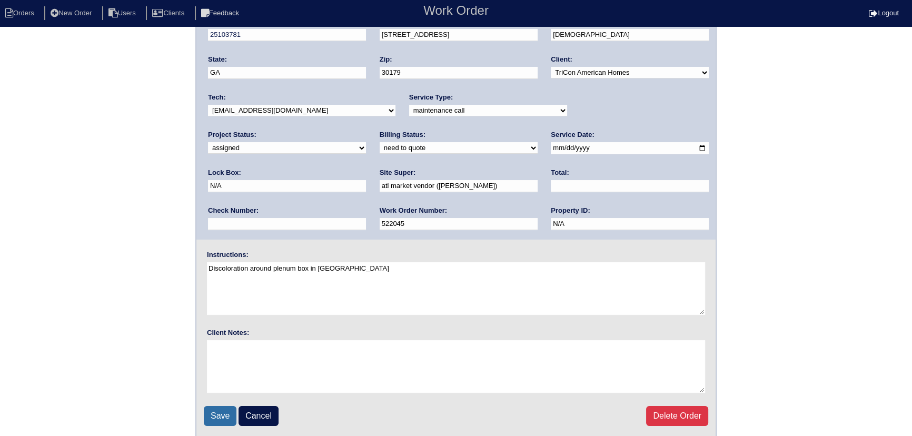
click at [217, 422] on input "Save" at bounding box center [220, 416] width 33 height 20
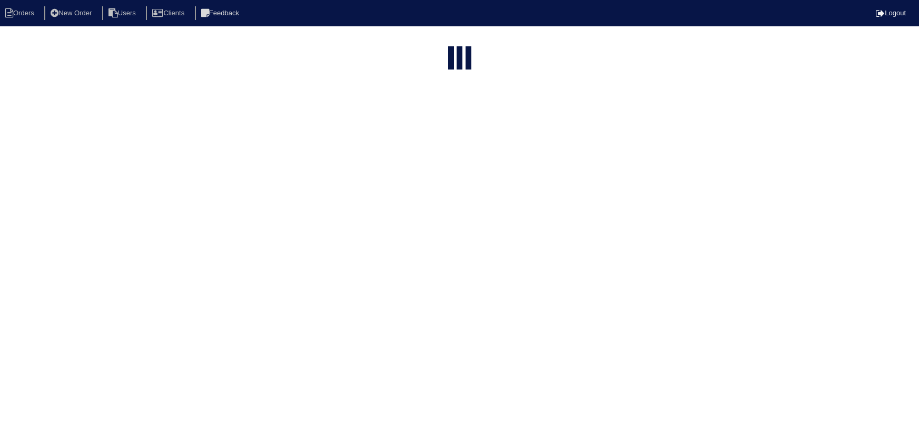
select select "15"
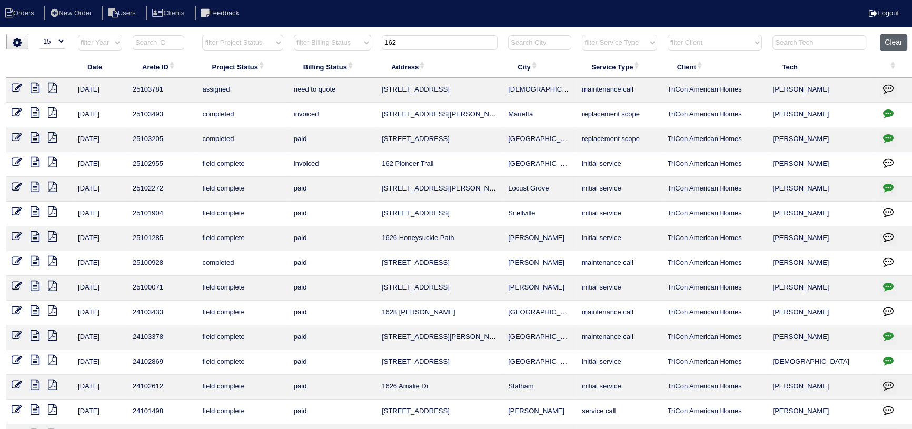
click at [894, 41] on button "Clear" at bounding box center [893, 42] width 27 height 16
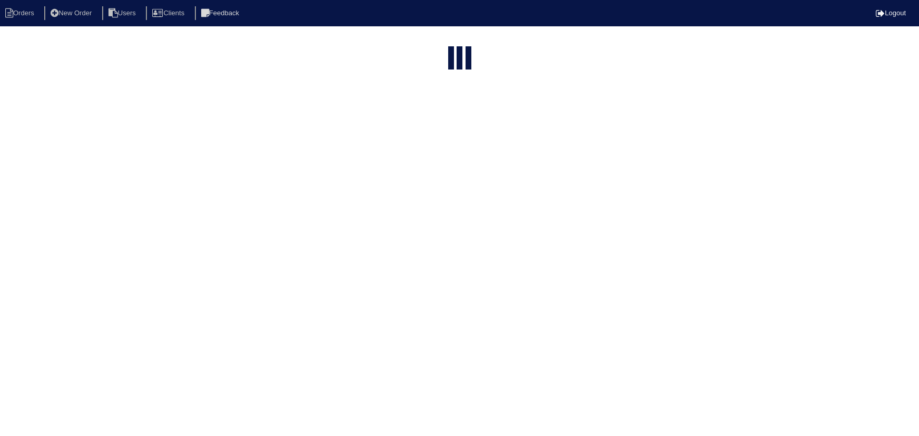
select select "15"
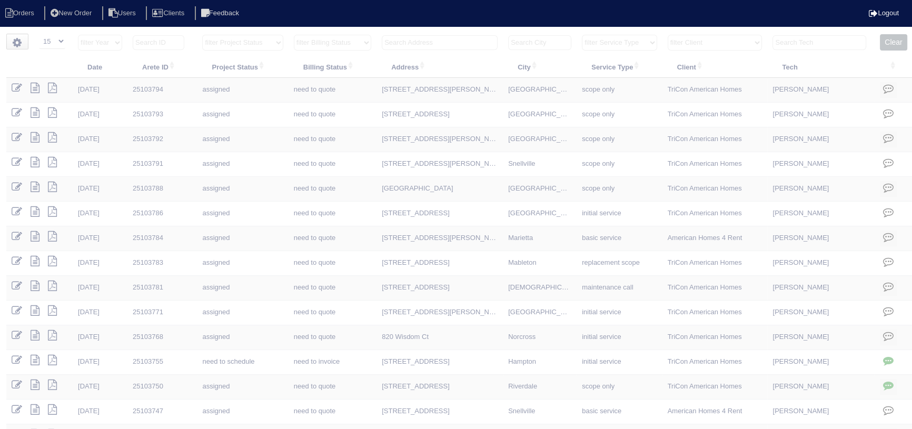
click at [278, 46] on select "filter Project Status -- Any Project Status -- new order assigned in progress f…" at bounding box center [242, 43] width 81 height 16
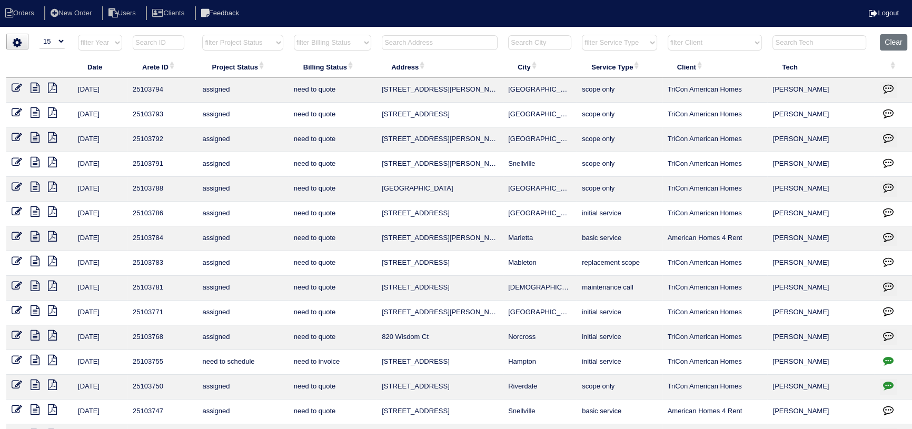
click at [202, 35] on select "filter Project Status -- Any Project Status -- new order assigned in progress f…" at bounding box center [242, 43] width 81 height 16
click at [250, 71] on th "Project Status" at bounding box center [242, 67] width 91 height 22
click at [251, 44] on select "filter Project Status -- Any Project Status -- new order assigned in progress f…" at bounding box center [242, 43] width 81 height 16
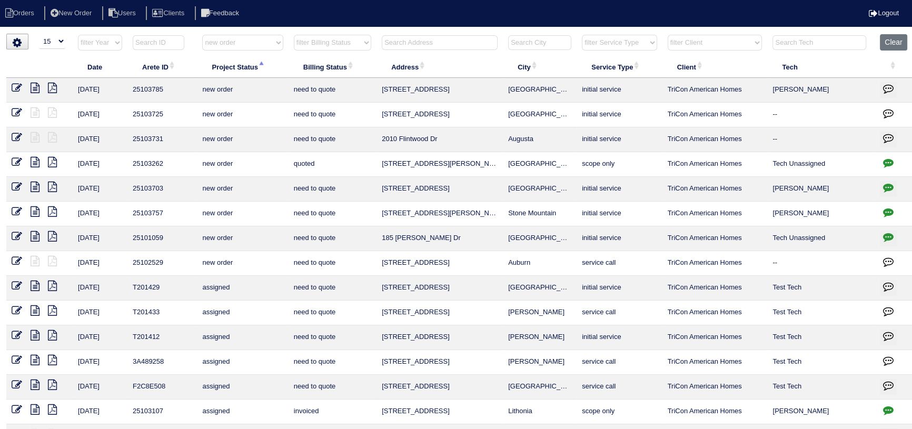
click at [202, 35] on select "filter Project Status -- Any Project Status -- new order assigned in progress f…" at bounding box center [242, 43] width 81 height 16
select select "new order"
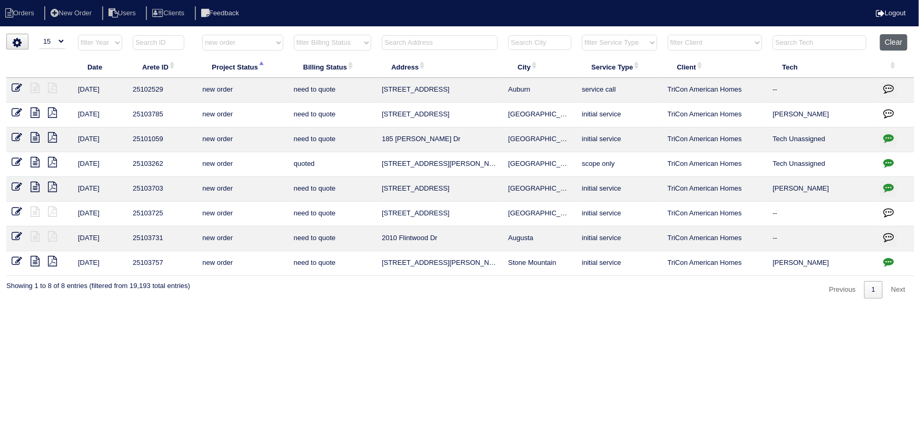
click at [898, 40] on button "Clear" at bounding box center [893, 42] width 27 height 16
select select
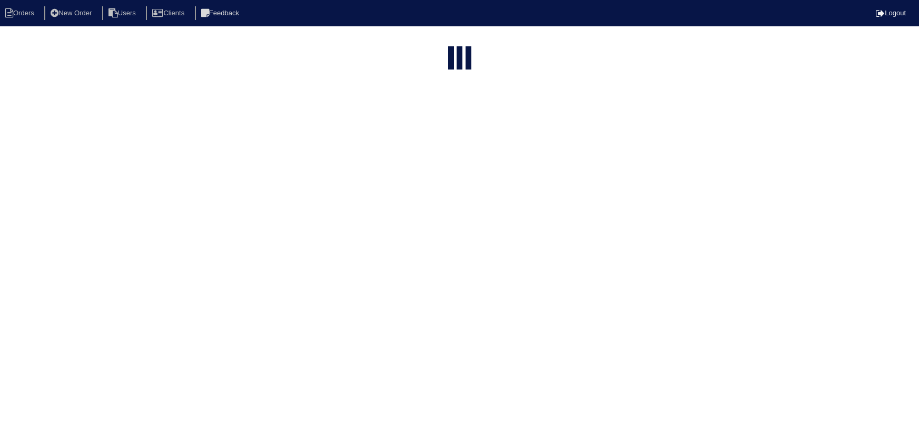
select select "15"
